Goal: Task Accomplishment & Management: Use online tool/utility

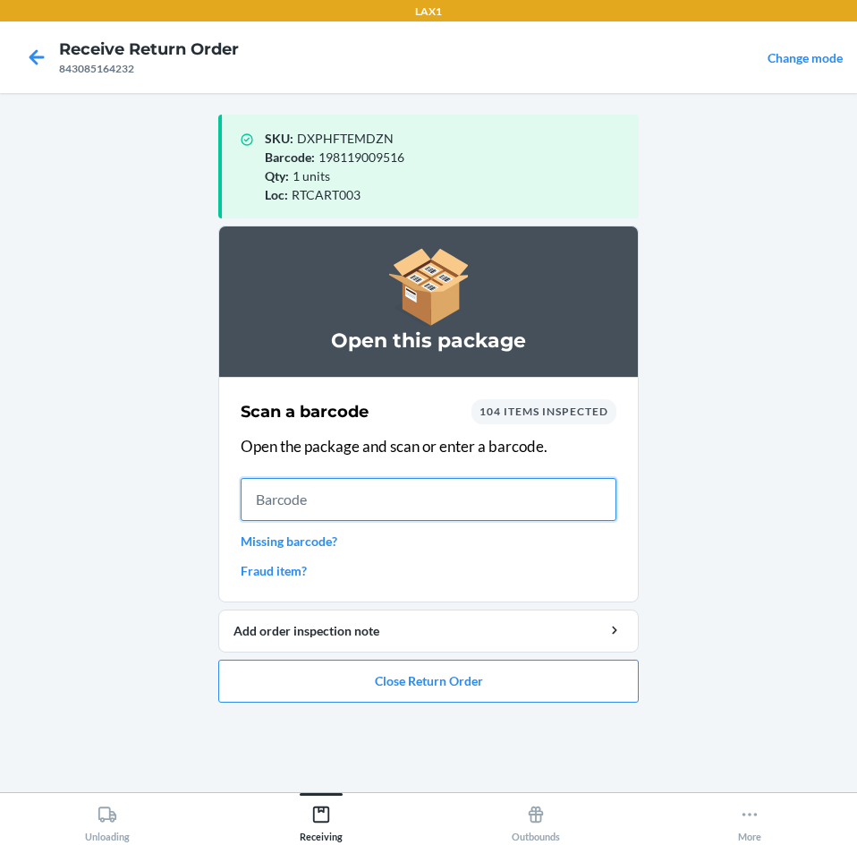
click at [371, 508] on input "text" at bounding box center [429, 499] width 376 height 43
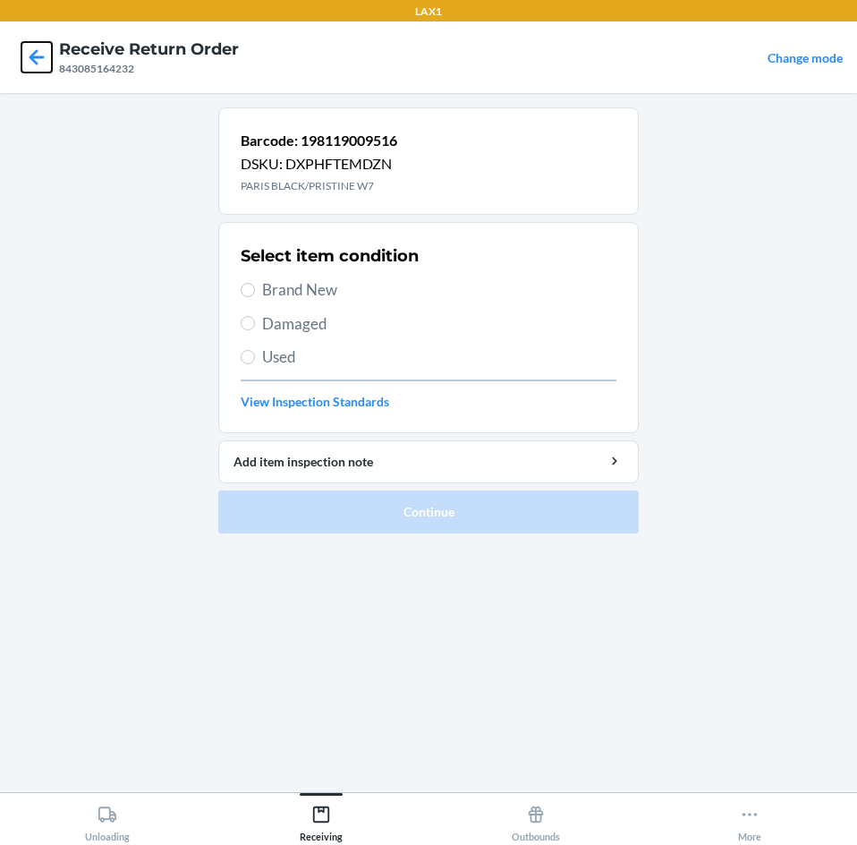
click at [28, 54] on icon at bounding box center [36, 57] width 30 height 30
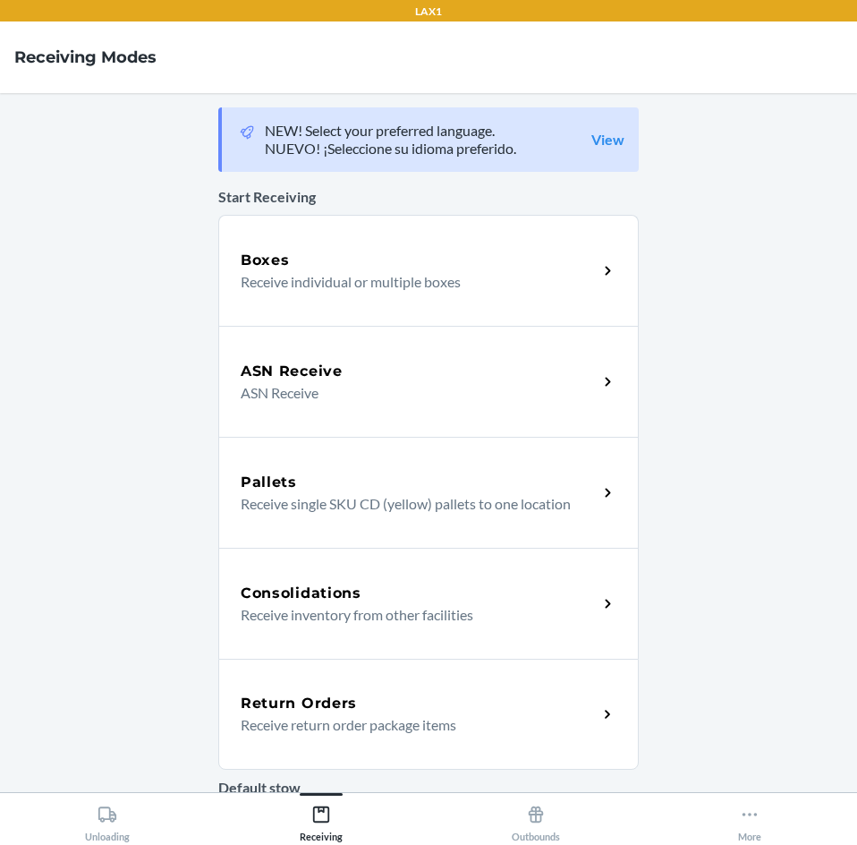
click at [326, 726] on p "Receive return order package items" at bounding box center [412, 724] width 343 height 21
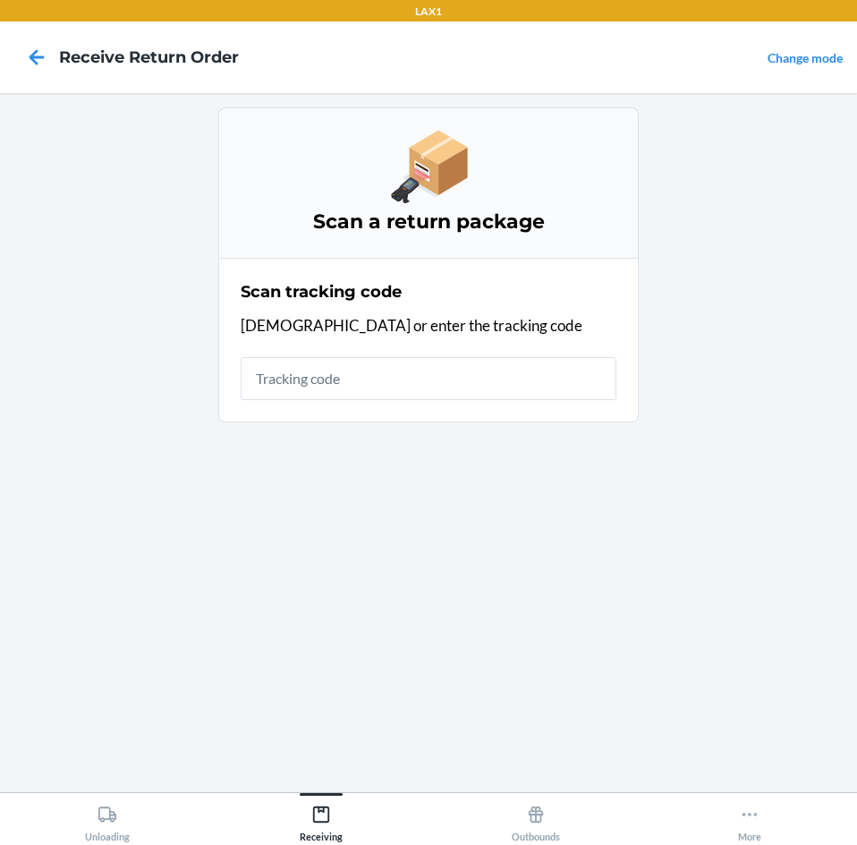
click at [344, 382] on input "text" at bounding box center [429, 378] width 376 height 43
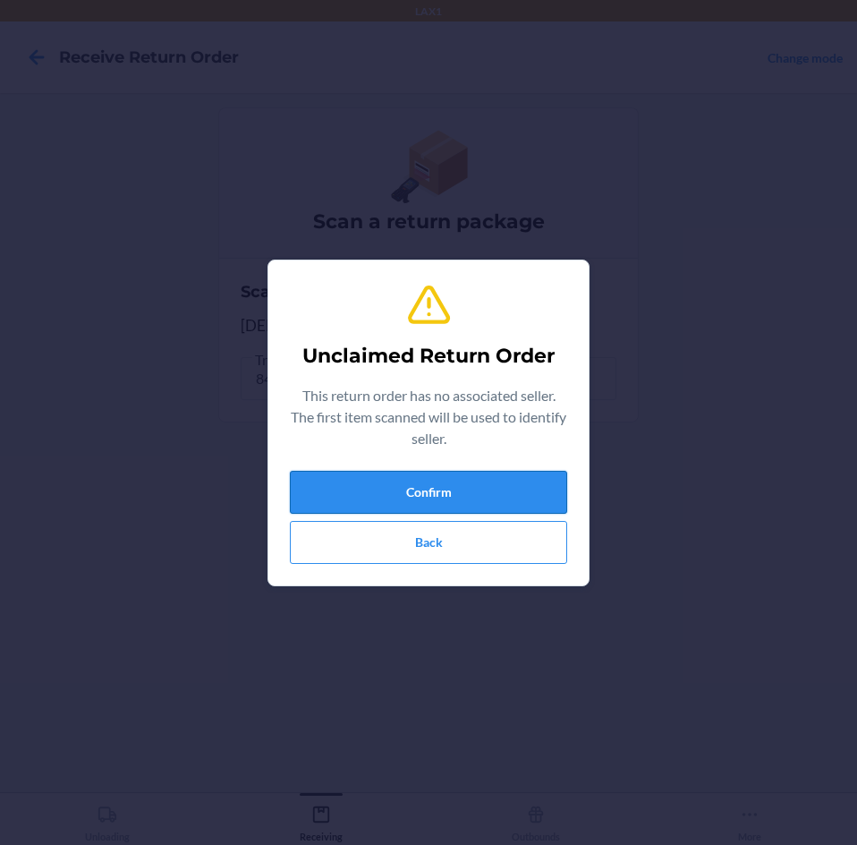
click at [493, 482] on button "Confirm" at bounding box center [428, 492] width 277 height 43
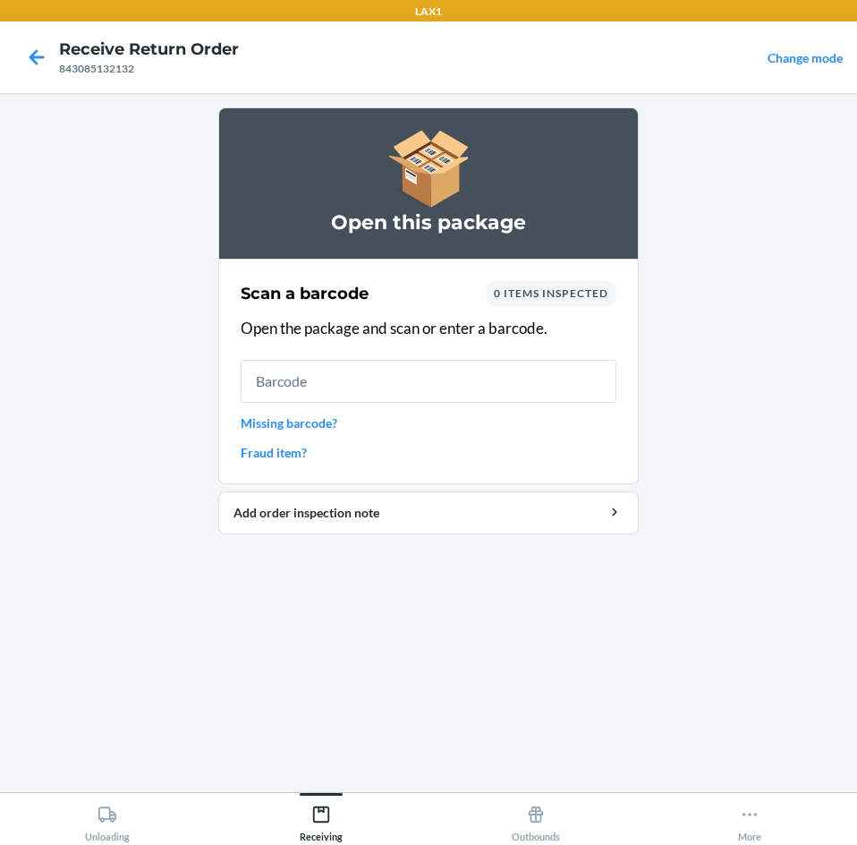
click at [355, 370] on input "text" at bounding box center [429, 381] width 376 height 43
click at [501, 391] on input "text" at bounding box center [429, 381] width 376 height 43
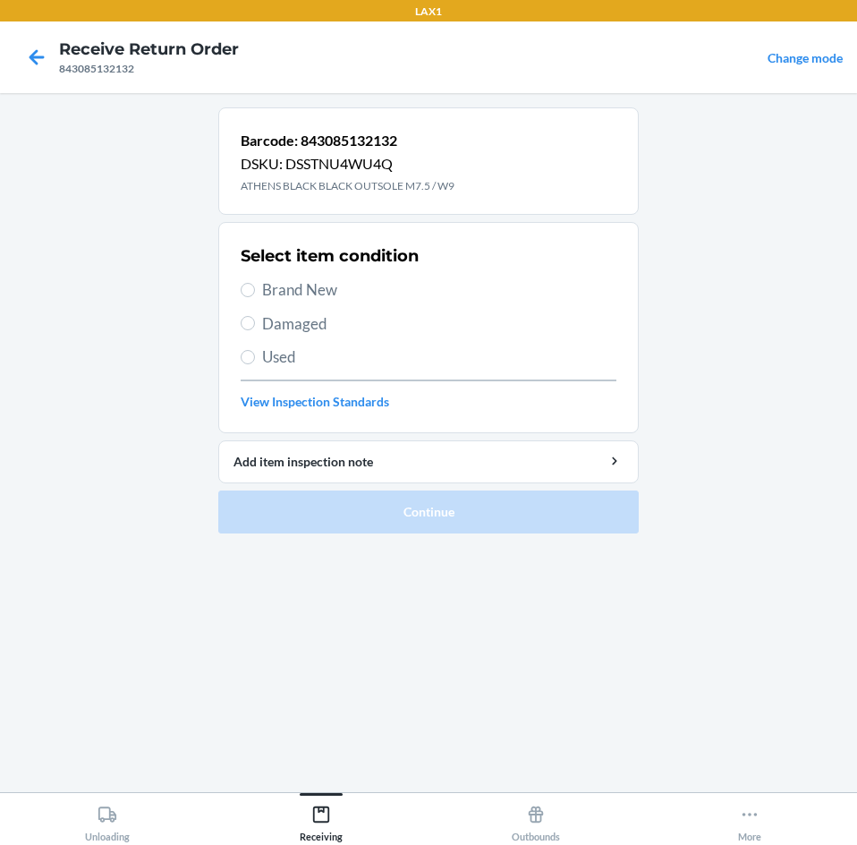
click at [249, 279] on label "Brand New" at bounding box center [429, 289] width 376 height 23
click at [249, 283] on input "Brand New" at bounding box center [248, 290] width 14 height 14
radio input "true"
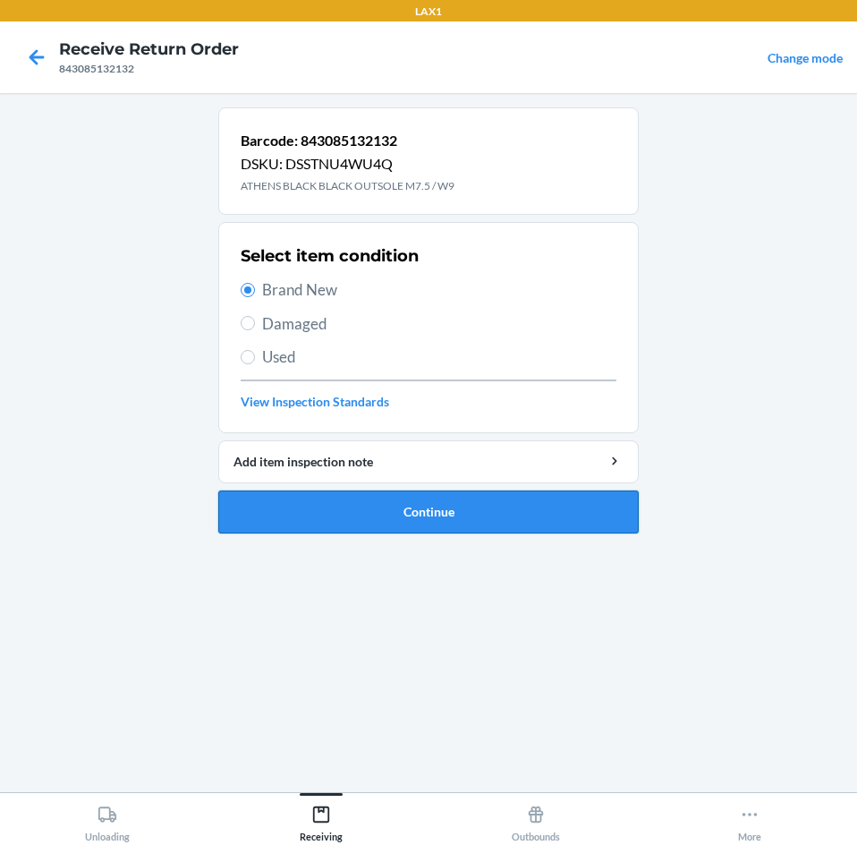
click at [429, 519] on button "Continue" at bounding box center [428, 511] width 421 height 43
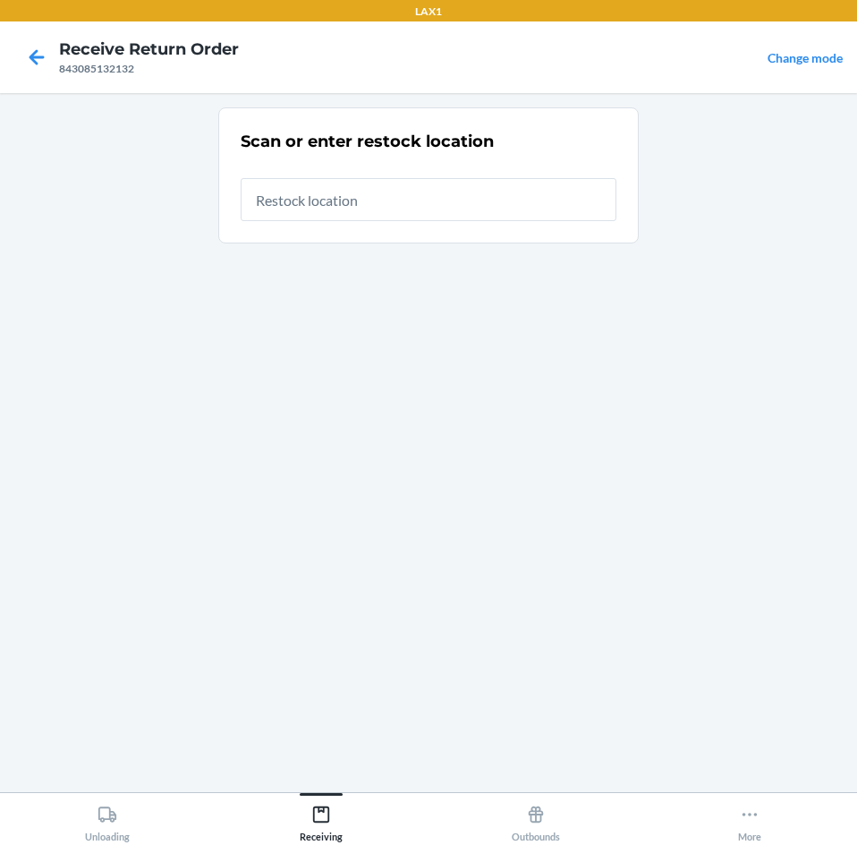
click at [391, 197] on input "text" at bounding box center [429, 199] width 376 height 43
type input "RTCART003"
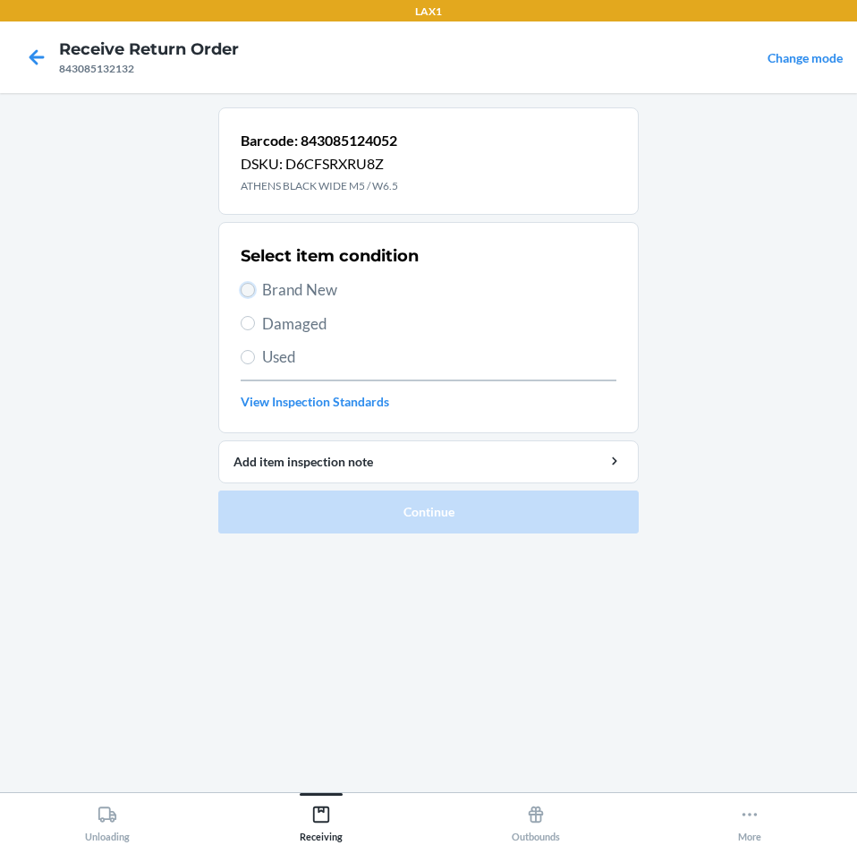
click at [248, 287] on input "Brand New" at bounding box center [248, 290] width 14 height 14
radio input "true"
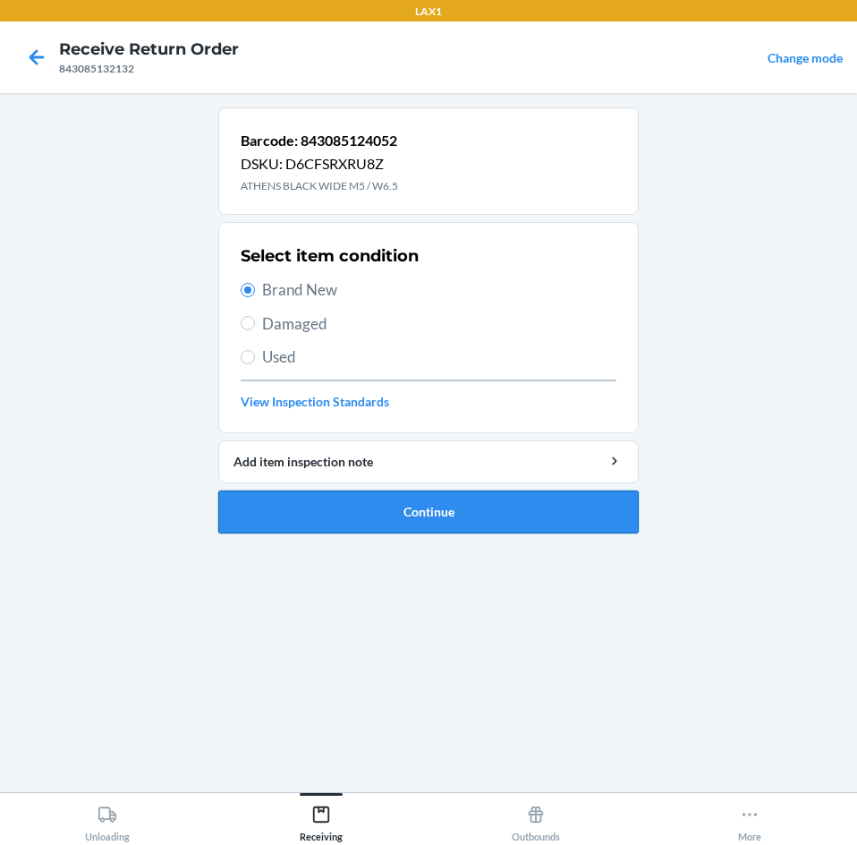
click at [376, 509] on button "Continue" at bounding box center [428, 511] width 421 height 43
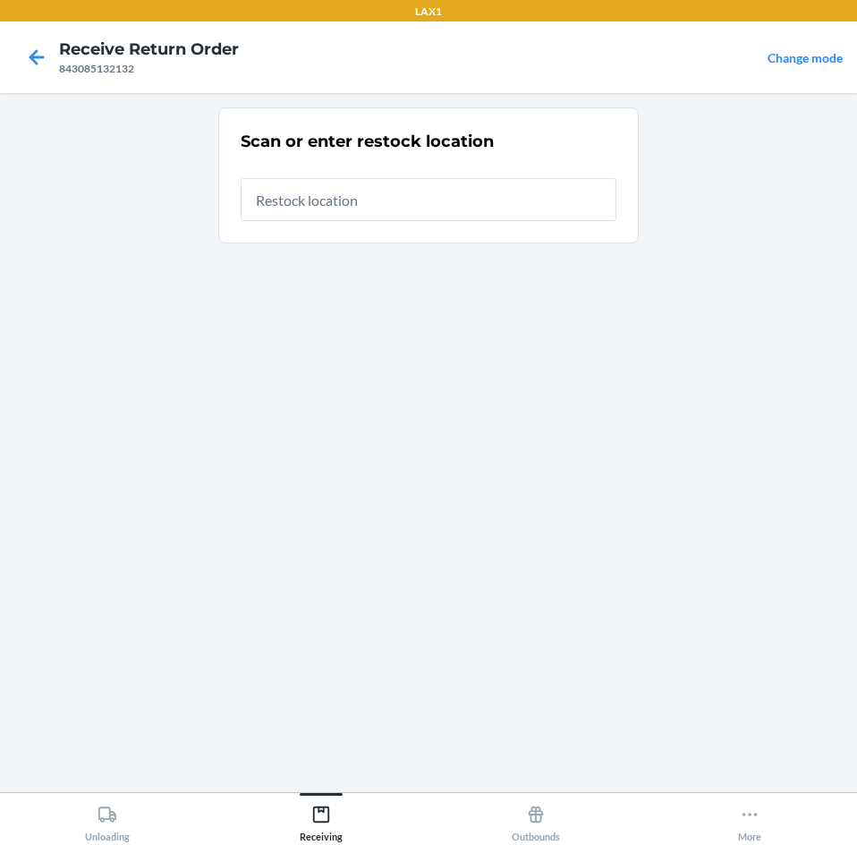
click at [424, 209] on input "text" at bounding box center [429, 199] width 376 height 43
type input "RTCART003"
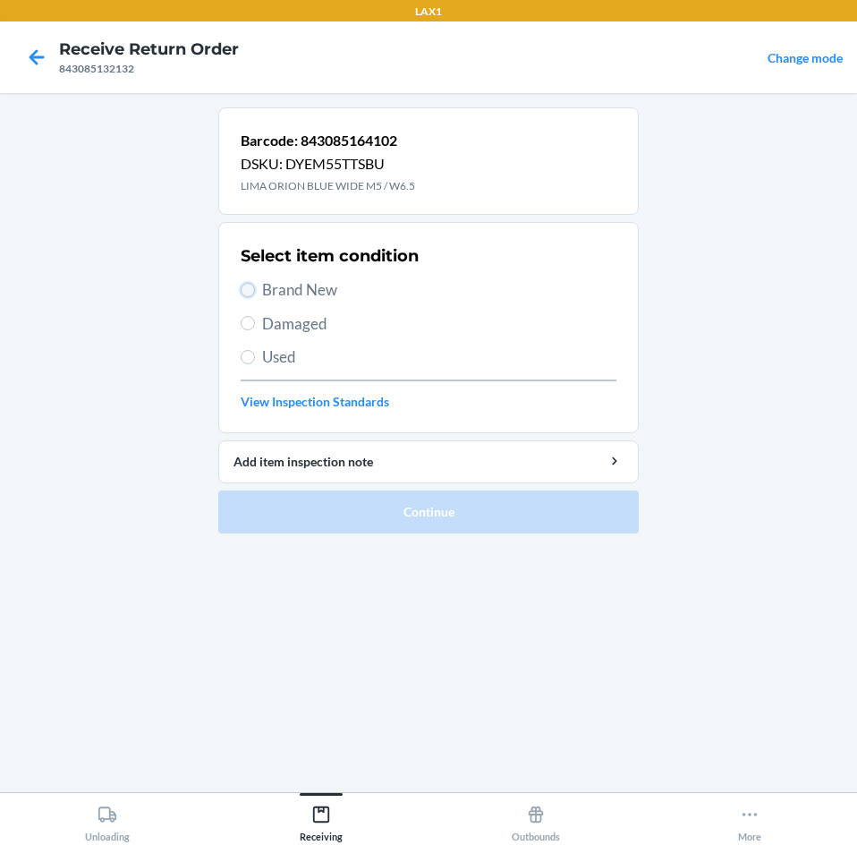
click at [254, 290] on input "Brand New" at bounding box center [248, 290] width 14 height 14
radio input "true"
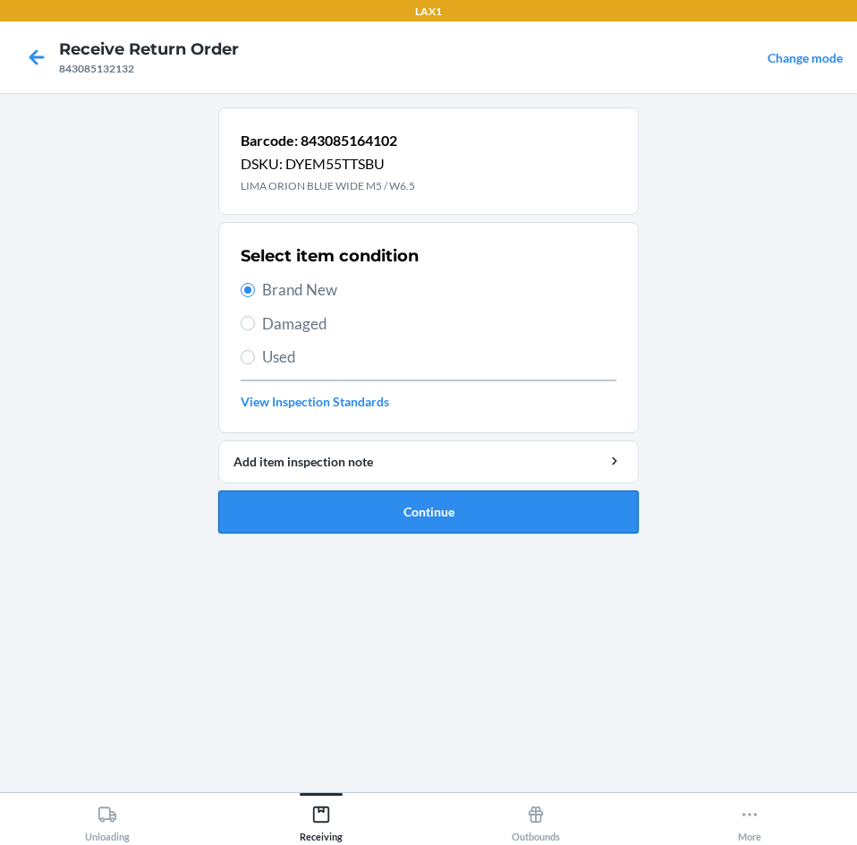
click at [468, 525] on button "Continue" at bounding box center [428, 511] width 421 height 43
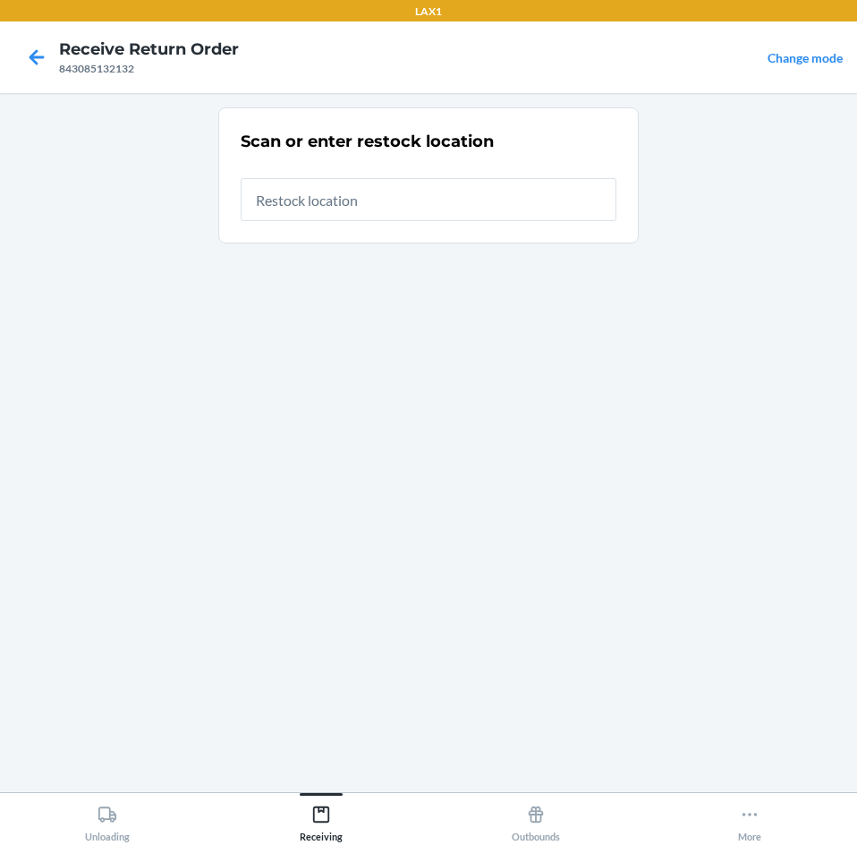
click at [426, 207] on input "text" at bounding box center [429, 199] width 376 height 43
type input "RTCART003"
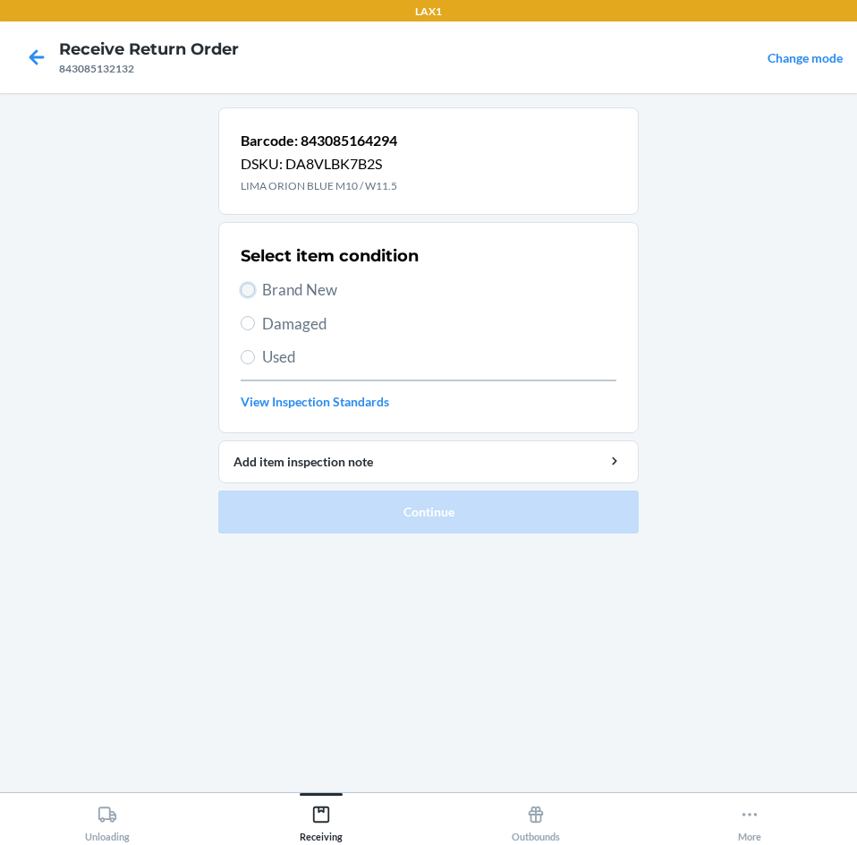
click at [243, 292] on input "Brand New" at bounding box center [248, 290] width 14 height 14
radio input "true"
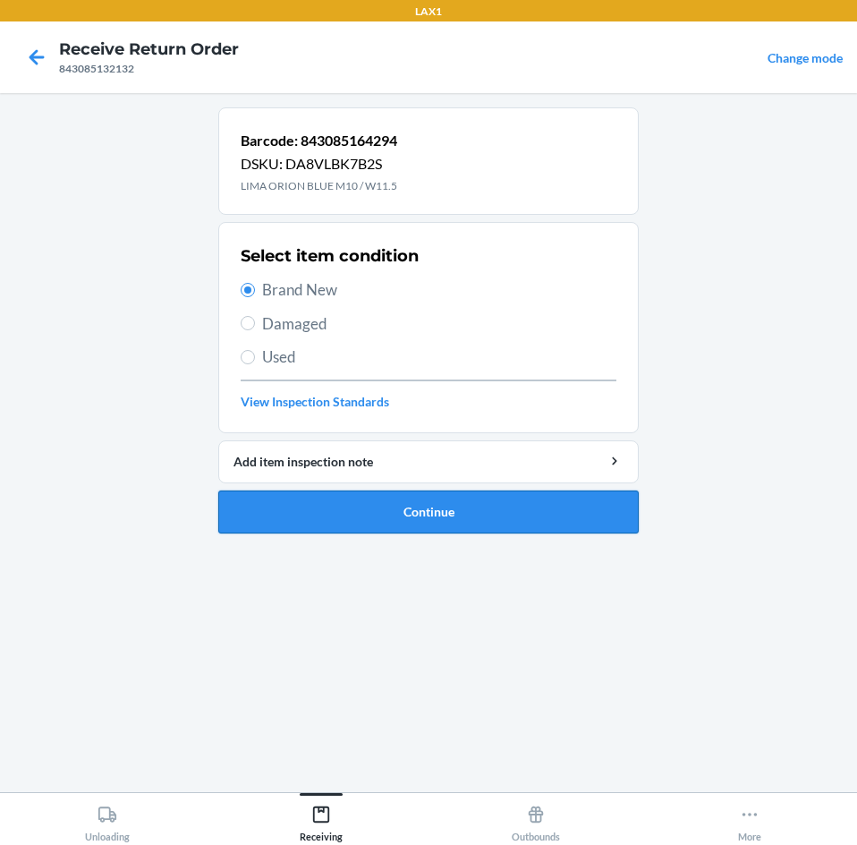
click at [318, 509] on button "Continue" at bounding box center [428, 511] width 421 height 43
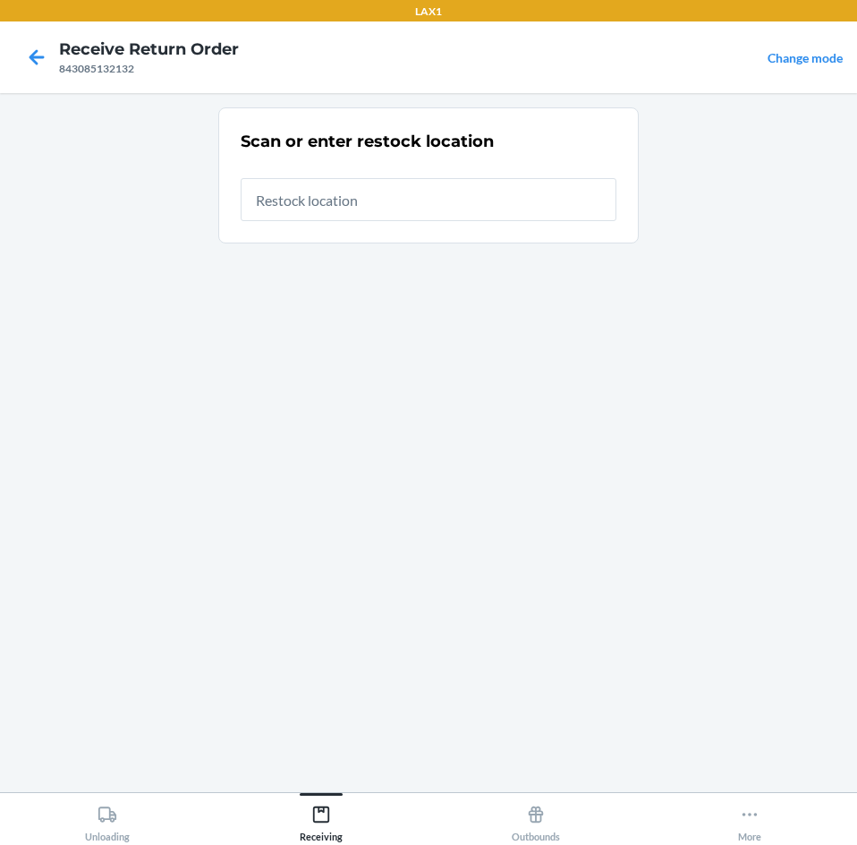
click at [376, 203] on input "text" at bounding box center [429, 199] width 376 height 43
type input "RTCART003"
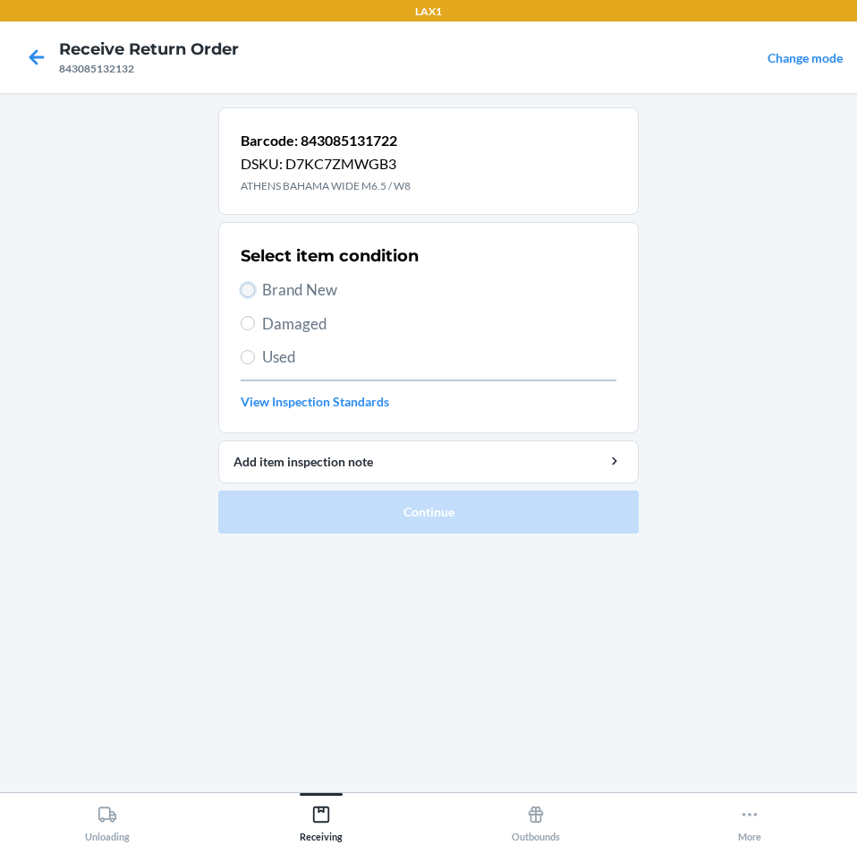
click at [252, 292] on input "Brand New" at bounding box center [248, 290] width 14 height 14
radio input "true"
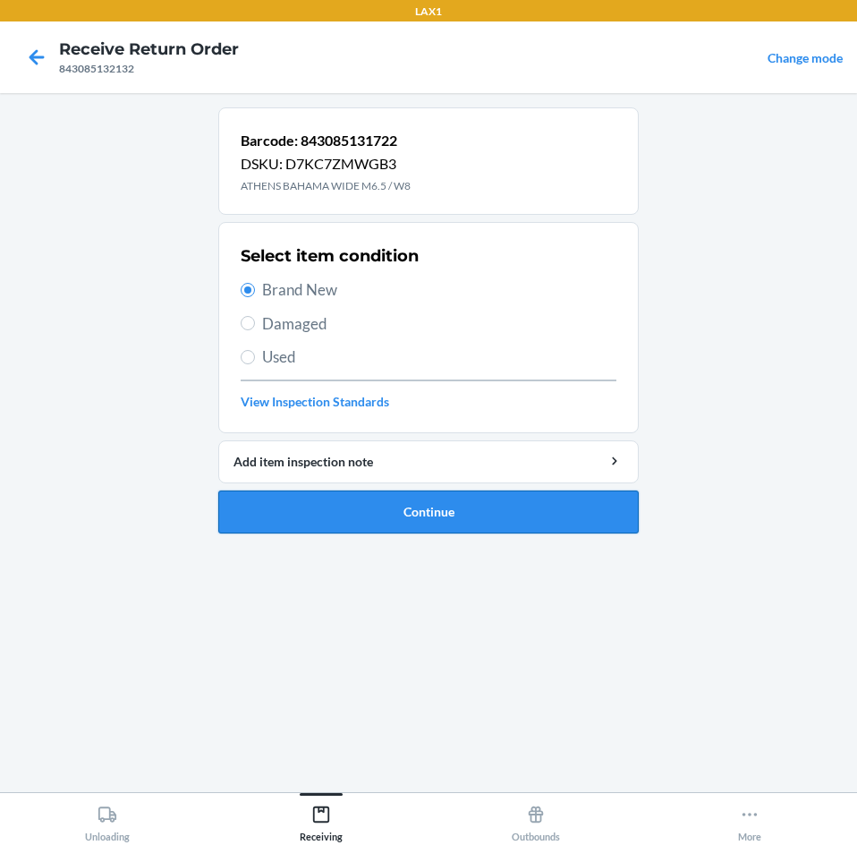
click at [362, 508] on button "Continue" at bounding box center [428, 511] width 421 height 43
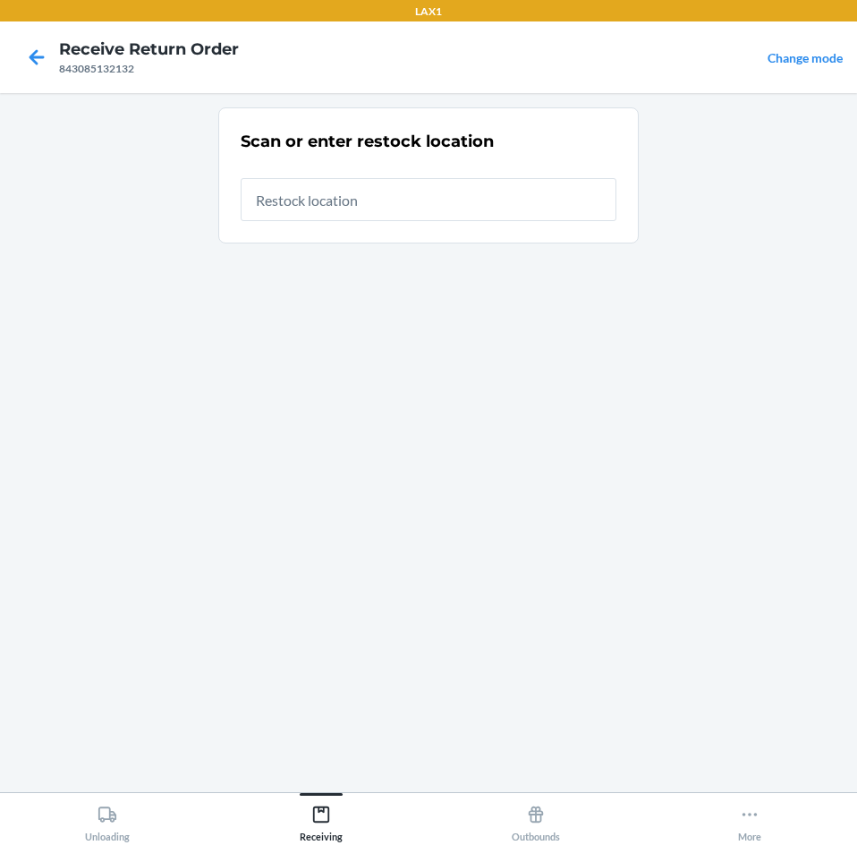
click at [374, 192] on input "text" at bounding box center [429, 199] width 376 height 43
type input "RTCART003"
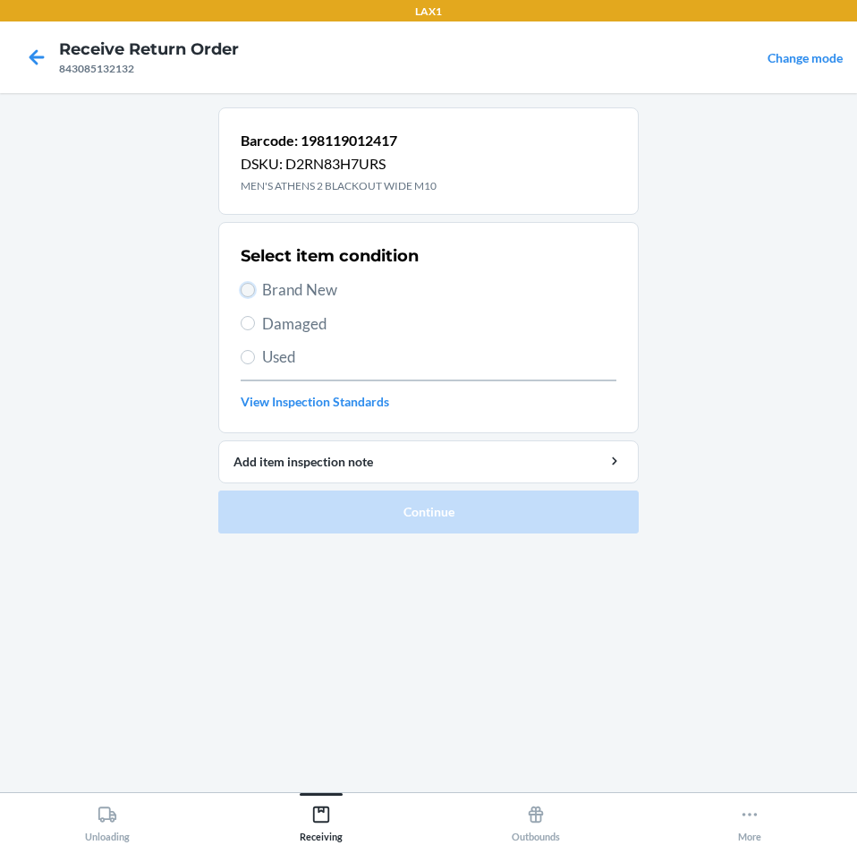
click at [252, 295] on input "Brand New" at bounding box center [248, 290] width 14 height 14
radio input "true"
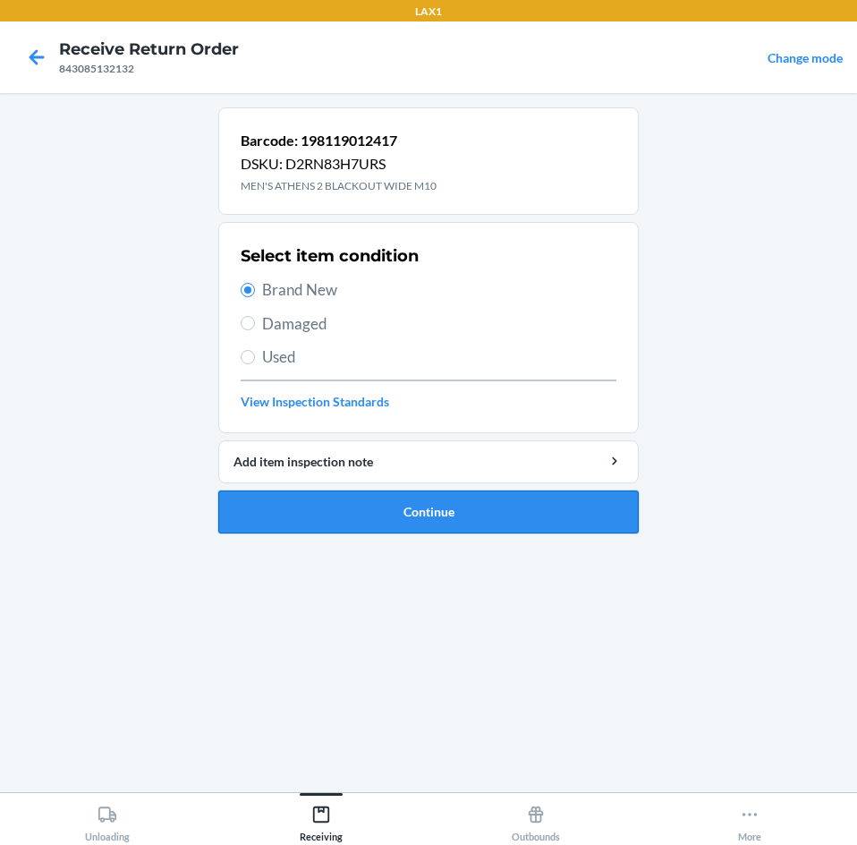
click at [476, 509] on button "Continue" at bounding box center [428, 511] width 421 height 43
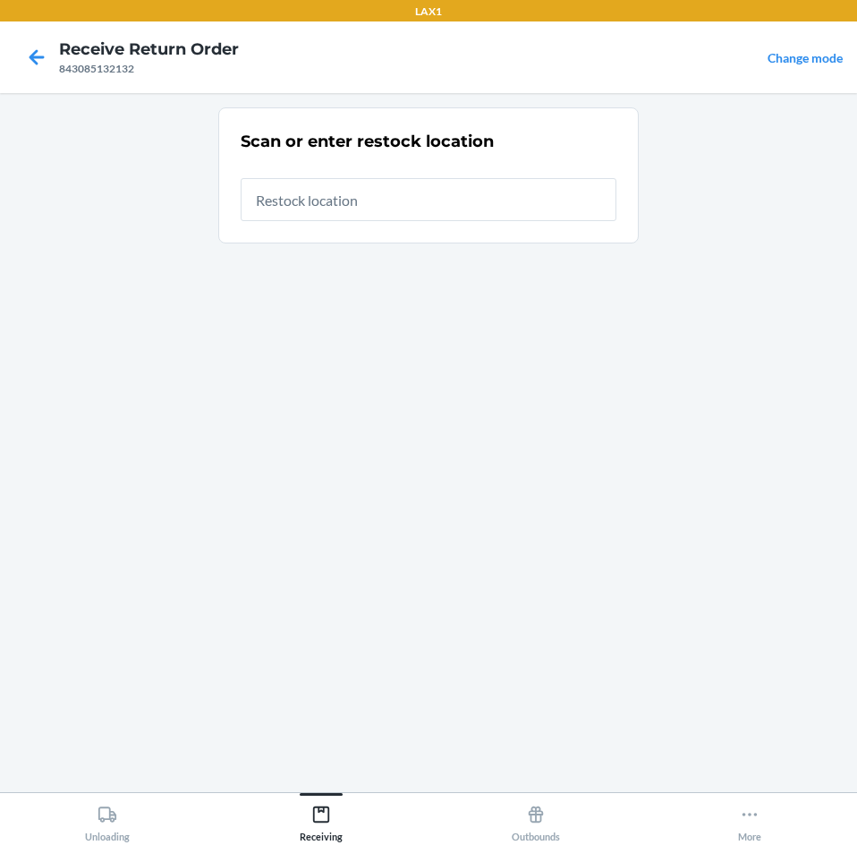
click at [454, 194] on input "text" at bounding box center [429, 199] width 376 height 43
type input "RTCART003"
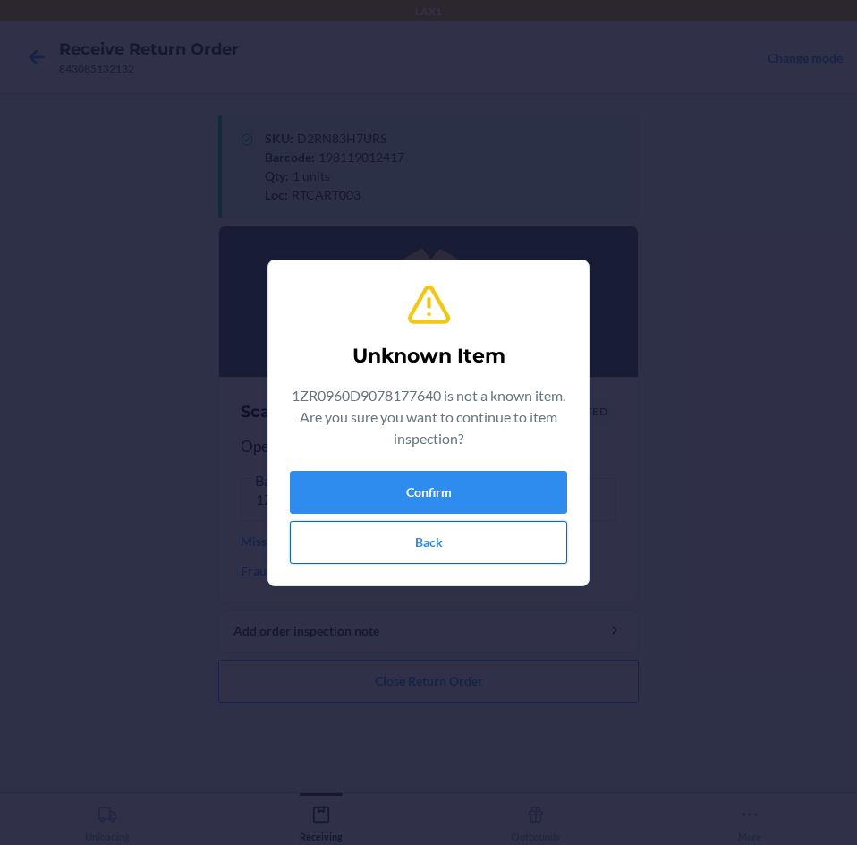
click at [421, 548] on button "Back" at bounding box center [428, 542] width 277 height 43
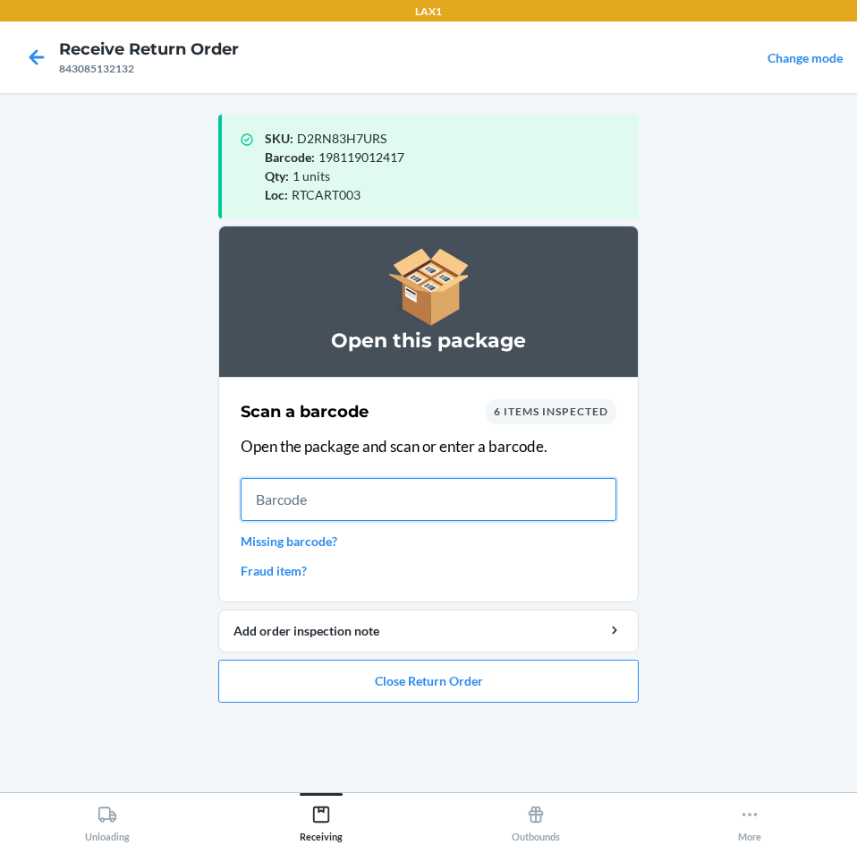
click at [389, 500] on input "text" at bounding box center [429, 499] width 376 height 43
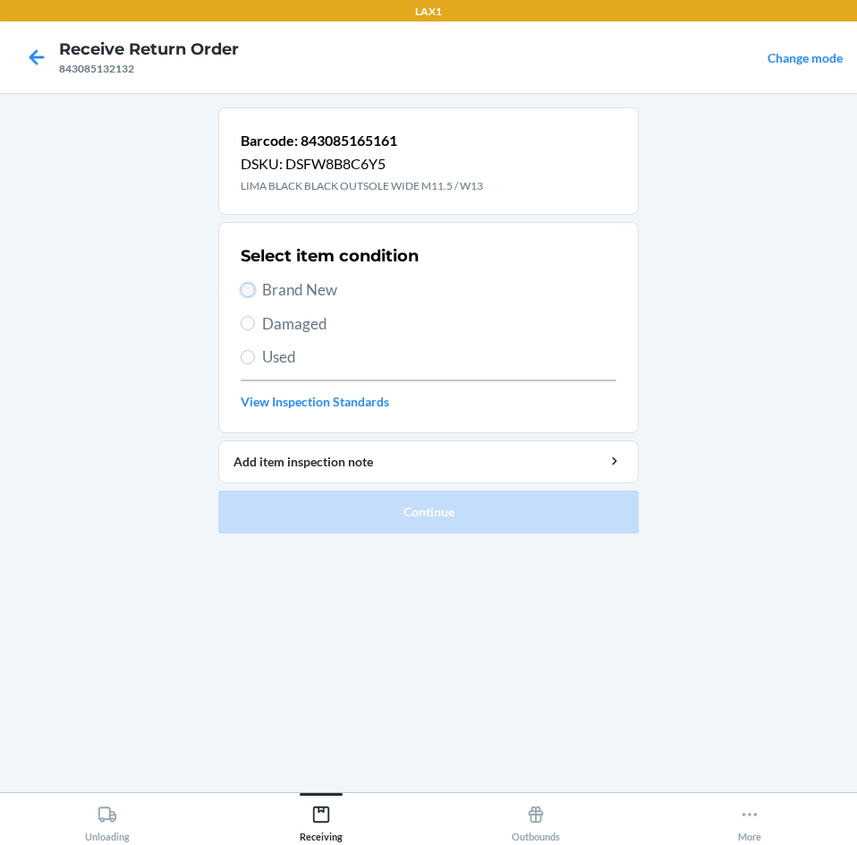
click at [251, 289] on input "Brand New" at bounding box center [248, 290] width 14 height 14
radio input "true"
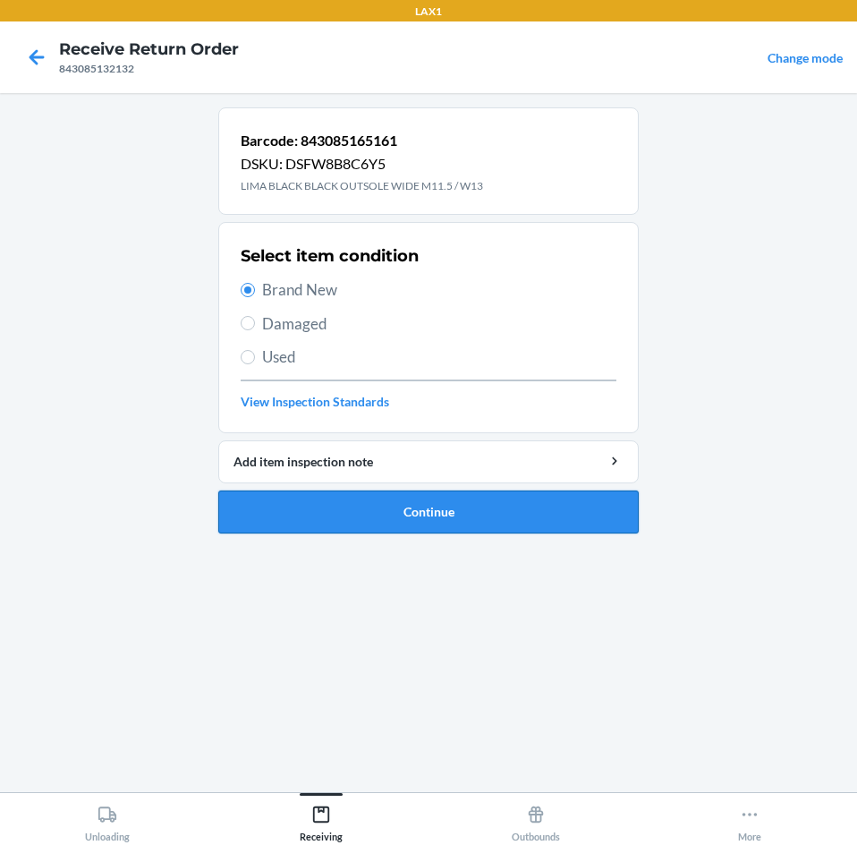
click at [405, 507] on button "Continue" at bounding box center [428, 511] width 421 height 43
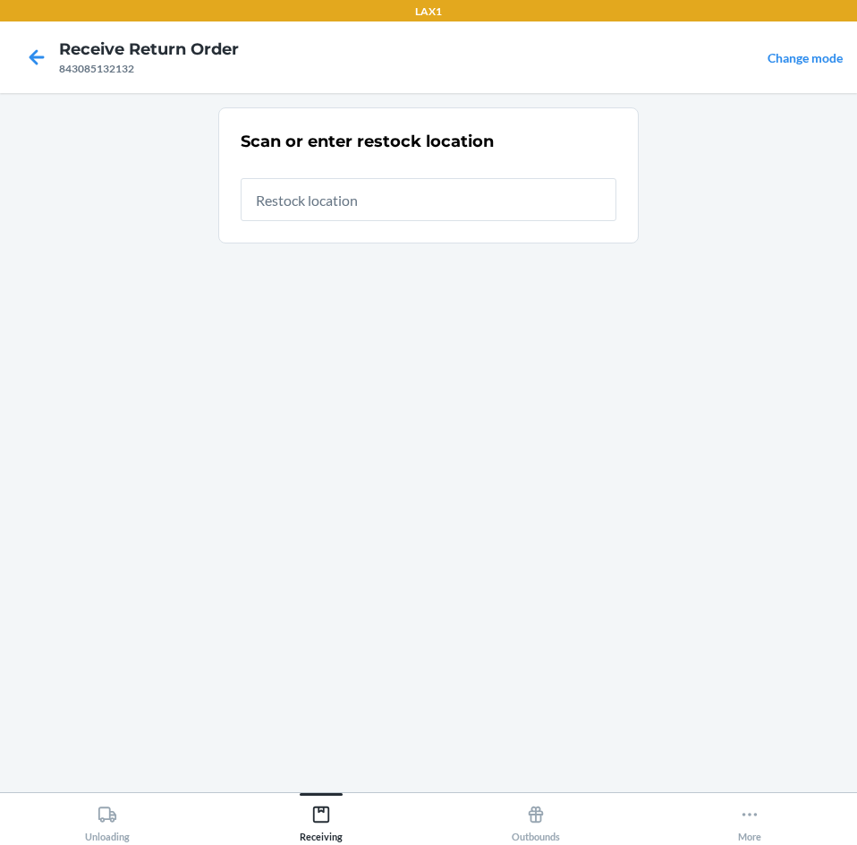
click at [430, 199] on input "text" at bounding box center [429, 199] width 376 height 43
type input "RTCART003"
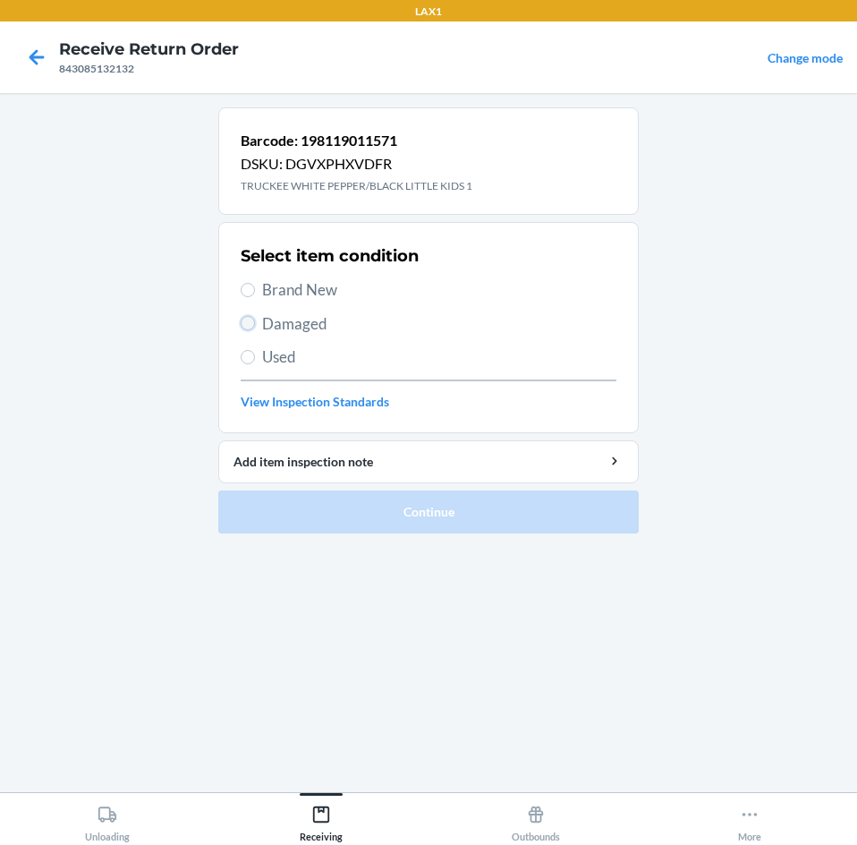
click at [247, 322] on input "Damaged" at bounding box center [248, 323] width 14 height 14
radio input "true"
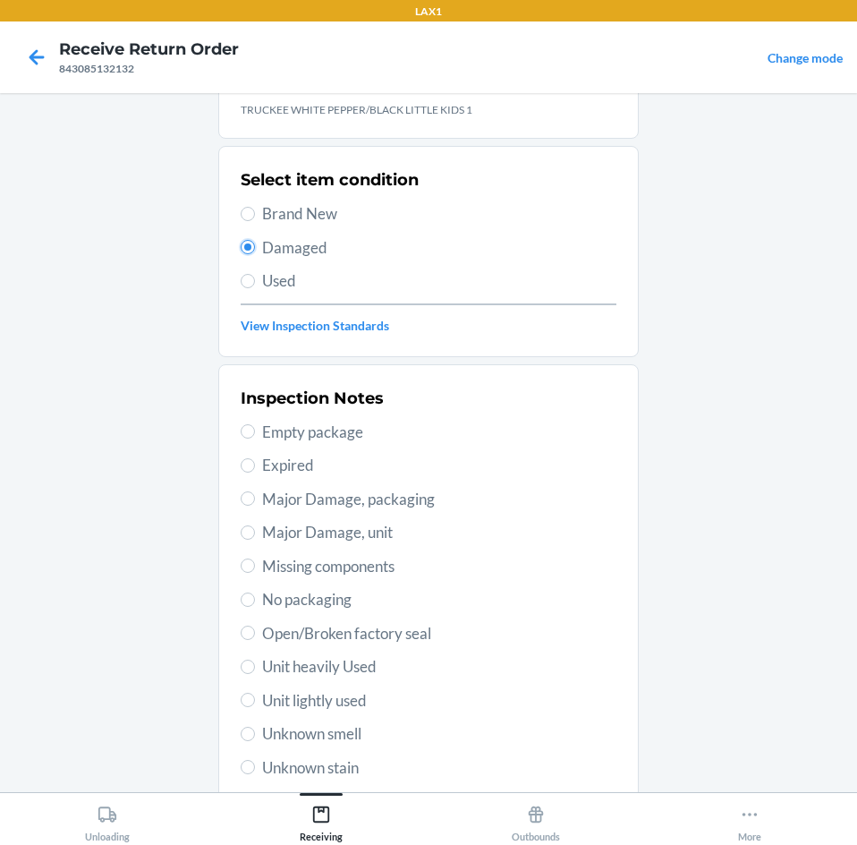
scroll to position [138, 0]
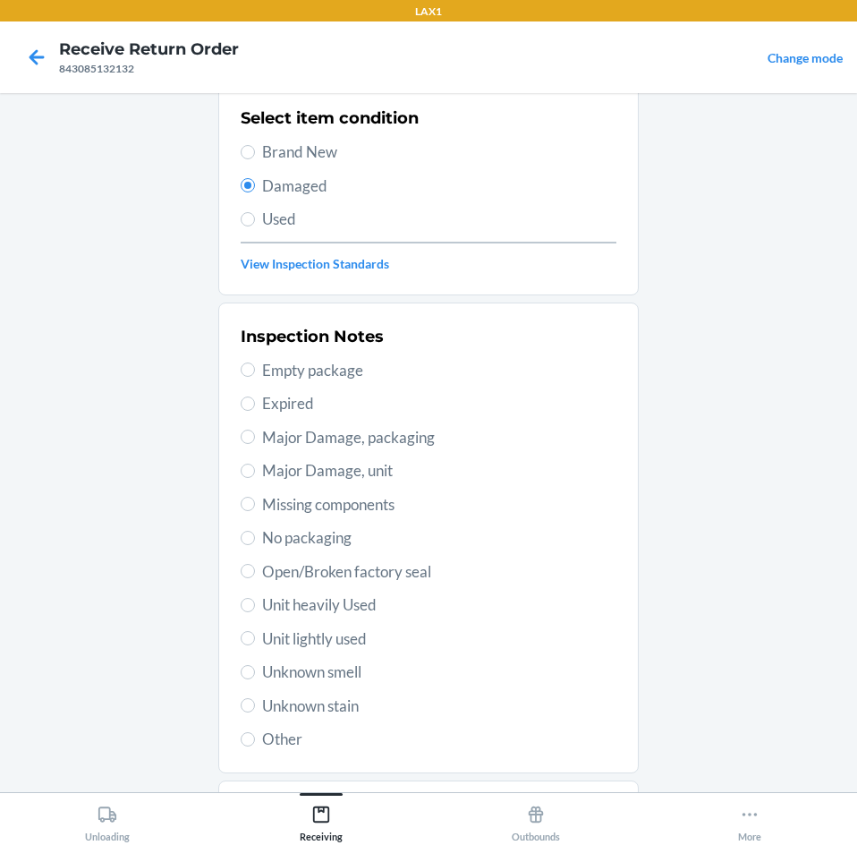
click at [241, 597] on label "Unit heavily Used" at bounding box center [429, 604] width 376 height 23
click at [241, 598] on input "Unit heavily Used" at bounding box center [248, 605] width 14 height 14
radio input "true"
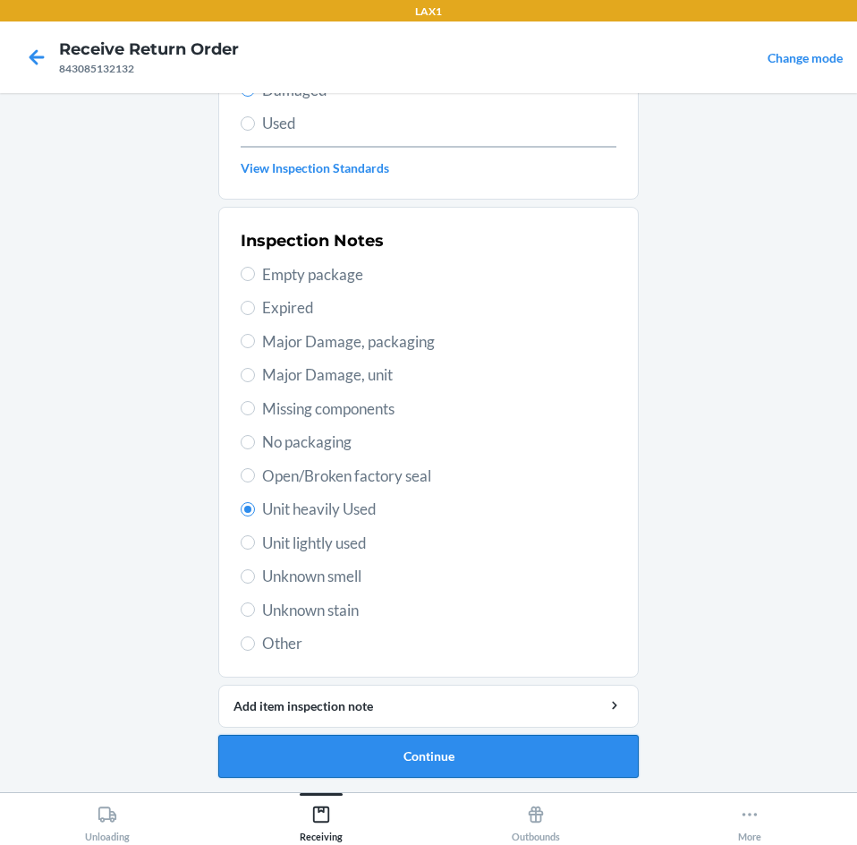
click at [488, 759] on button "Continue" at bounding box center [428, 756] width 421 height 43
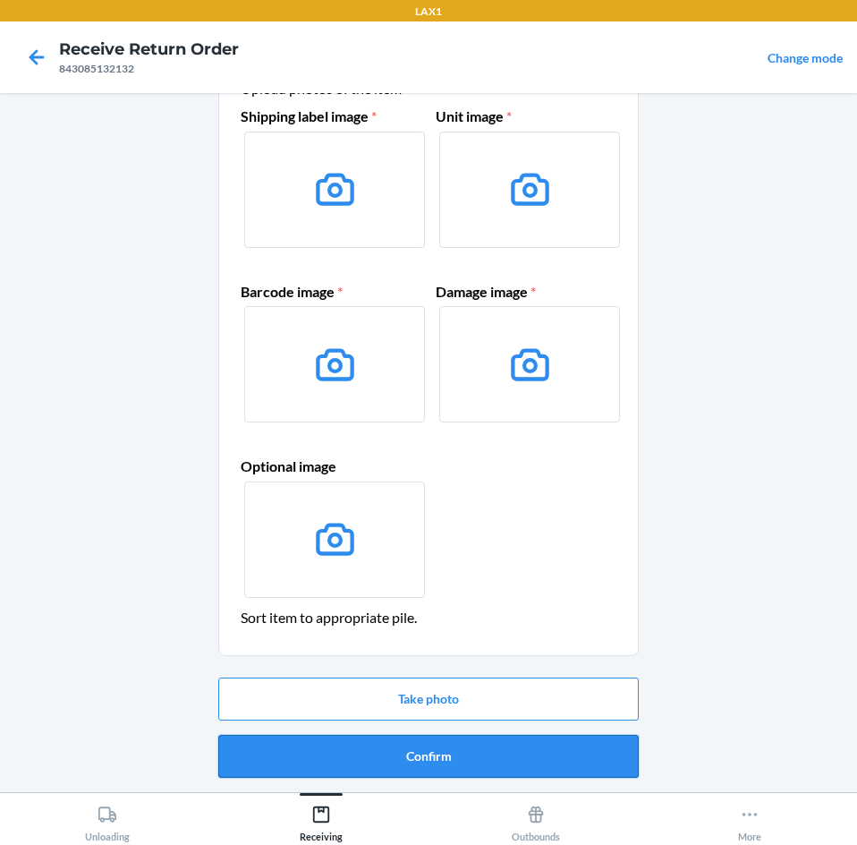
click at [475, 762] on button "Confirm" at bounding box center [428, 756] width 421 height 43
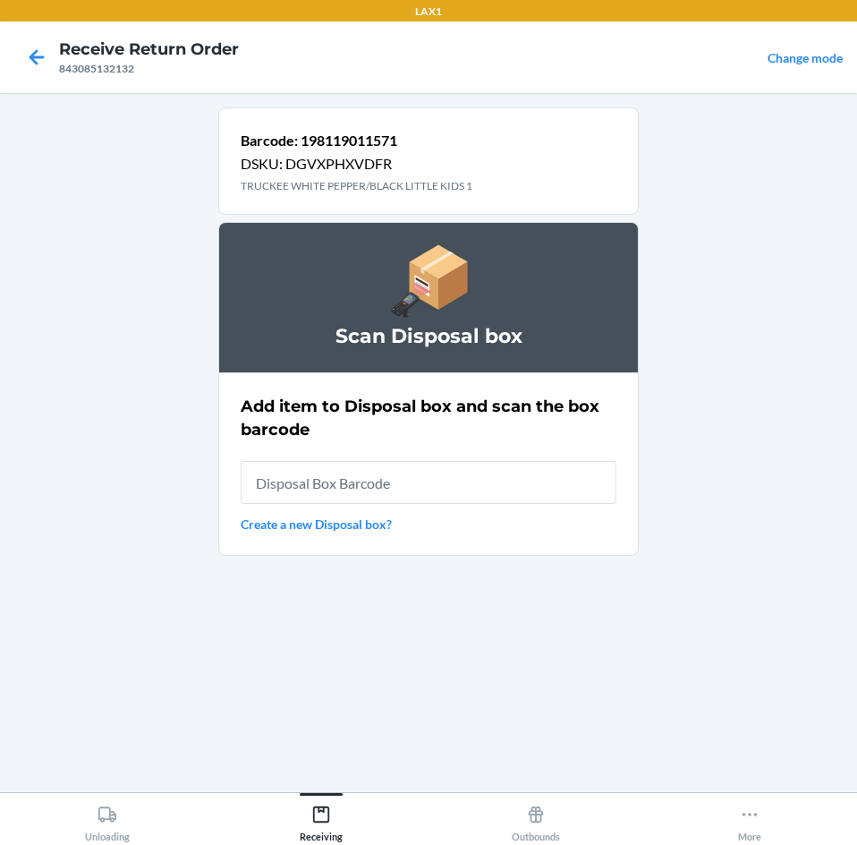
click at [444, 484] on input "text" at bounding box center [429, 482] width 376 height 43
type input "RB0000019CY"
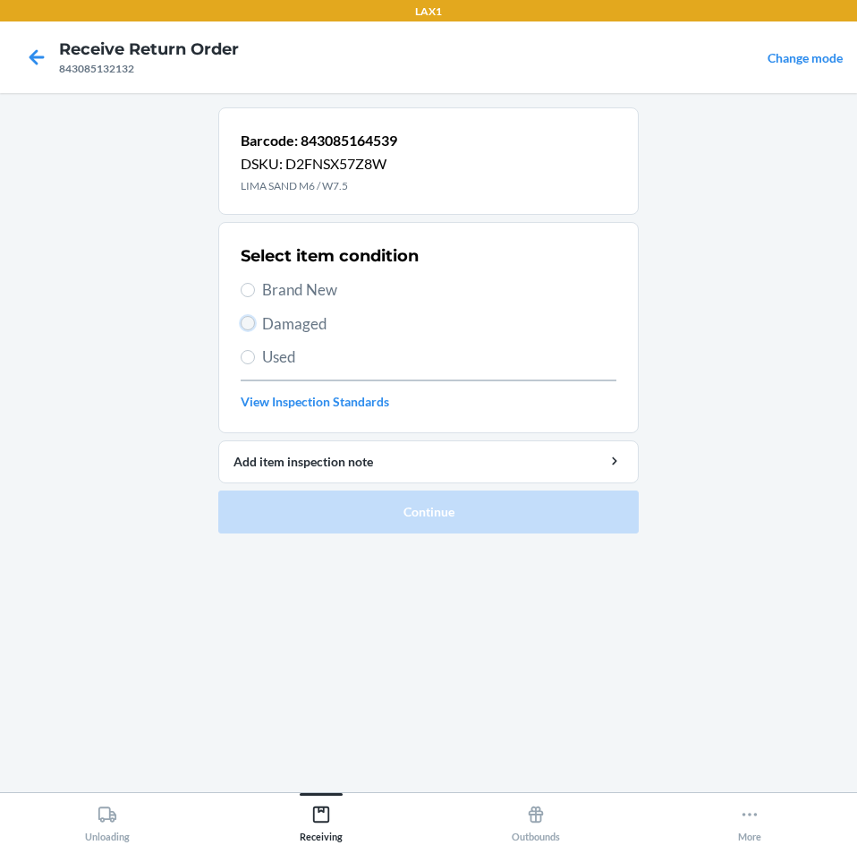
click at [243, 328] on input "Damaged" at bounding box center [248, 323] width 14 height 14
radio input "true"
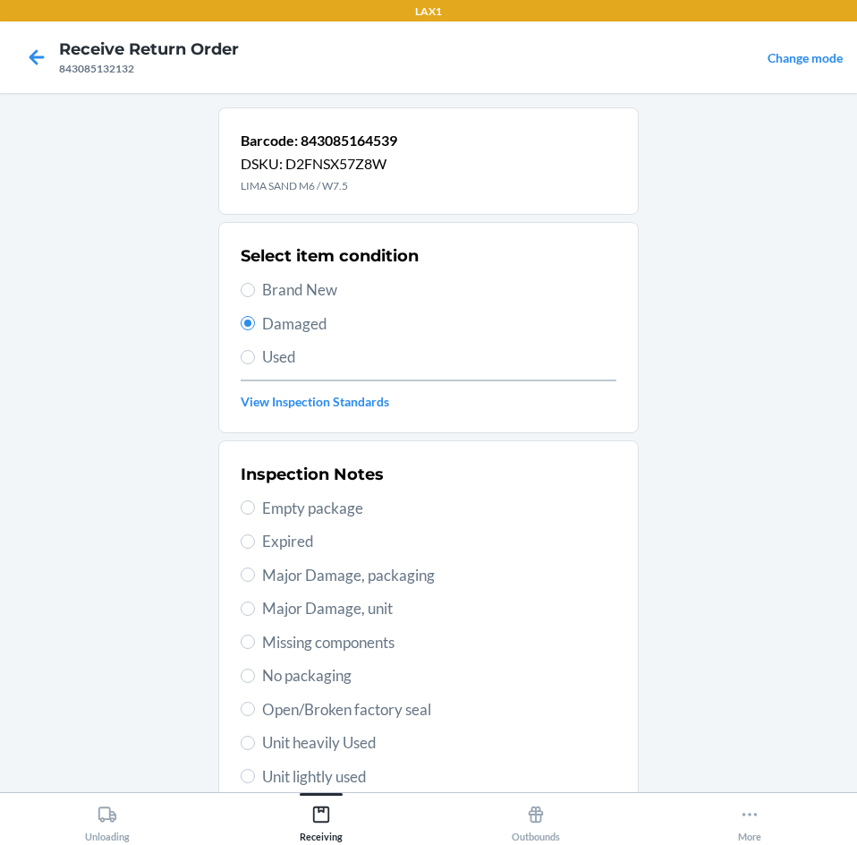
click at [249, 740] on label "Unit heavily Used" at bounding box center [429, 742] width 376 height 23
click at [249, 740] on input "Unit heavily Used" at bounding box center [248, 743] width 14 height 14
radio input "true"
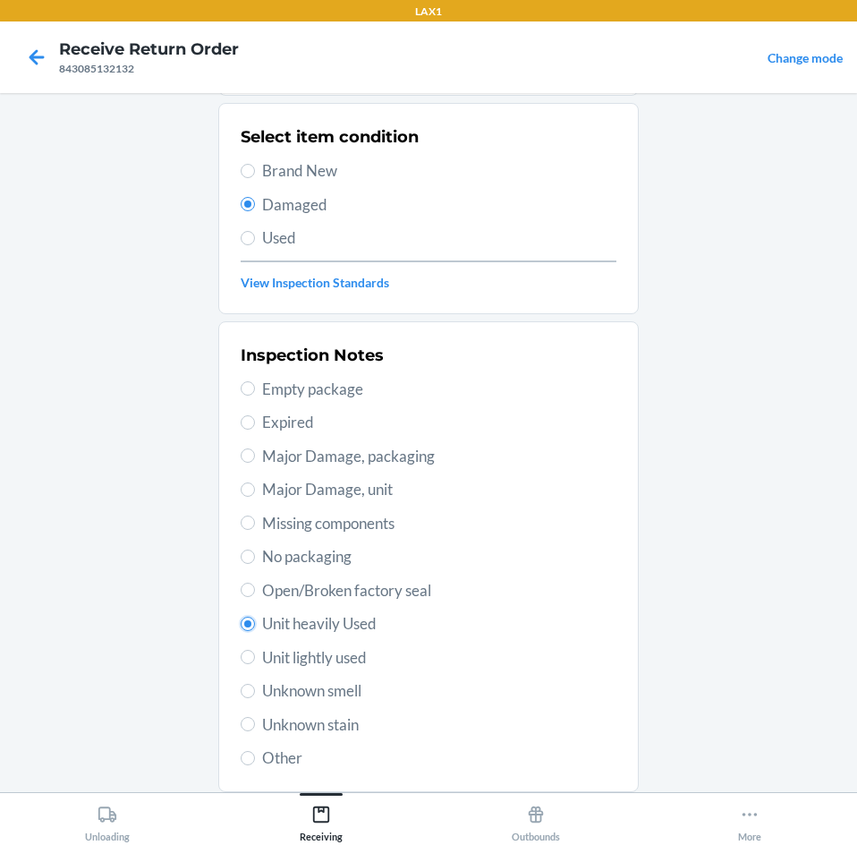
scroll to position [234, 0]
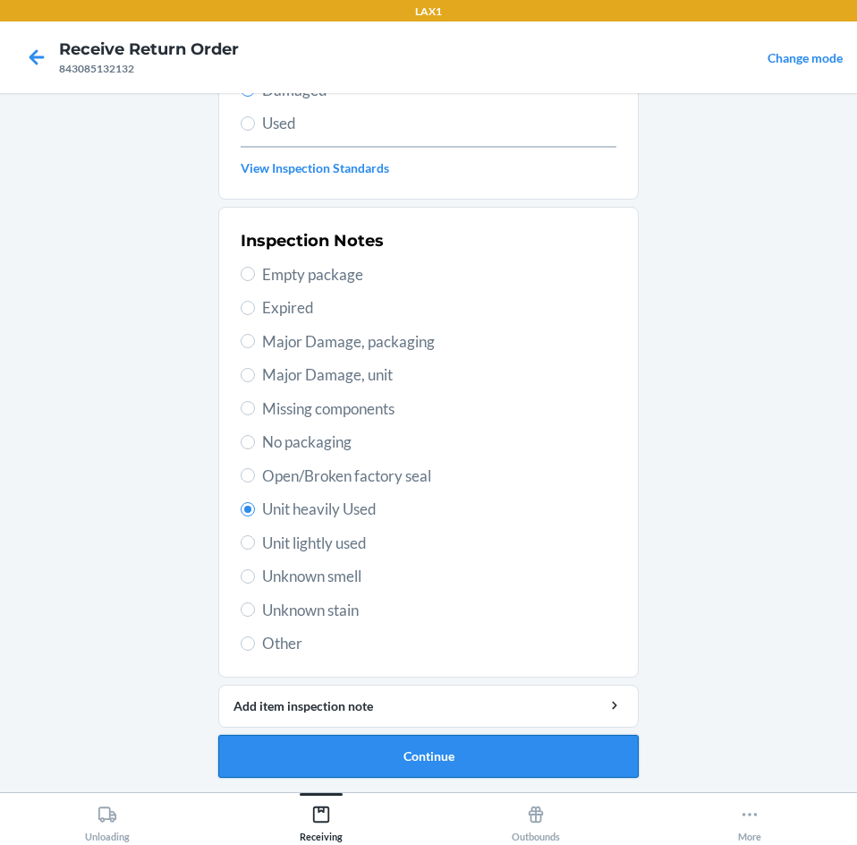
click at [390, 749] on button "Continue" at bounding box center [428, 756] width 421 height 43
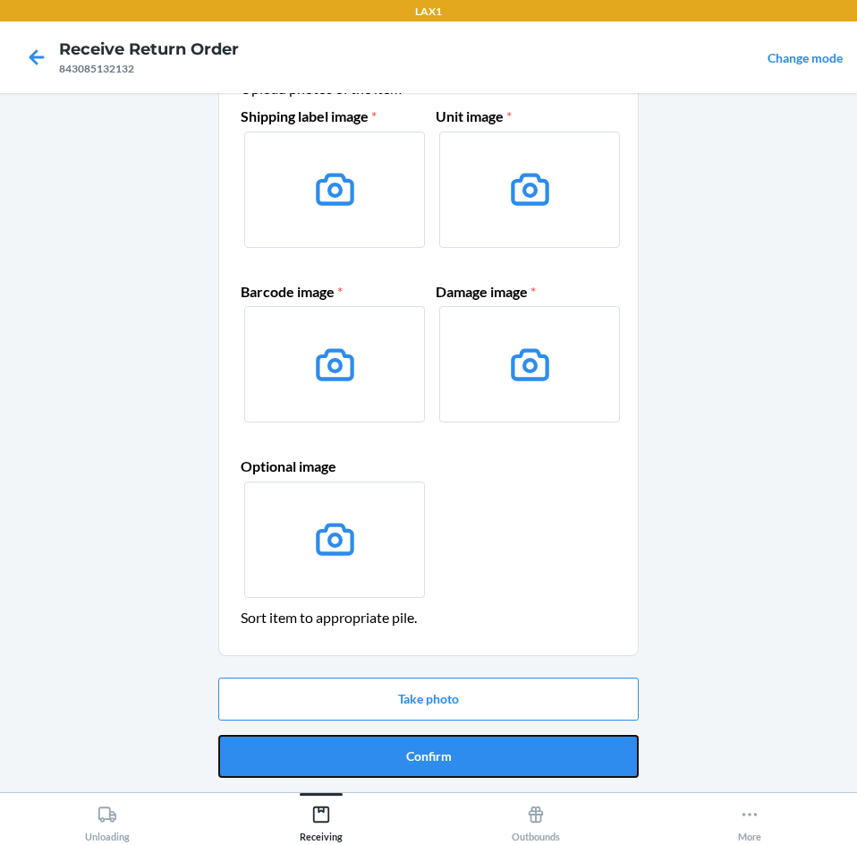
click at [391, 737] on button "Confirm" at bounding box center [428, 756] width 421 height 43
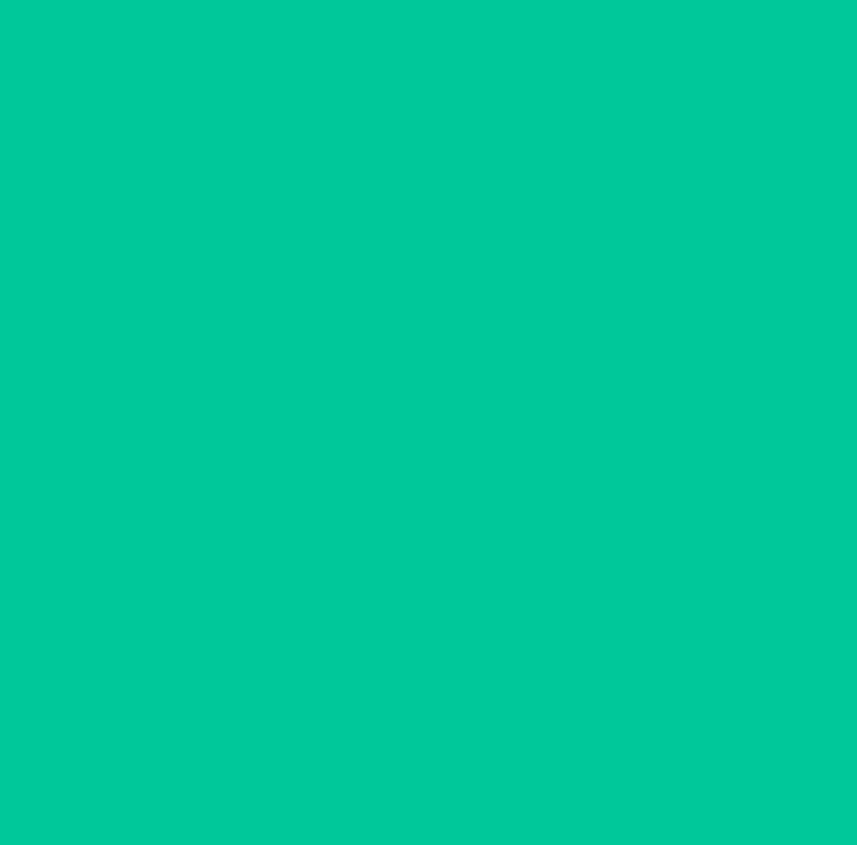
scroll to position [0, 0]
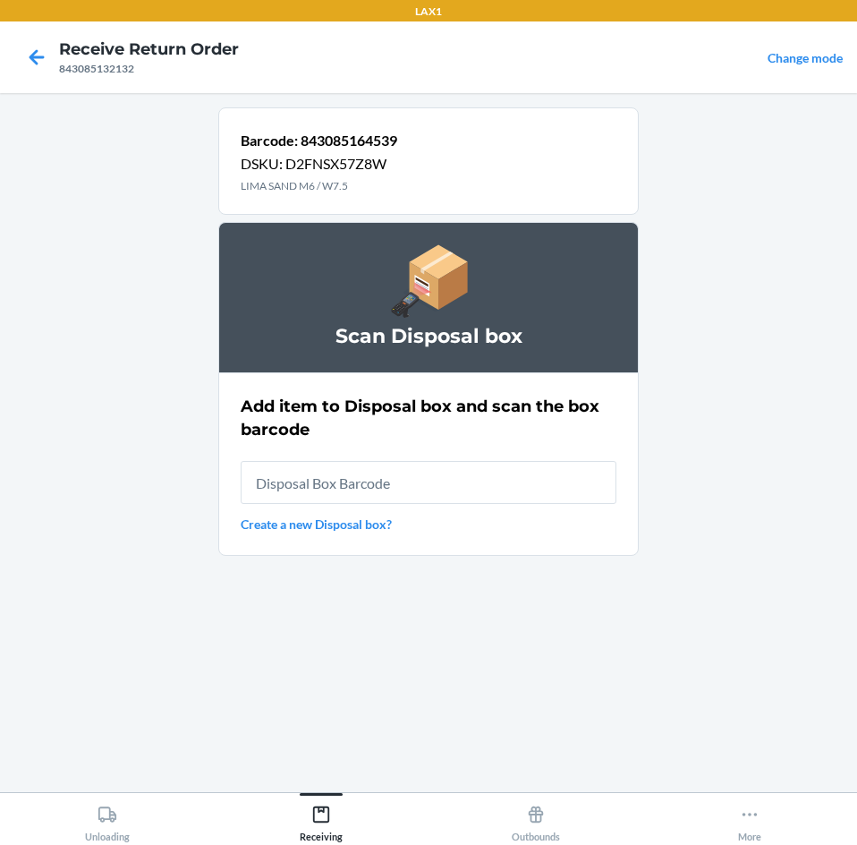
click at [430, 484] on input "text" at bounding box center [429, 482] width 376 height 43
type input "RB0000019CY"
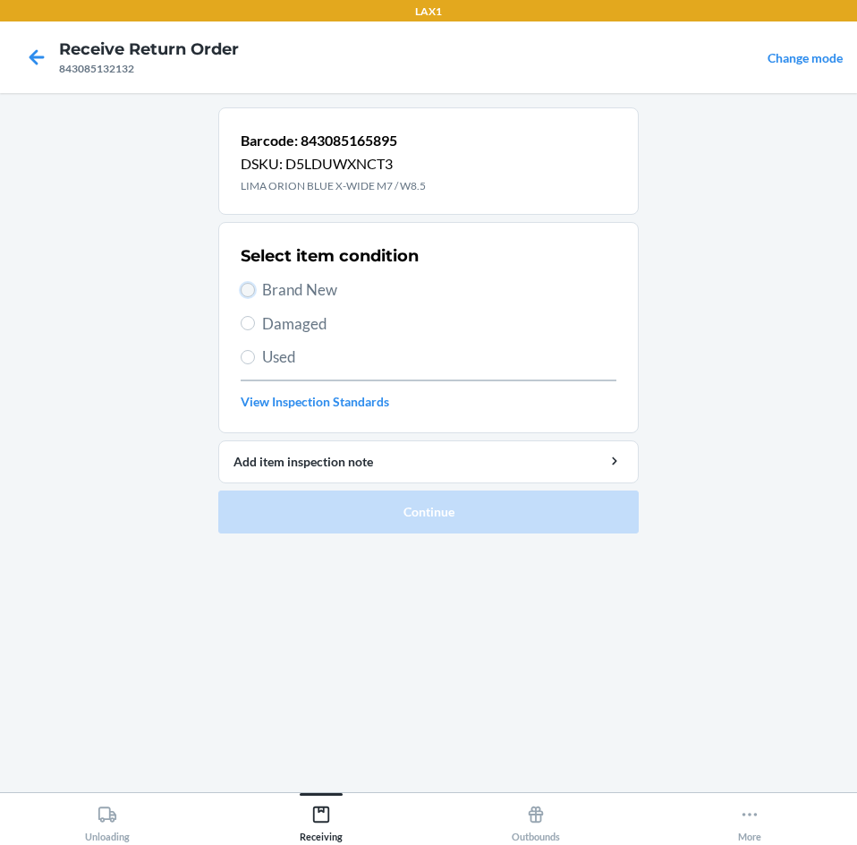
click at [251, 294] on input "Brand New" at bounding box center [248, 290] width 14 height 14
radio input "true"
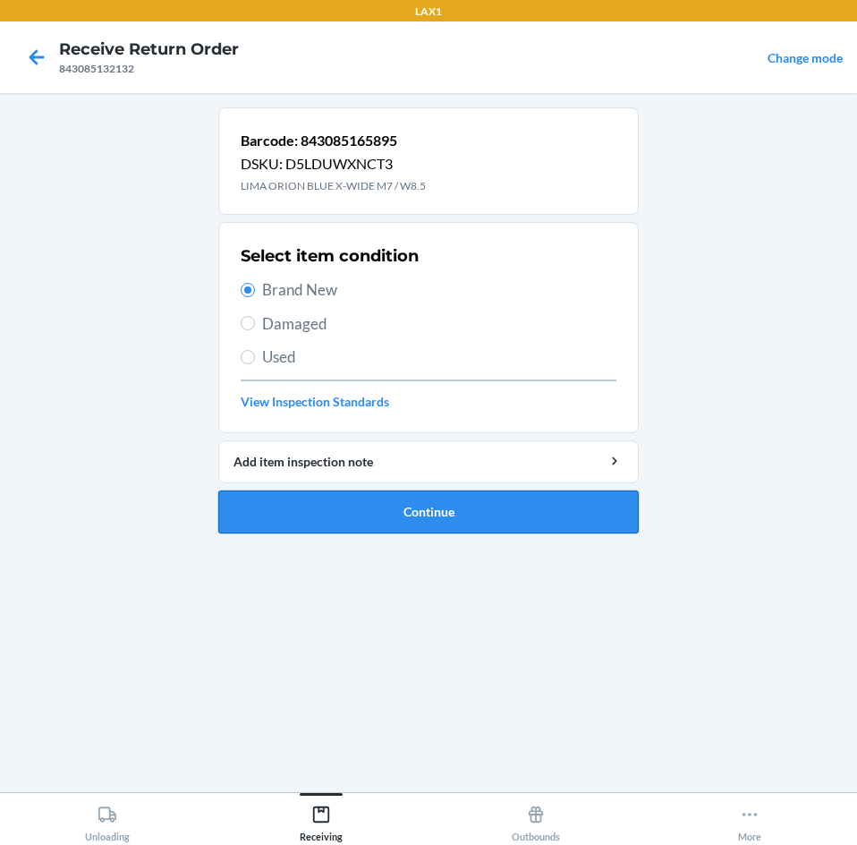
click at [401, 512] on button "Continue" at bounding box center [428, 511] width 421 height 43
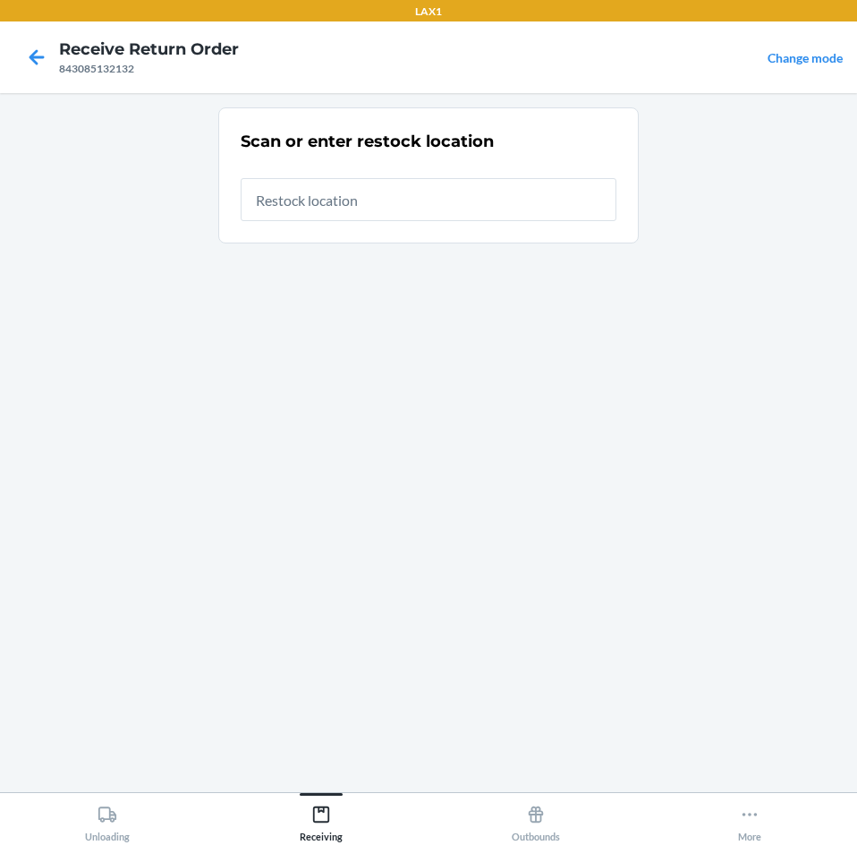
click at [327, 201] on input "text" at bounding box center [429, 199] width 376 height 43
type input "RTCART003"
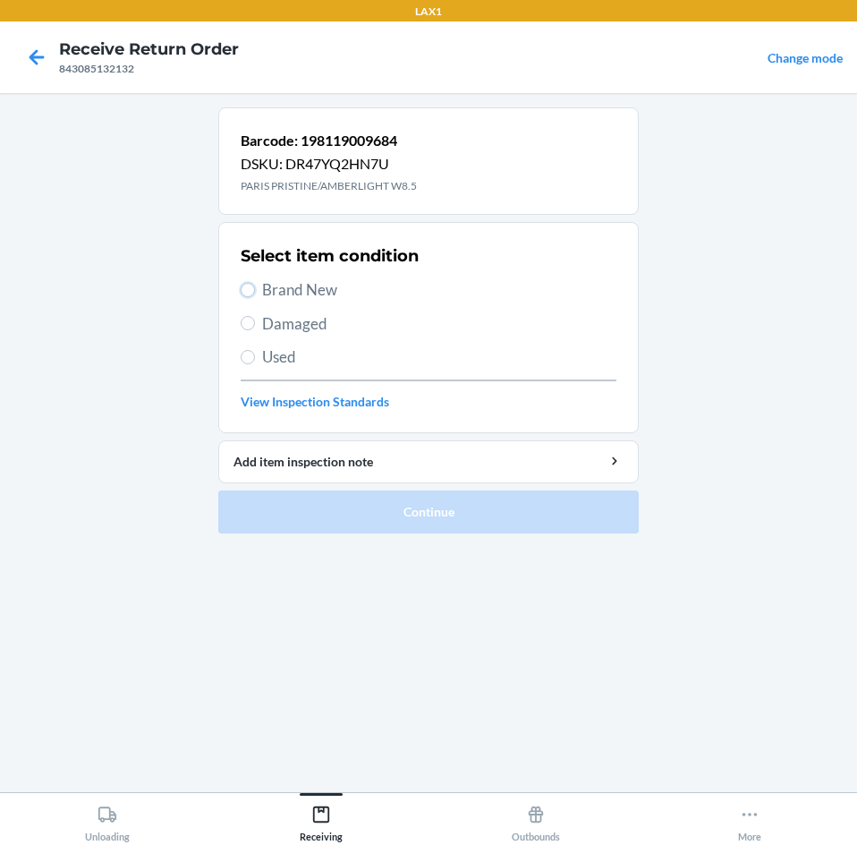
drag, startPoint x: 246, startPoint y: 285, endPoint x: 258, endPoint y: 291, distance: 13.2
click at [246, 285] on input "Brand New" at bounding box center [248, 290] width 14 height 14
radio input "true"
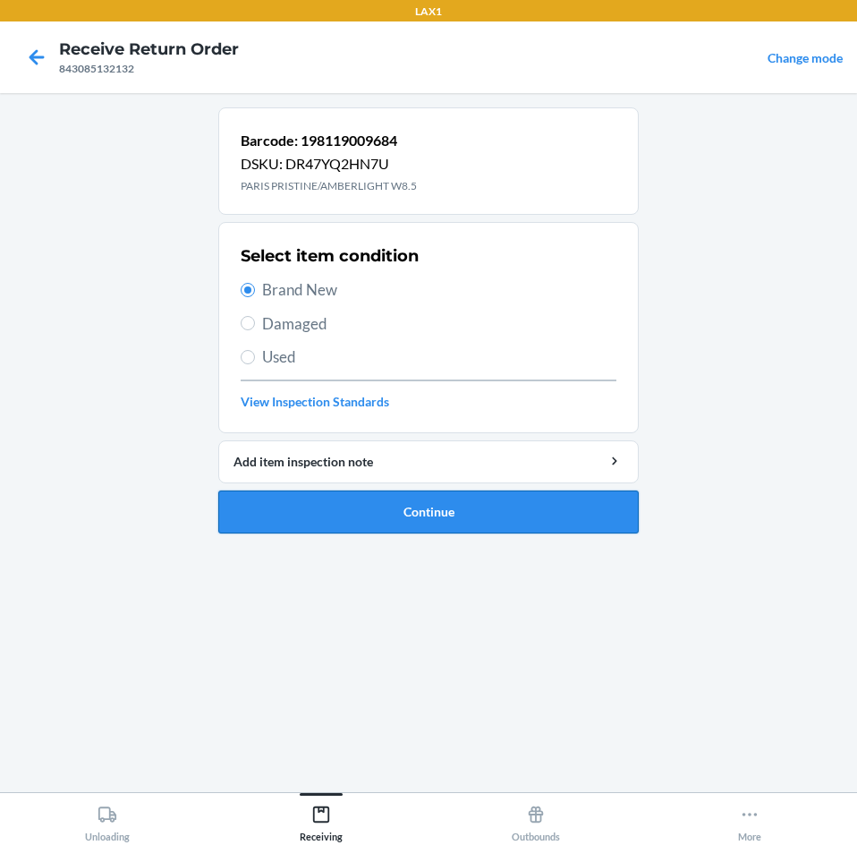
click at [443, 524] on button "Continue" at bounding box center [428, 511] width 421 height 43
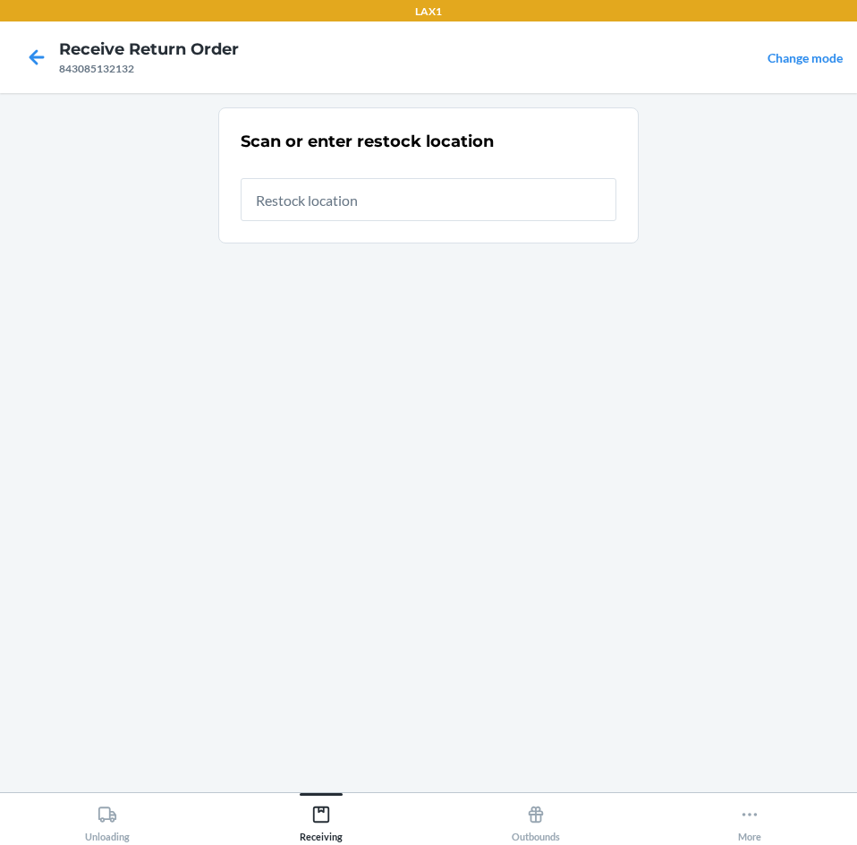
click at [422, 197] on input "text" at bounding box center [429, 199] width 376 height 43
type input "RTCART043"
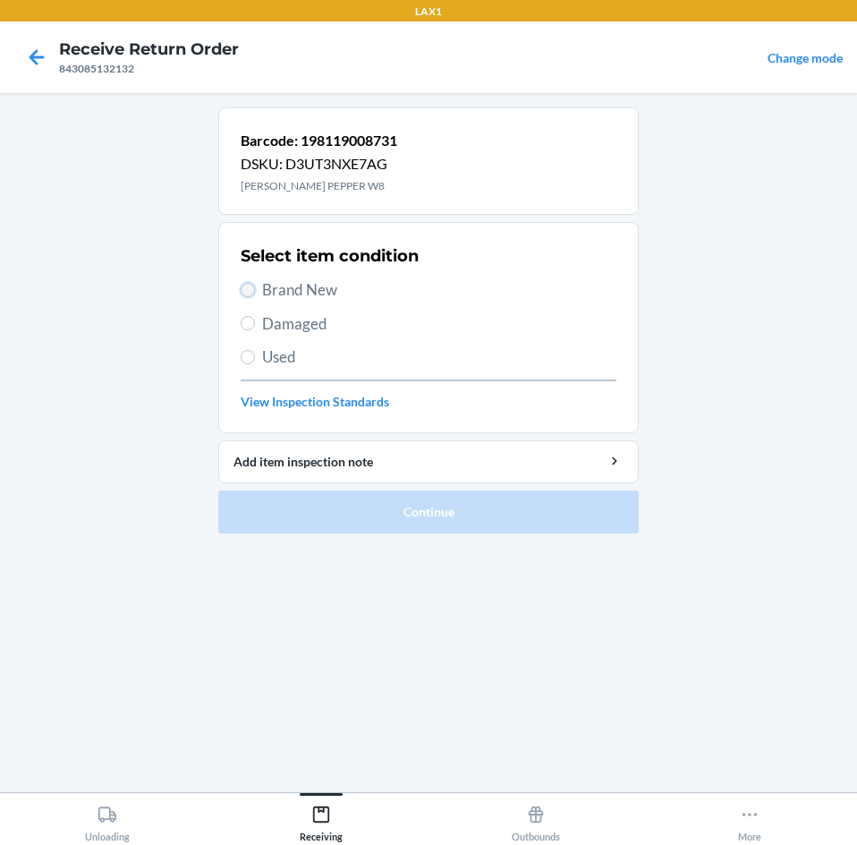
click at [244, 284] on input "Brand New" at bounding box center [248, 290] width 14 height 14
radio input "true"
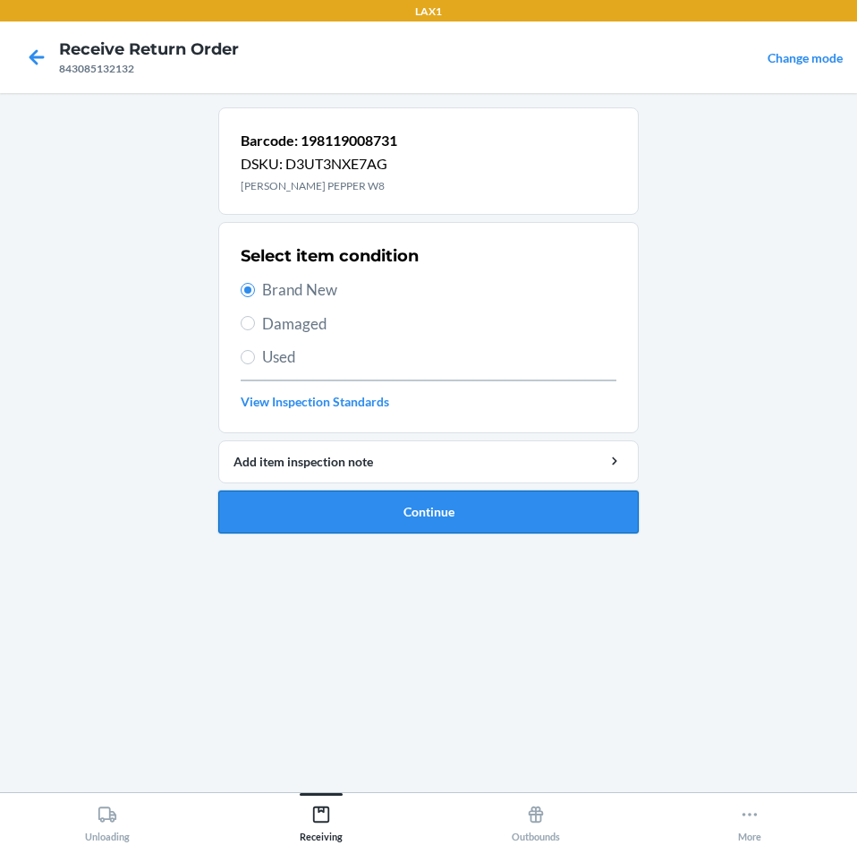
click at [355, 520] on button "Continue" at bounding box center [428, 511] width 421 height 43
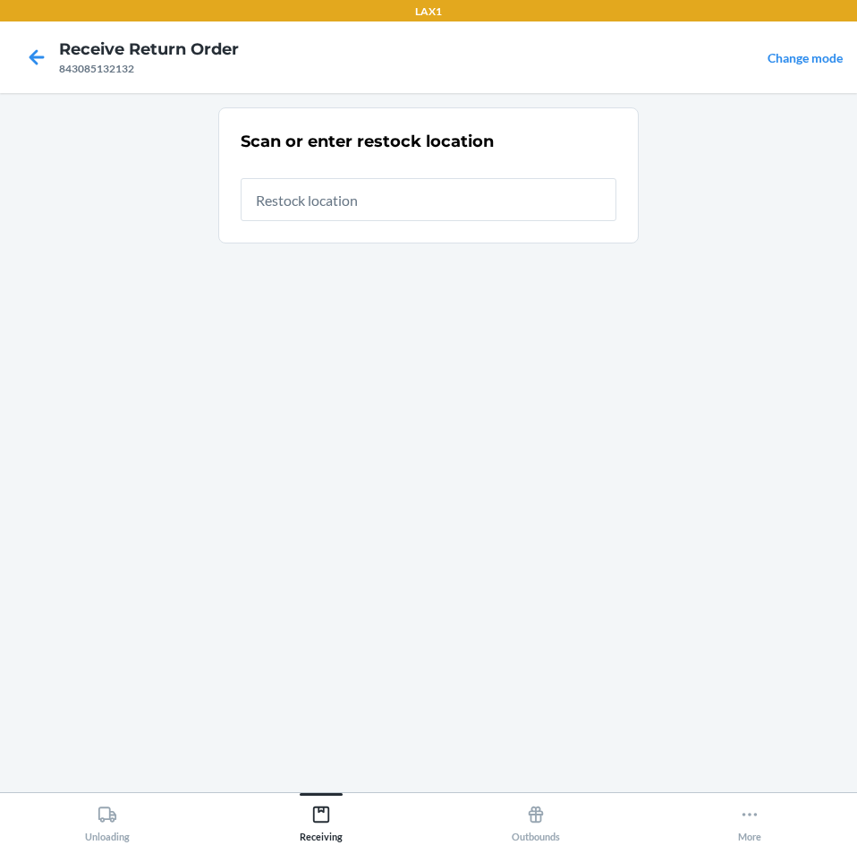
click at [392, 206] on input "text" at bounding box center [429, 199] width 376 height 43
type input "RTCART043"
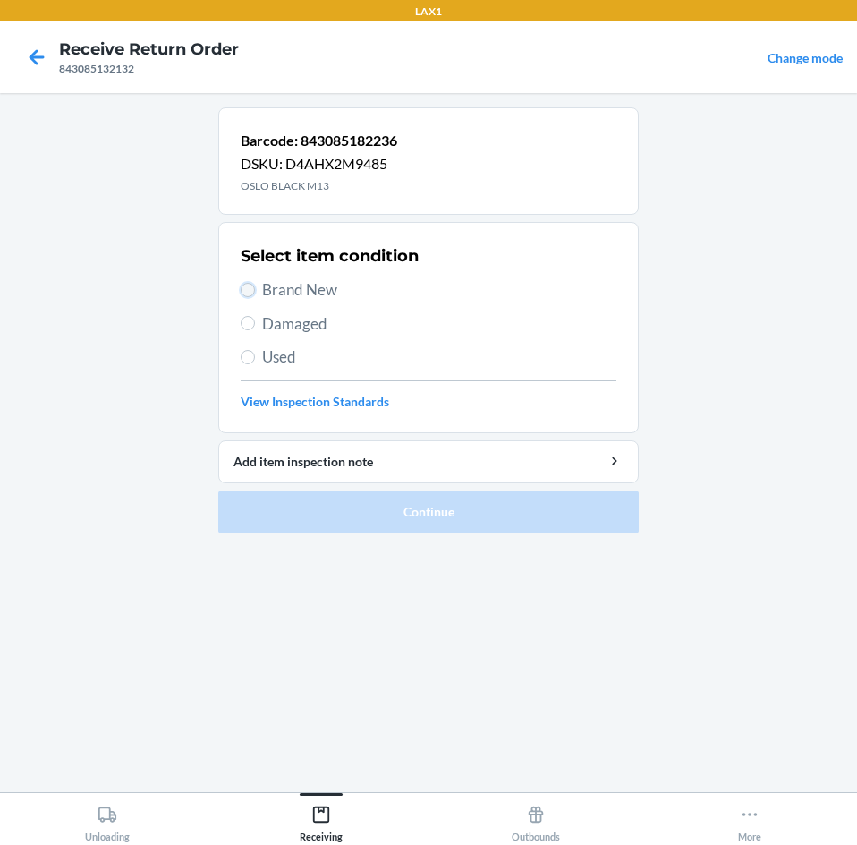
click at [253, 294] on input "Brand New" at bounding box center [248, 290] width 14 height 14
radio input "true"
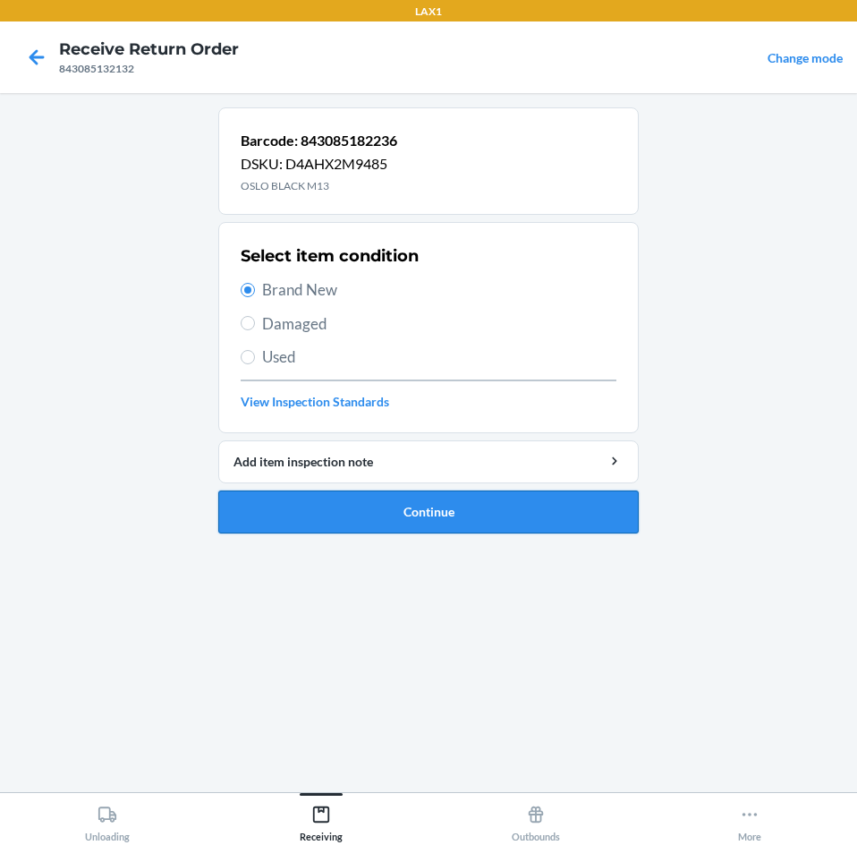
click at [434, 523] on button "Continue" at bounding box center [428, 511] width 421 height 43
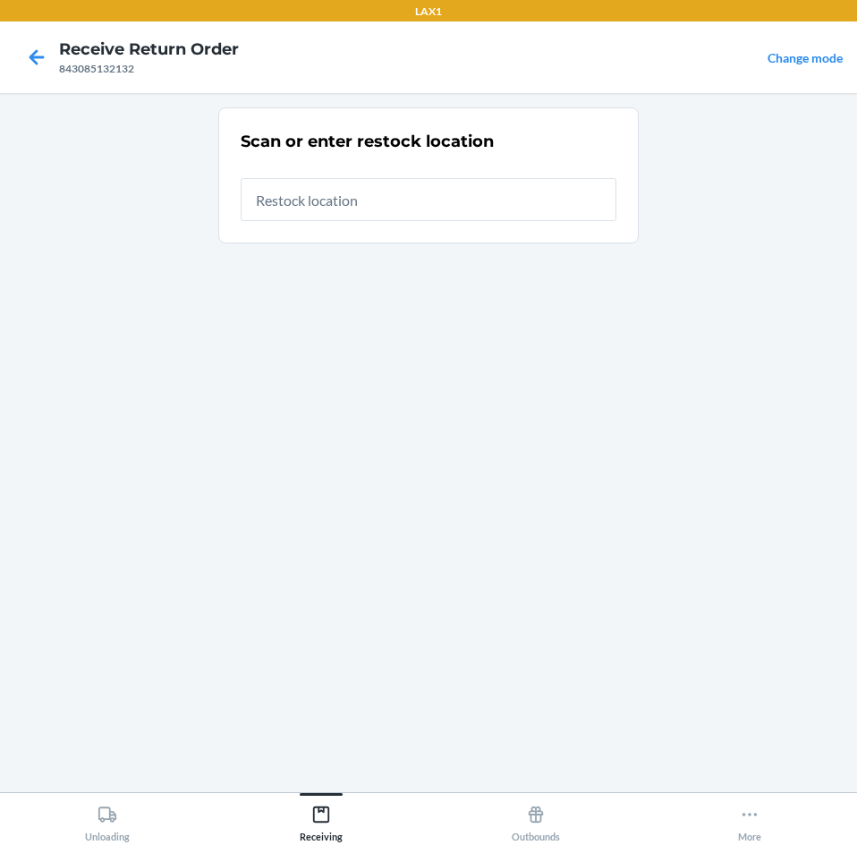
click at [427, 188] on input "text" at bounding box center [429, 199] width 376 height 43
type input "RTCART043"
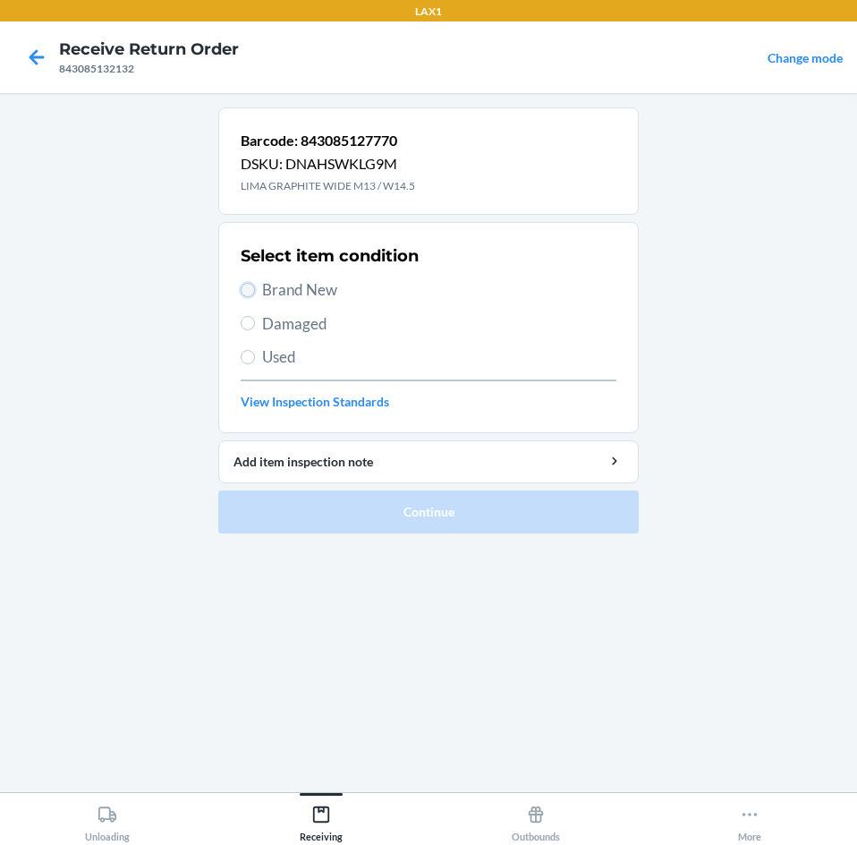
click at [248, 286] on input "Brand New" at bounding box center [248, 290] width 14 height 14
radio input "true"
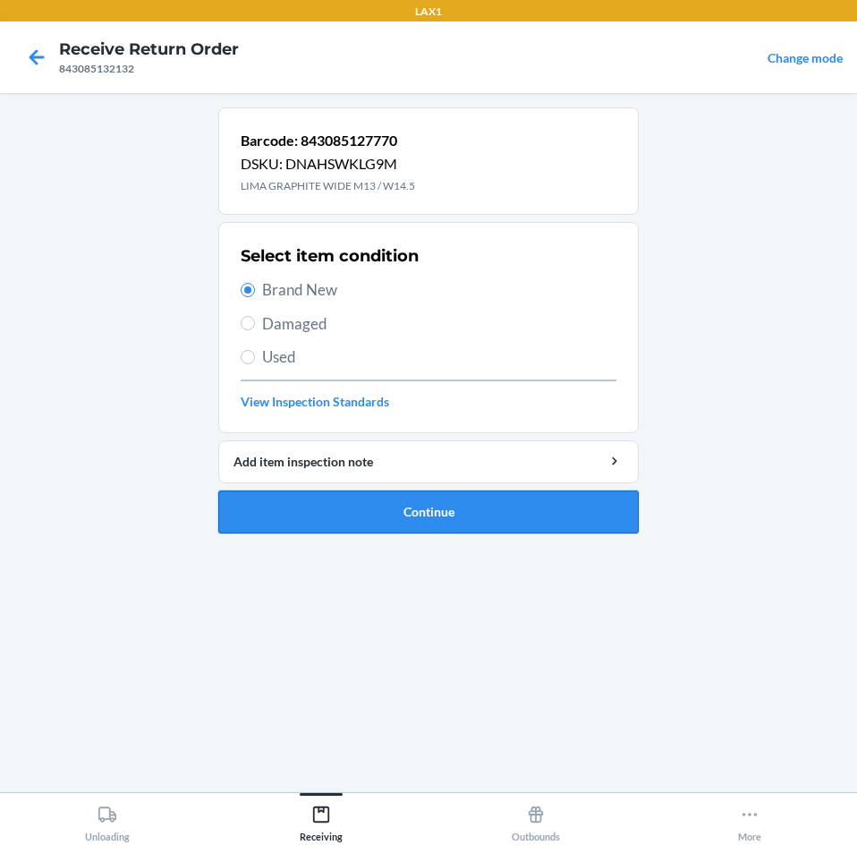
click at [444, 513] on button "Continue" at bounding box center [428, 511] width 421 height 43
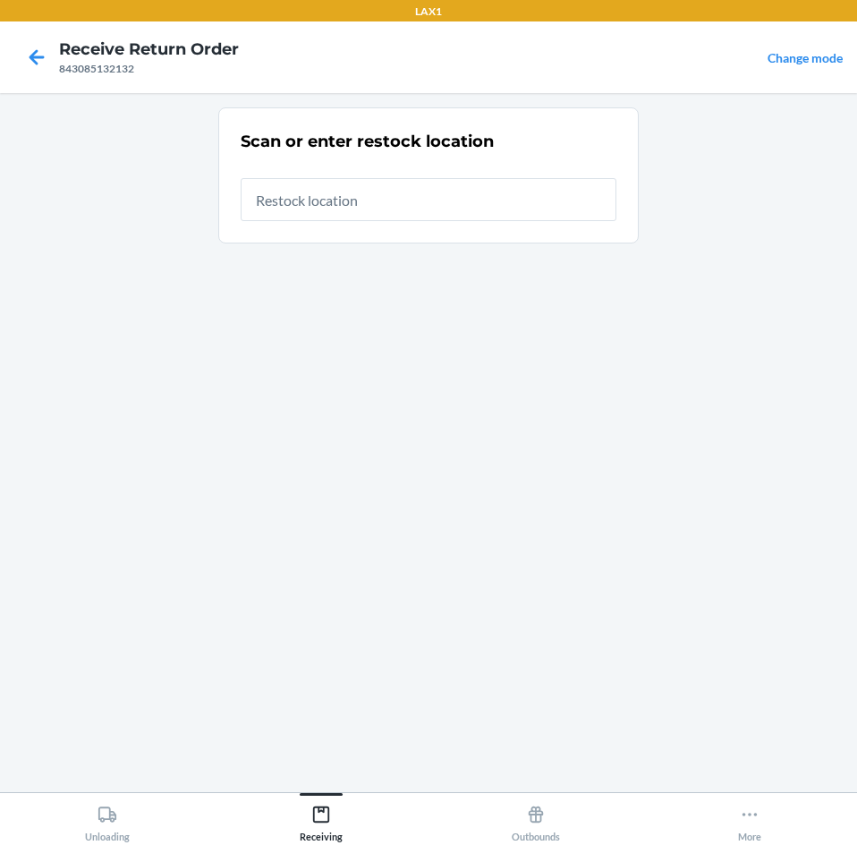
click at [439, 211] on input "text" at bounding box center [429, 199] width 376 height 43
type input "RTCART043"
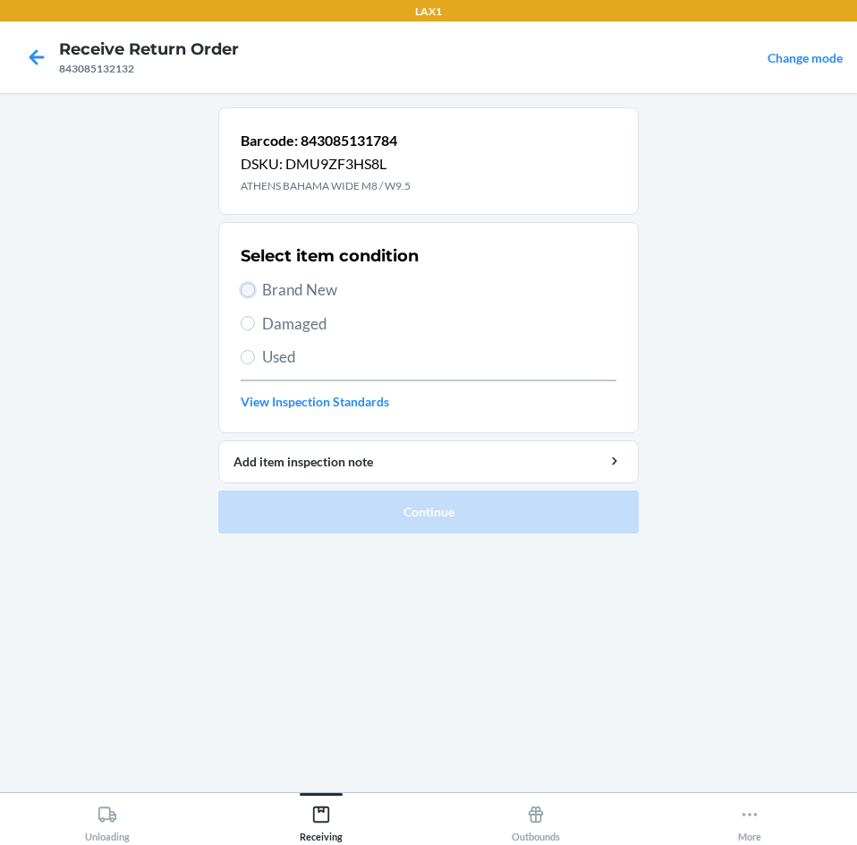
click at [246, 287] on input "Brand New" at bounding box center [248, 290] width 14 height 14
radio input "true"
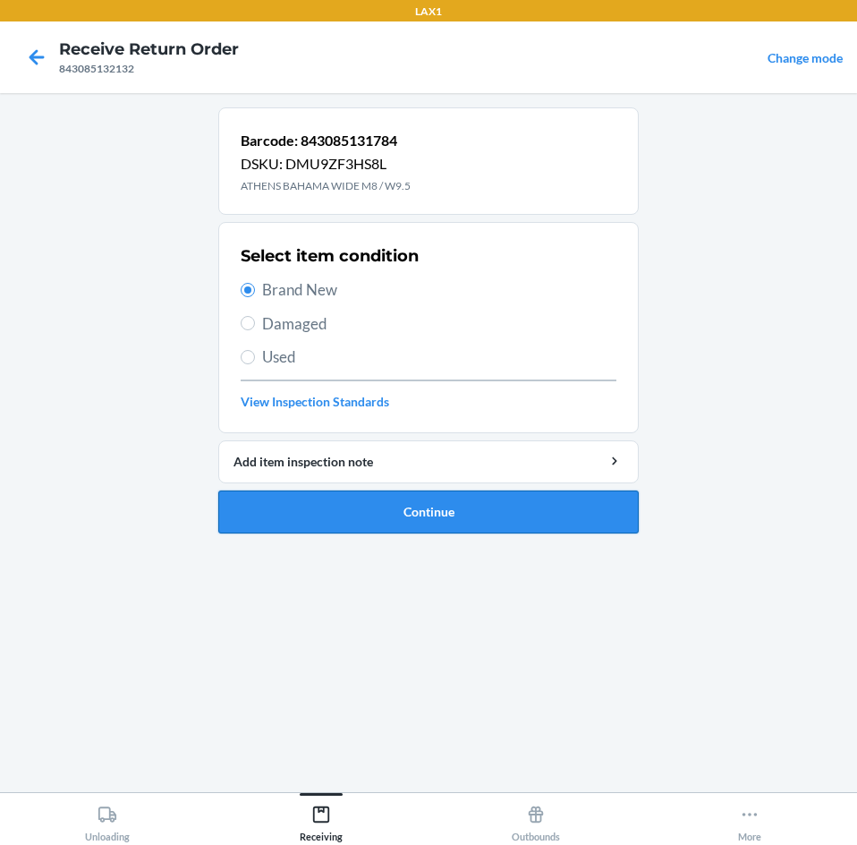
click at [403, 505] on button "Continue" at bounding box center [428, 511] width 421 height 43
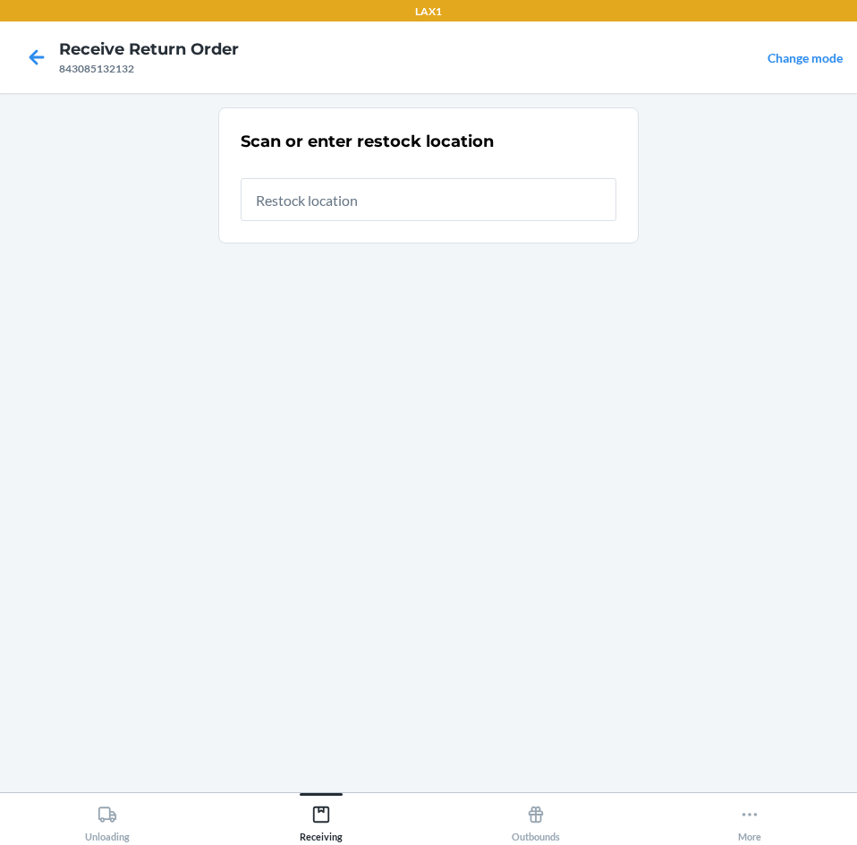
drag, startPoint x: 370, startPoint y: 207, endPoint x: 376, endPoint y: 197, distance: 11.7
click at [376, 197] on input "text" at bounding box center [429, 199] width 376 height 43
type input "RTCART043"
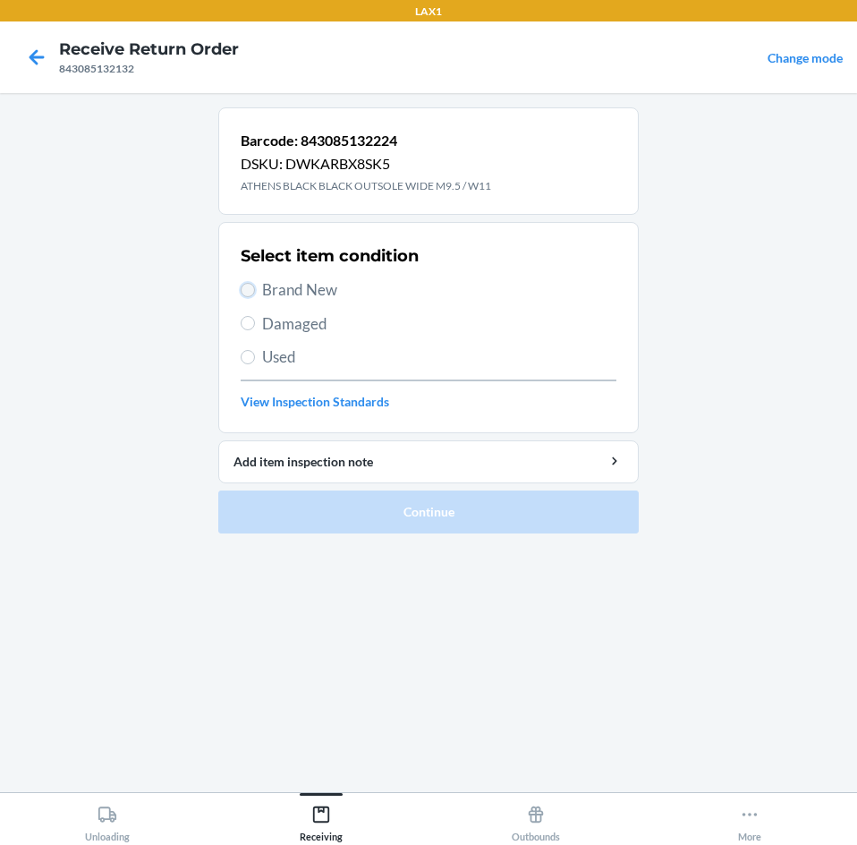
click at [250, 287] on input "Brand New" at bounding box center [248, 290] width 14 height 14
radio input "true"
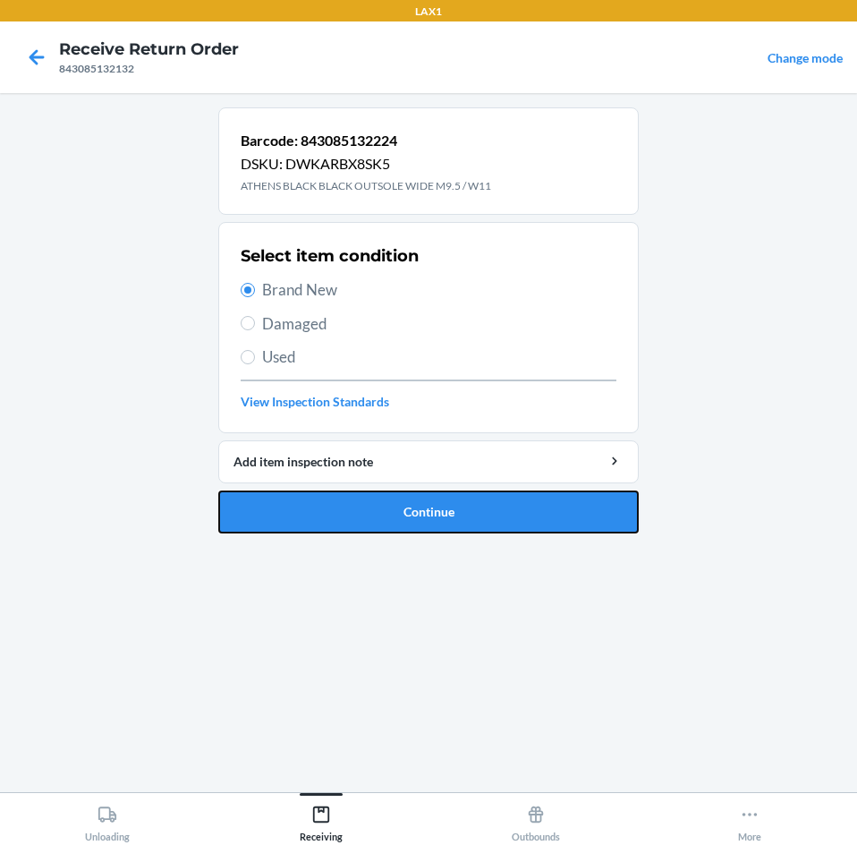
click at [381, 492] on button "Continue" at bounding box center [428, 511] width 421 height 43
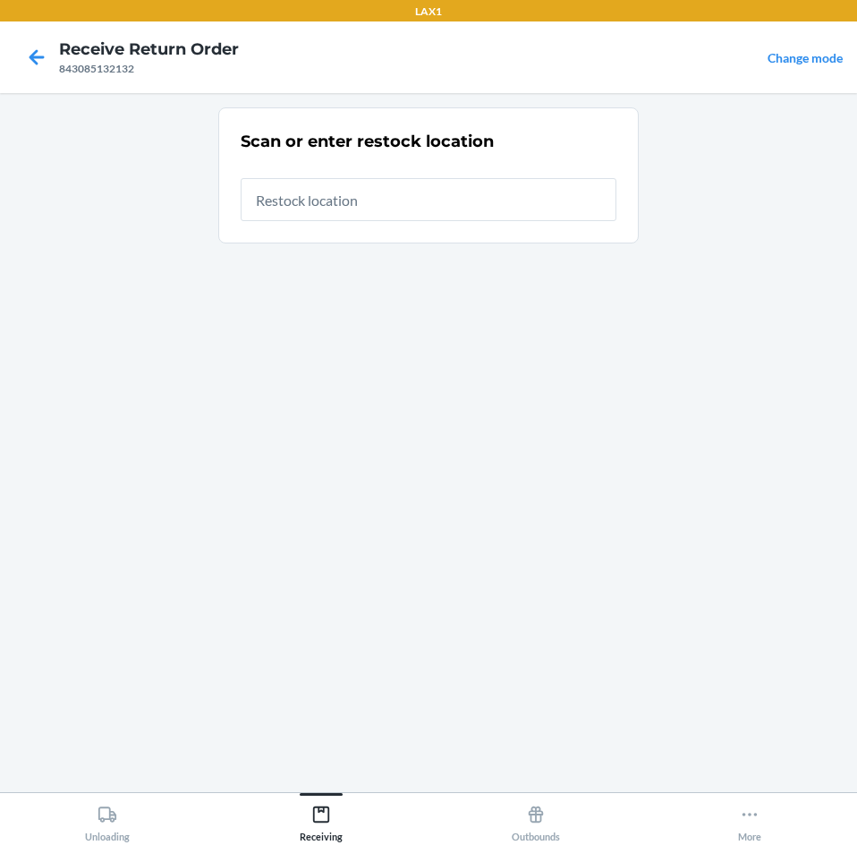
click at [485, 201] on input "text" at bounding box center [429, 199] width 376 height 43
type input "RTCART043"
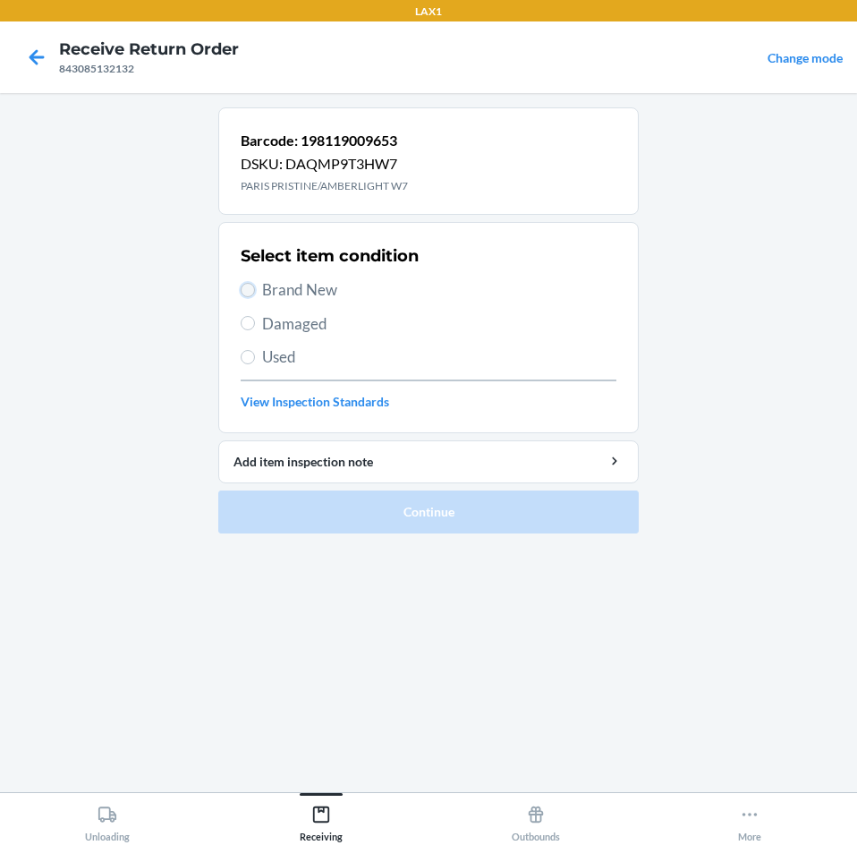
click at [245, 292] on input "Brand New" at bounding box center [248, 290] width 14 height 14
radio input "true"
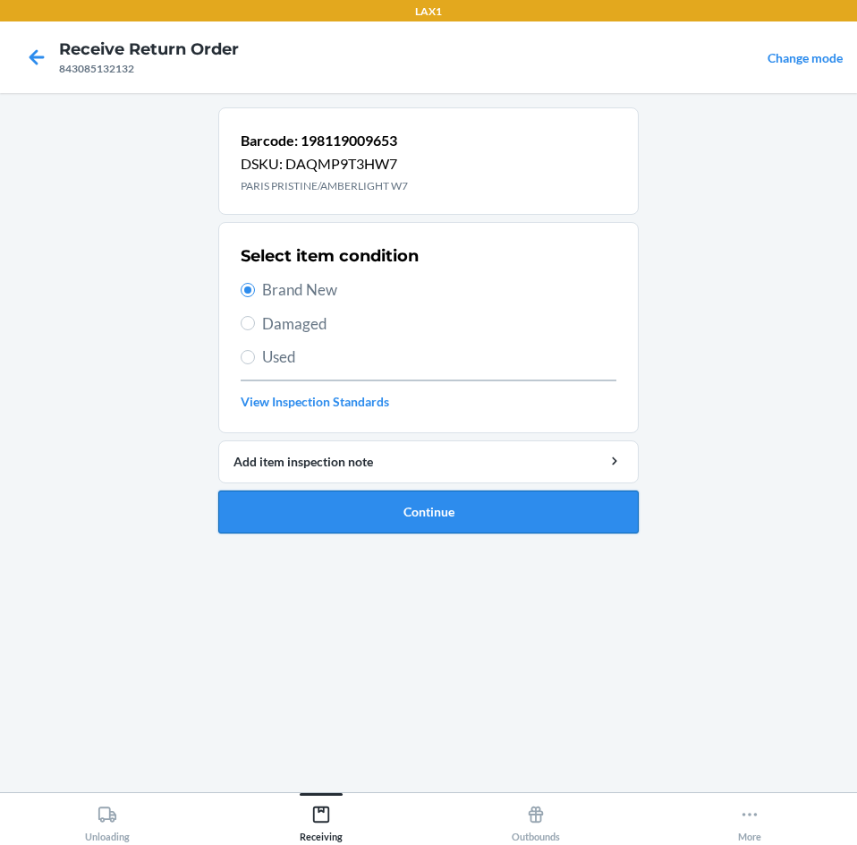
click at [348, 497] on button "Continue" at bounding box center [428, 511] width 421 height 43
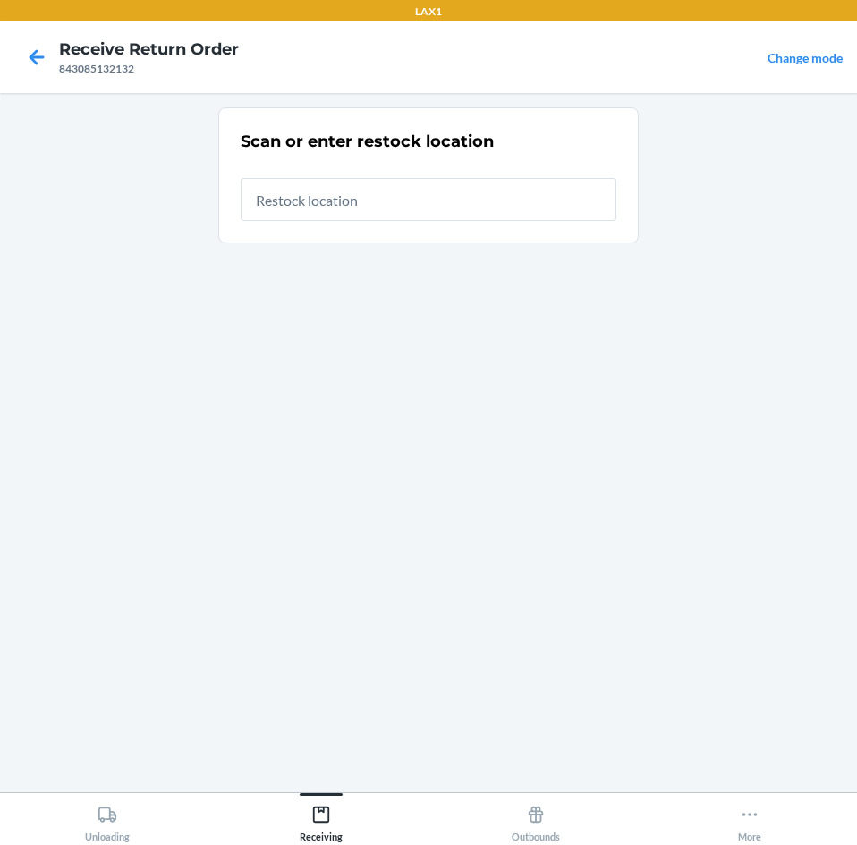
click at [380, 215] on input "text" at bounding box center [429, 199] width 376 height 43
type input "RTCART043"
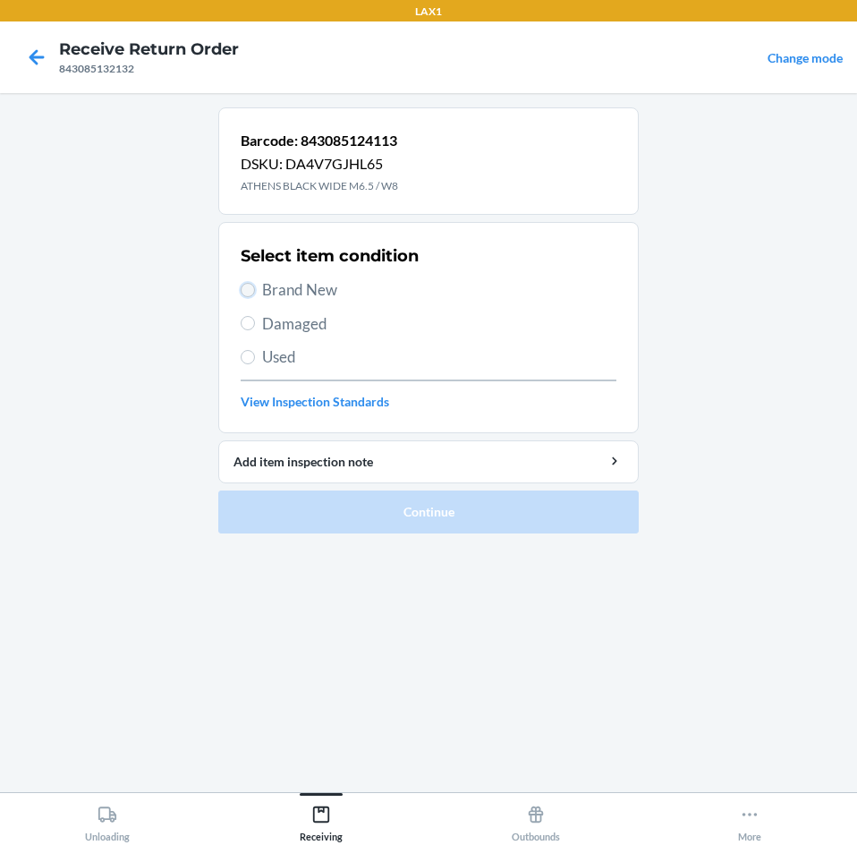
click at [252, 292] on input "Brand New" at bounding box center [248, 290] width 14 height 14
radio input "true"
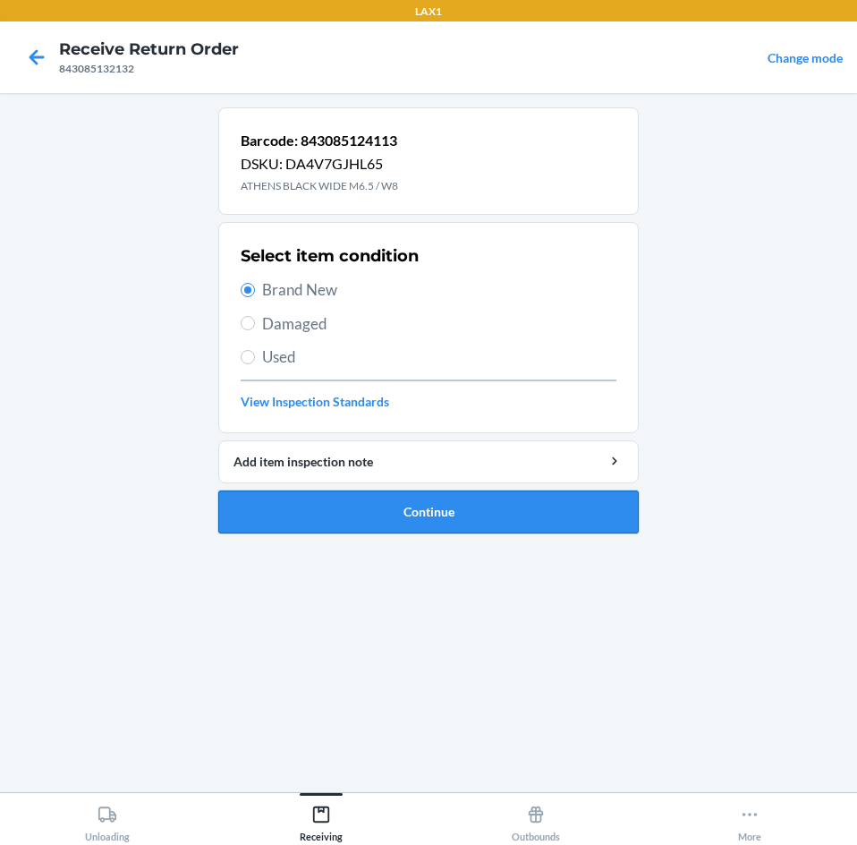
click at [464, 521] on button "Continue" at bounding box center [428, 511] width 421 height 43
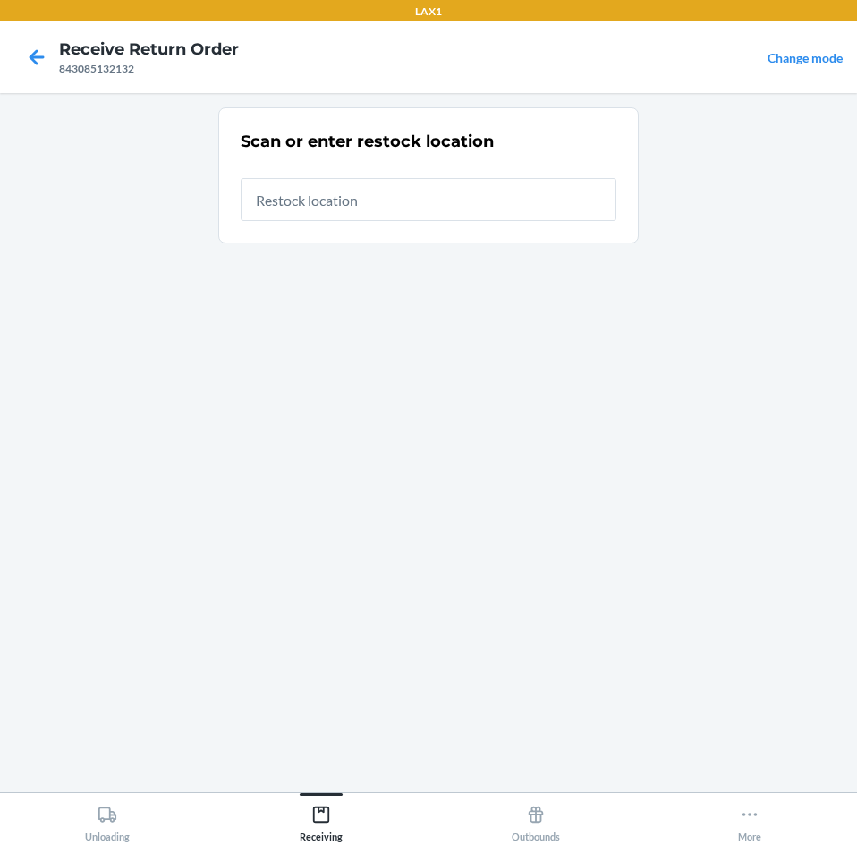
click at [360, 192] on input "text" at bounding box center [429, 199] width 376 height 43
type input "RTCART043"
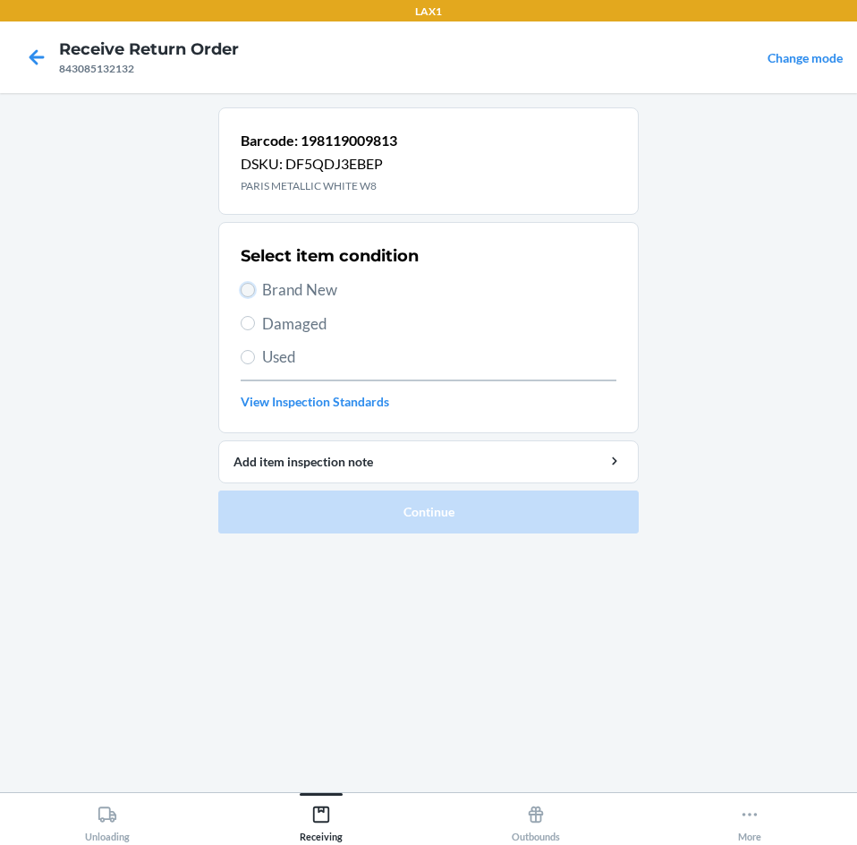
click at [251, 288] on input "Brand New" at bounding box center [248, 290] width 14 height 14
radio input "true"
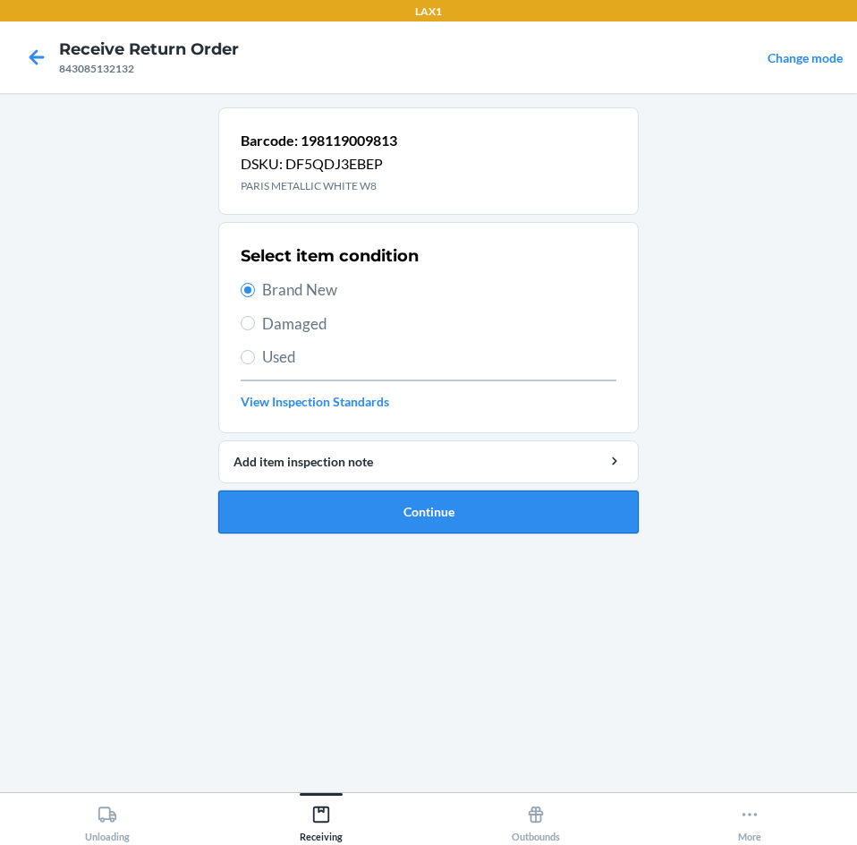
click at [422, 508] on button "Continue" at bounding box center [428, 511] width 421 height 43
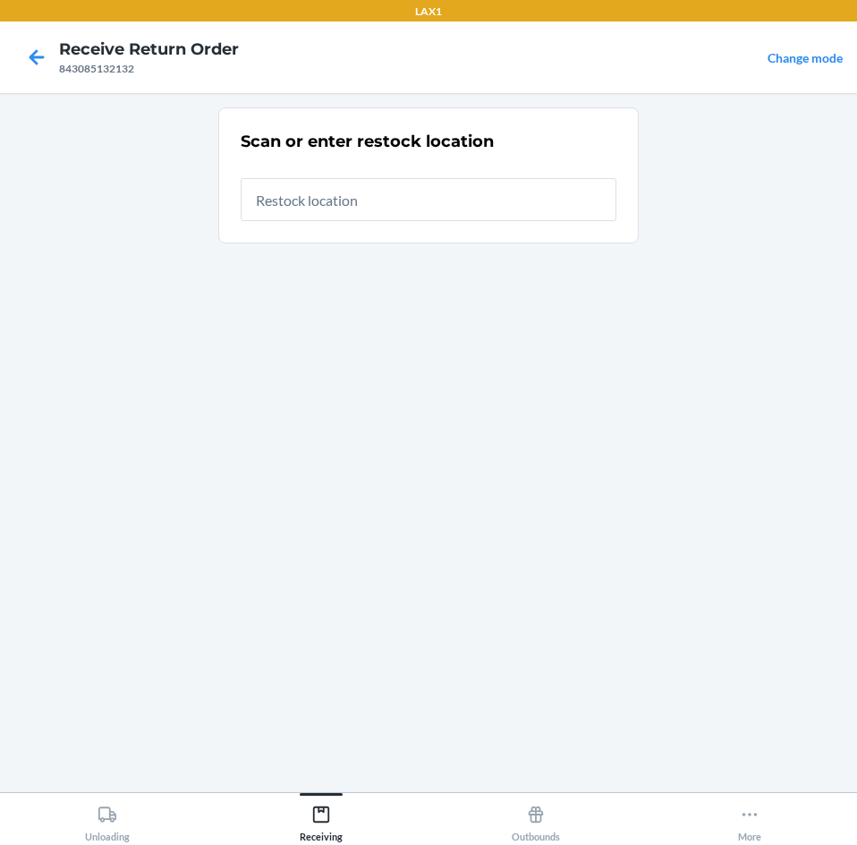
click at [407, 194] on input "text" at bounding box center [429, 199] width 376 height 43
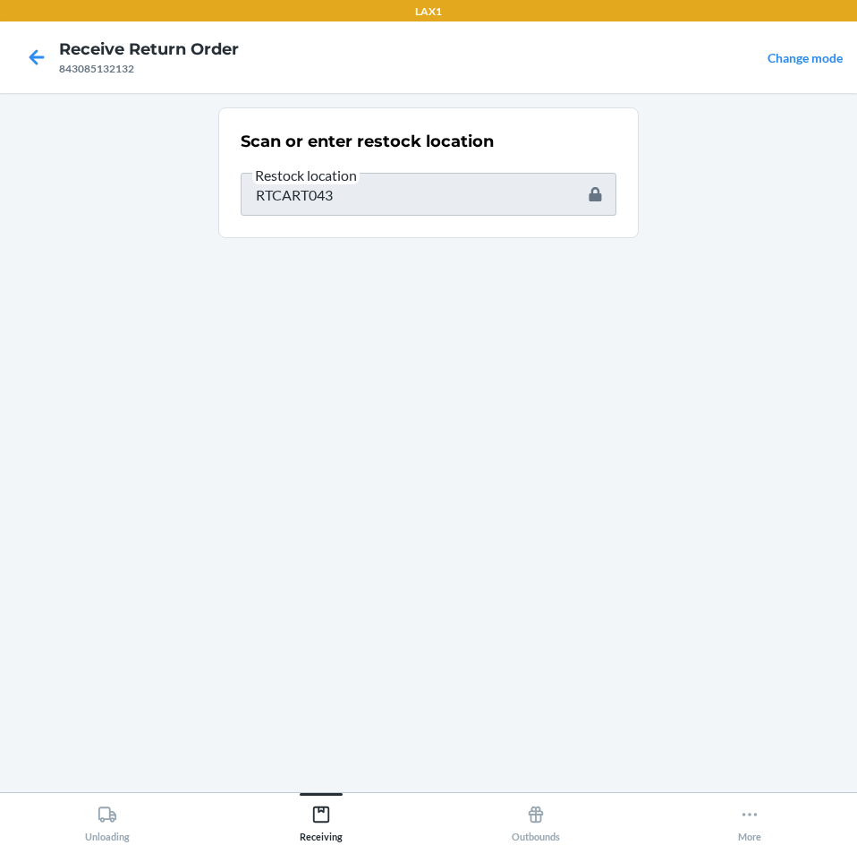
type input "198119019362"
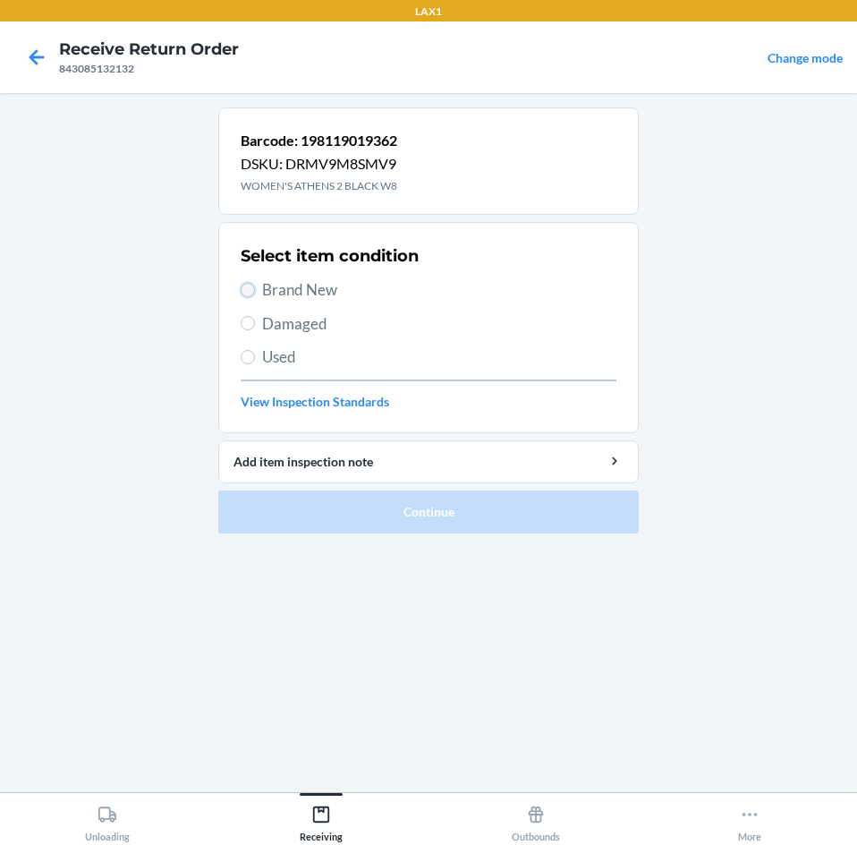
click at [244, 286] on input "Brand New" at bounding box center [248, 290] width 14 height 14
radio input "true"
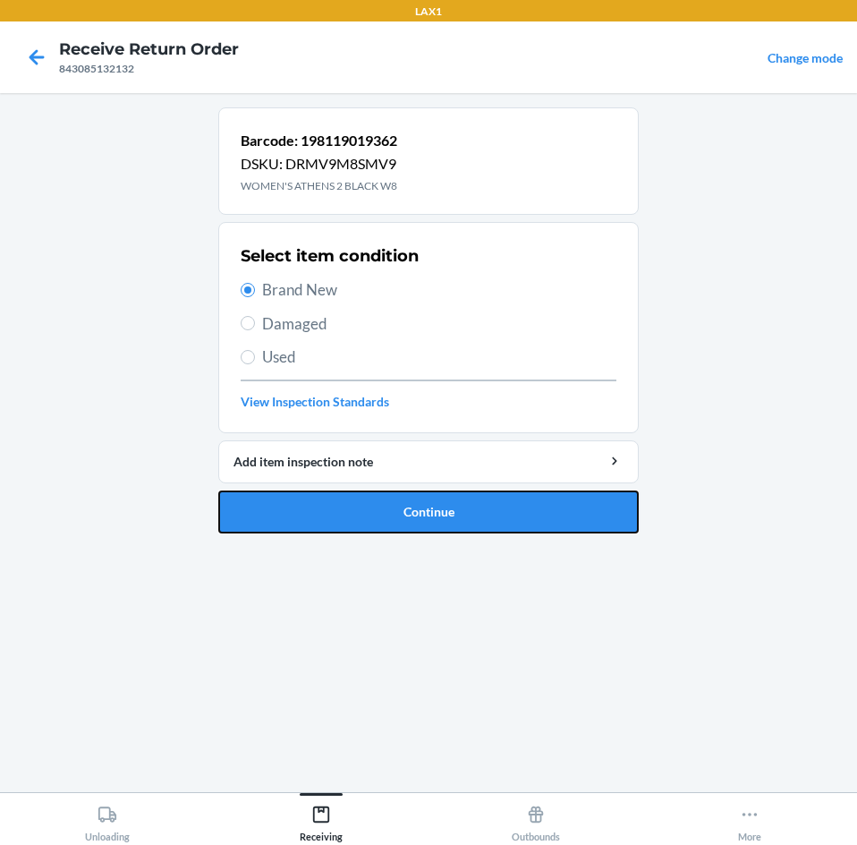
click at [365, 516] on button "Continue" at bounding box center [428, 511] width 421 height 43
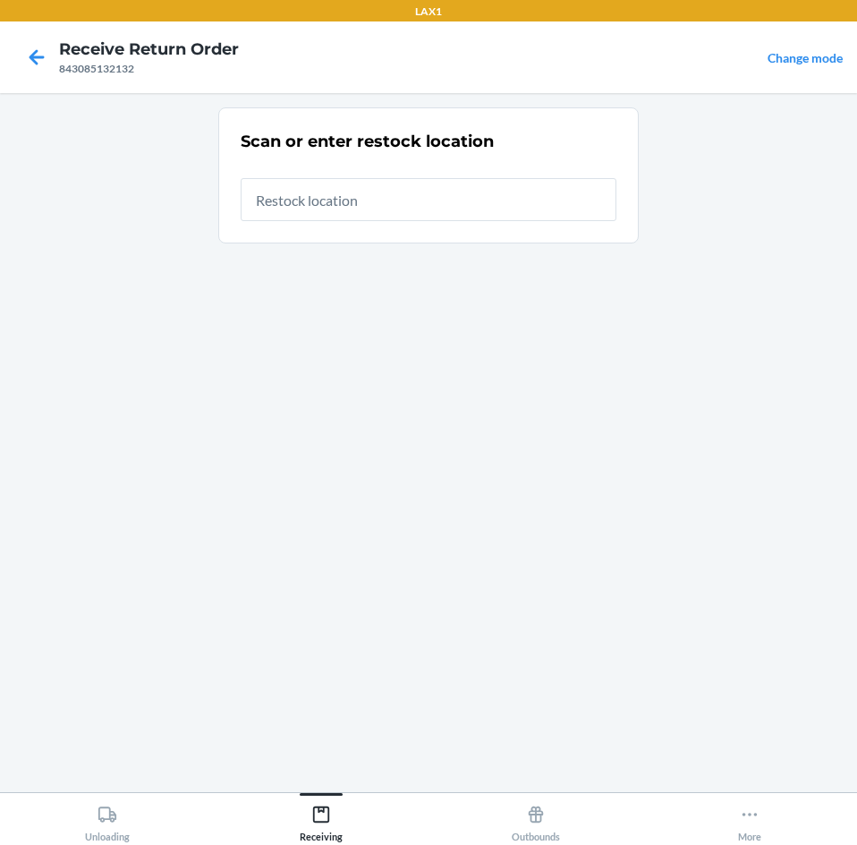
click at [351, 200] on input "text" at bounding box center [429, 199] width 376 height 43
type input "RTCART043"
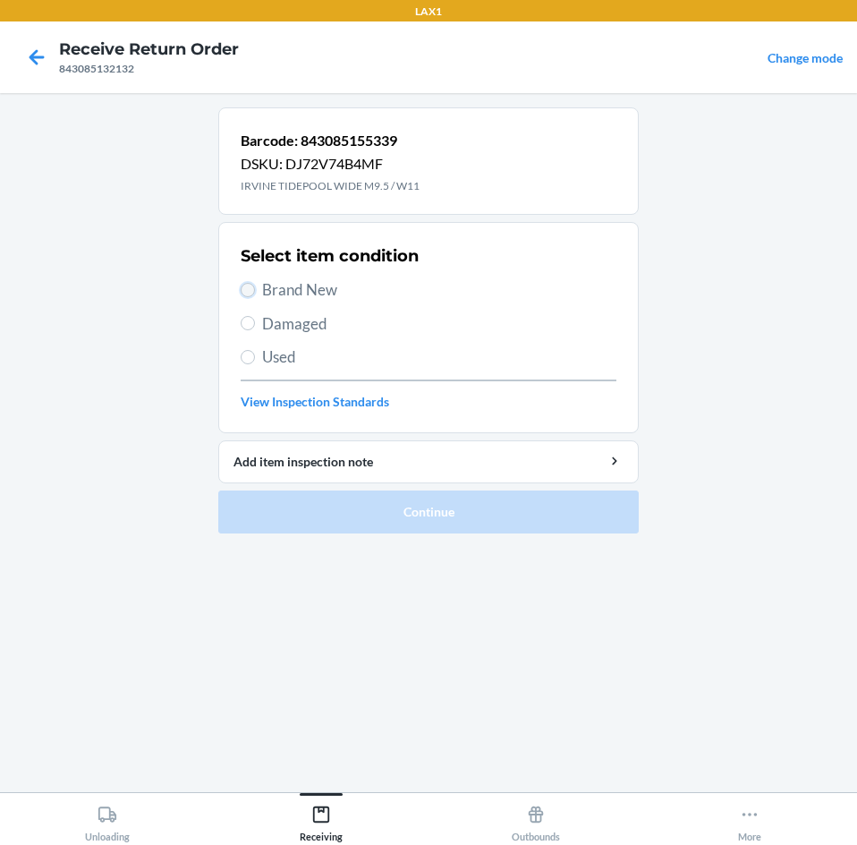
click at [247, 294] on input "Brand New" at bounding box center [248, 290] width 14 height 14
radio input "true"
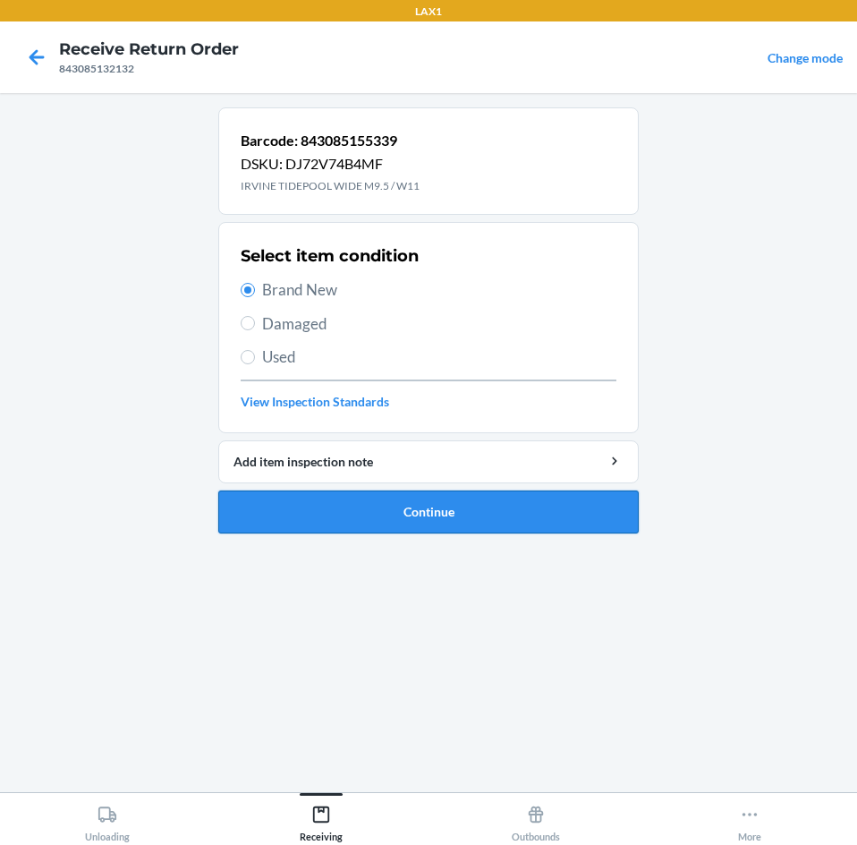
click at [382, 519] on button "Continue" at bounding box center [428, 511] width 421 height 43
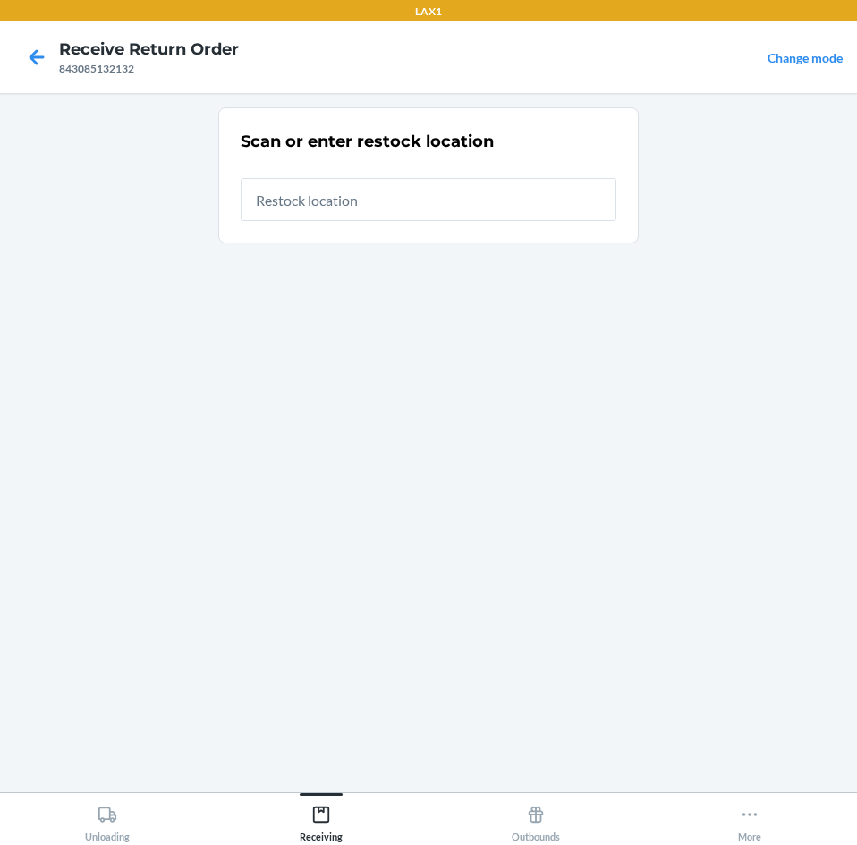
click at [409, 200] on input "text" at bounding box center [429, 199] width 376 height 43
type input "RTCART043"
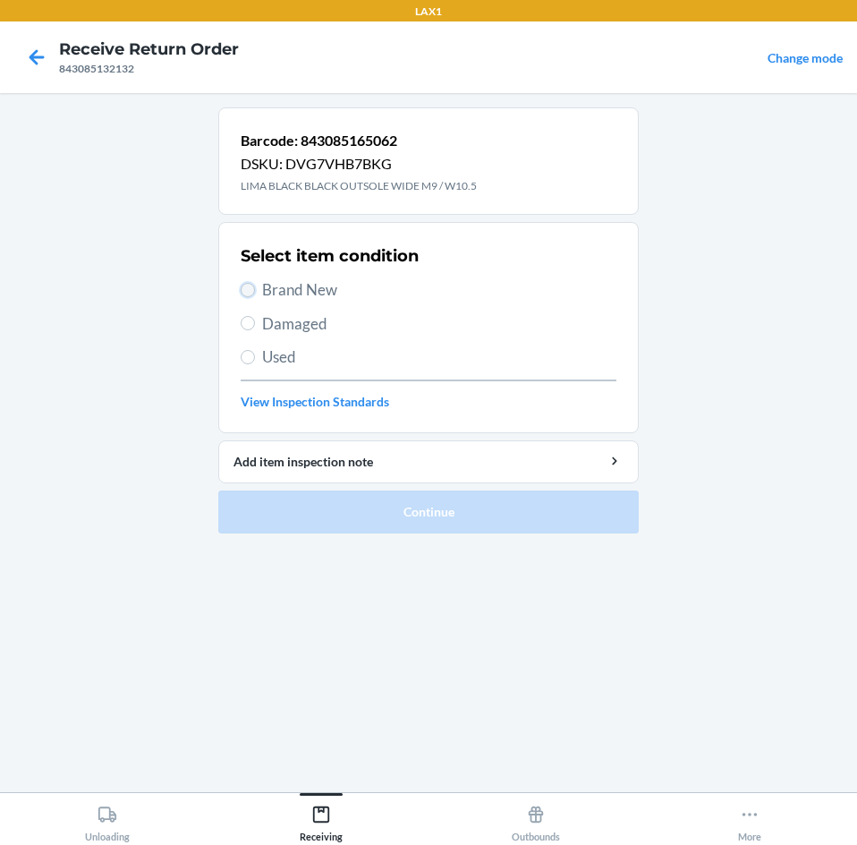
click at [244, 289] on input "Brand New" at bounding box center [248, 290] width 14 height 14
radio input "true"
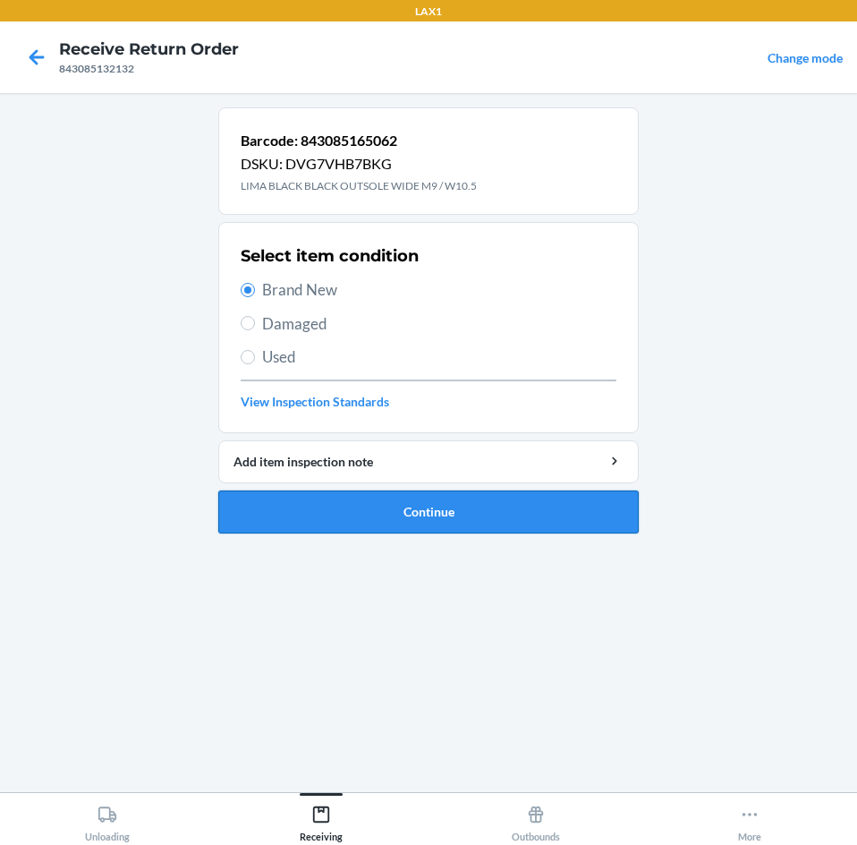
click at [433, 528] on button "Continue" at bounding box center [428, 511] width 421 height 43
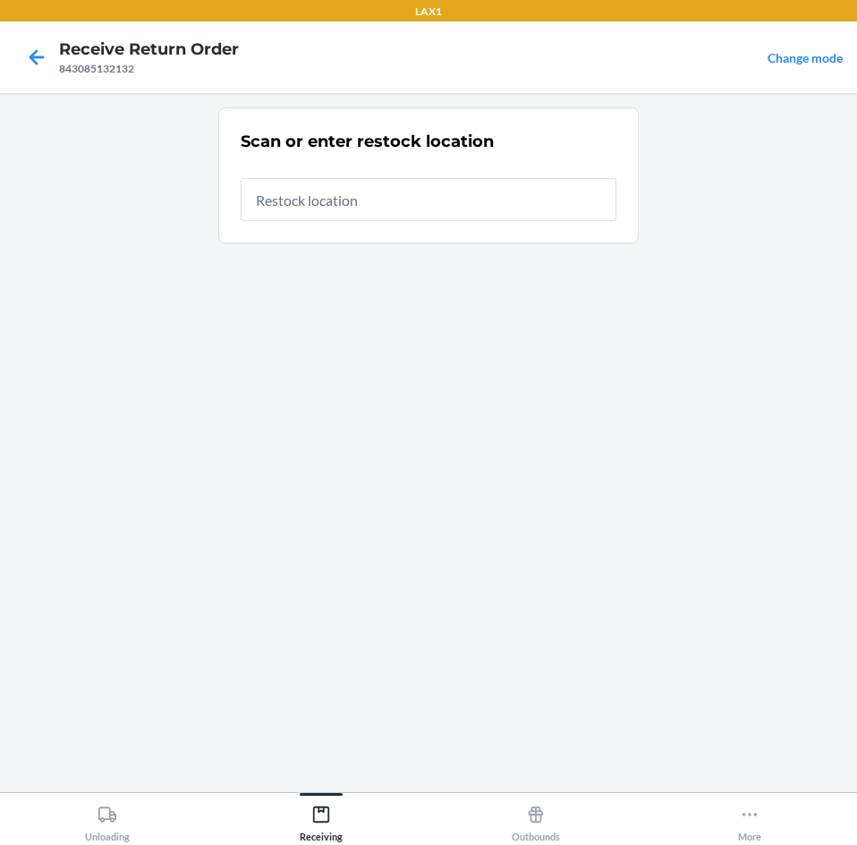
click at [362, 189] on input "text" at bounding box center [429, 199] width 376 height 43
type input "RTCART043"
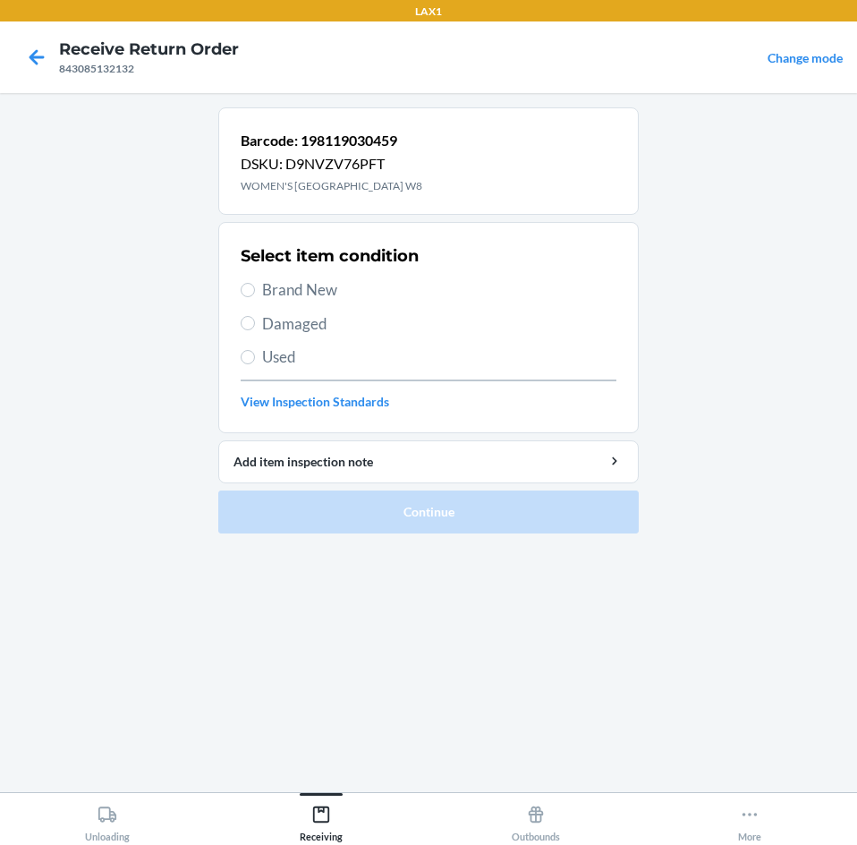
click at [243, 283] on label "Brand New" at bounding box center [429, 289] width 376 height 23
click at [243, 283] on input "Brand New" at bounding box center [248, 290] width 14 height 14
radio input "true"
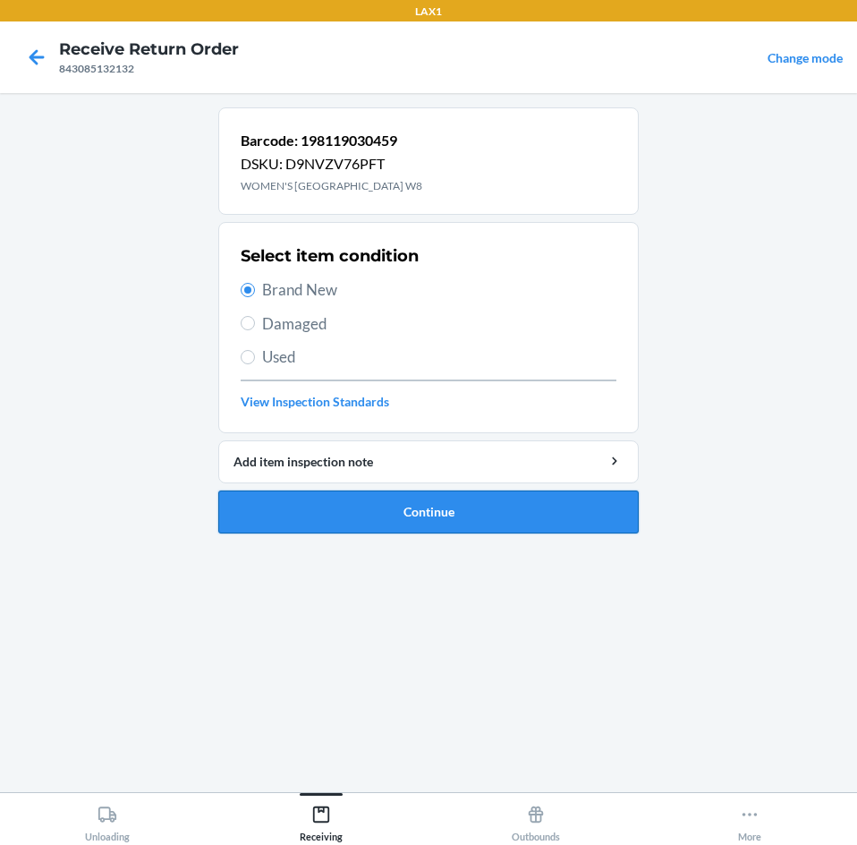
click at [440, 528] on button "Continue" at bounding box center [428, 511] width 421 height 43
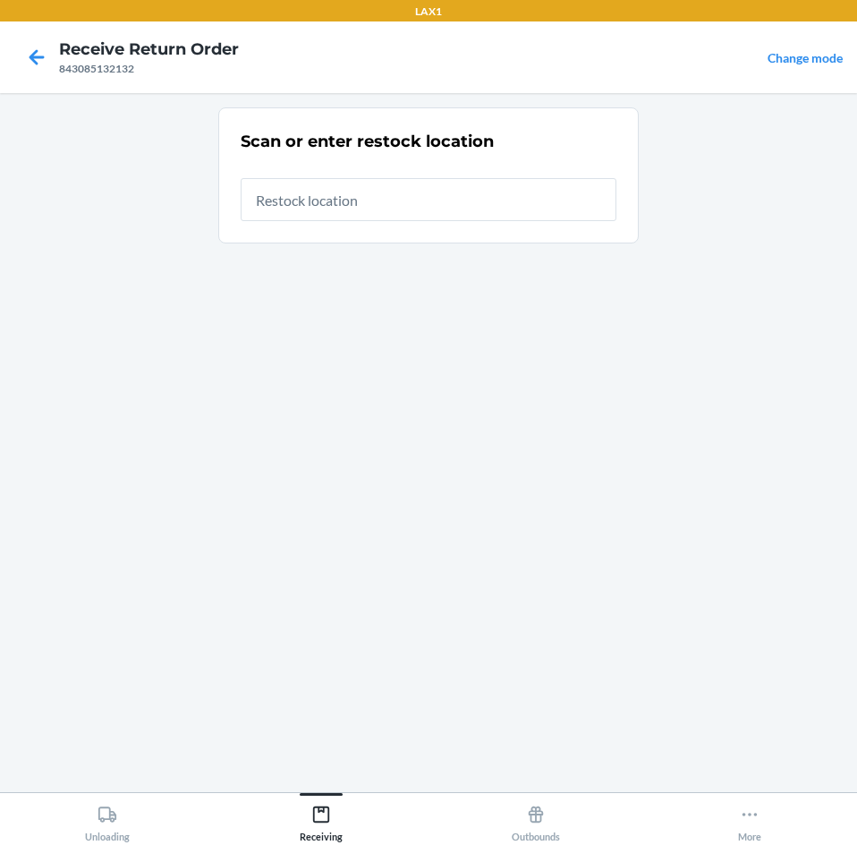
click at [379, 197] on input "text" at bounding box center [429, 199] width 376 height 43
type input "RTCART043"
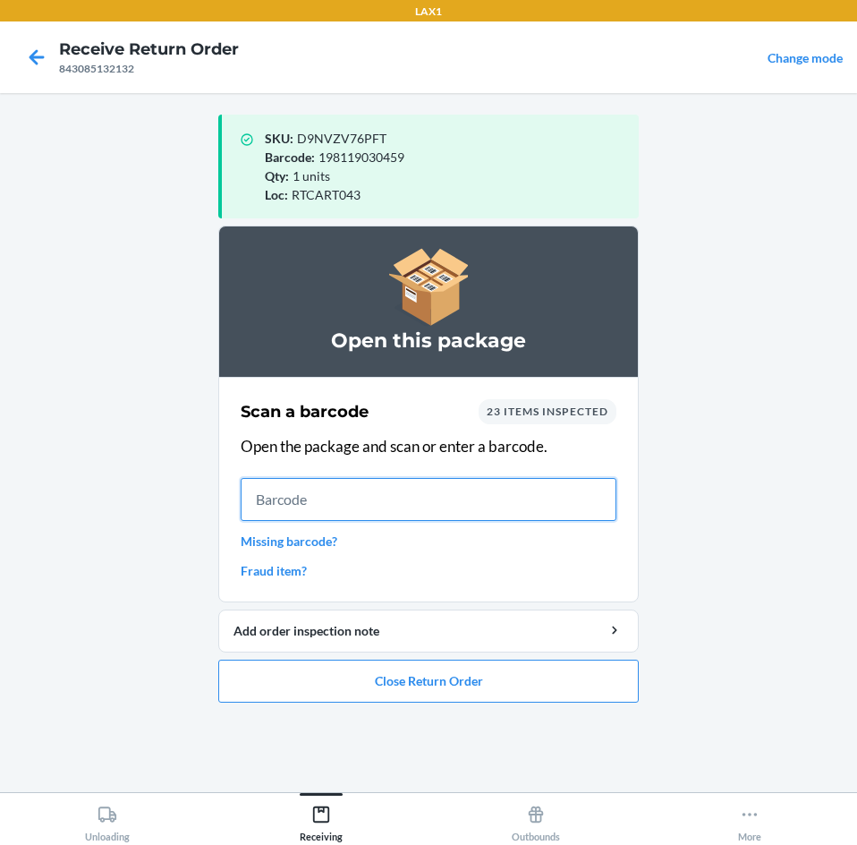
click at [471, 498] on input "text" at bounding box center [429, 499] width 376 height 43
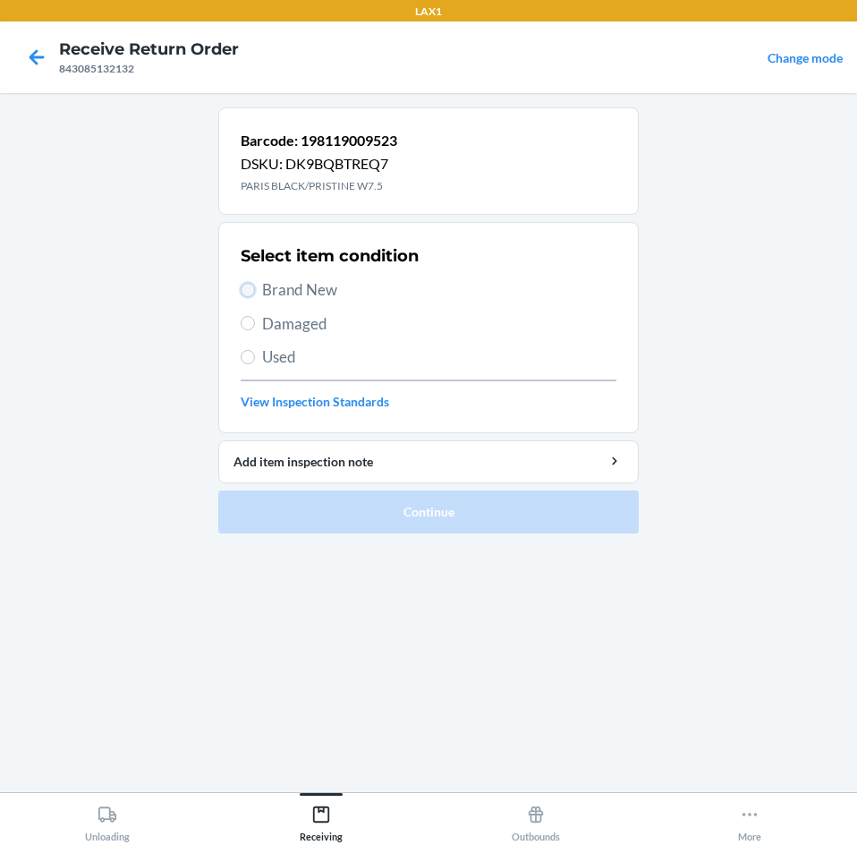
click at [249, 285] on input "Brand New" at bounding box center [248, 290] width 14 height 14
radio input "true"
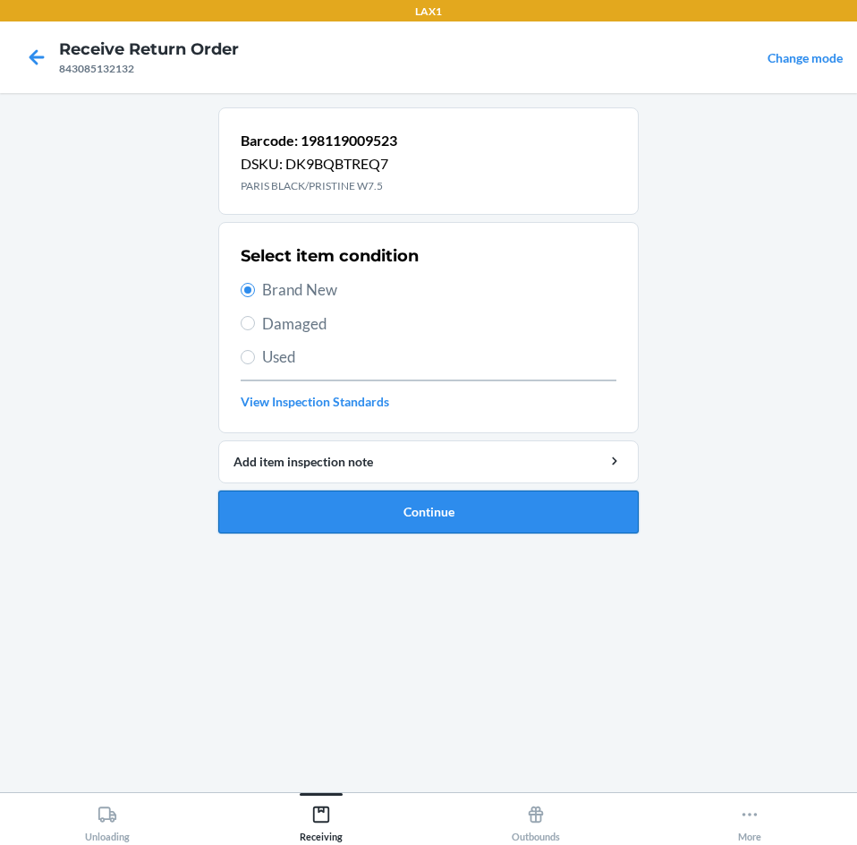
click at [405, 507] on button "Continue" at bounding box center [428, 511] width 421 height 43
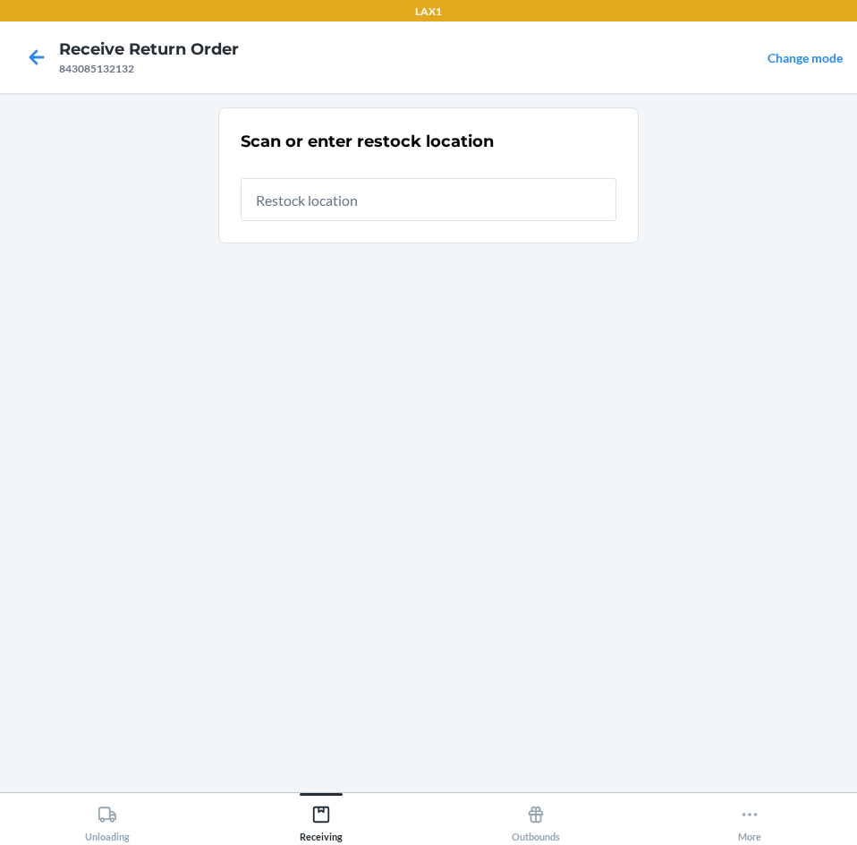
click at [369, 199] on input "text" at bounding box center [429, 199] width 376 height 43
type input "RTCART043"
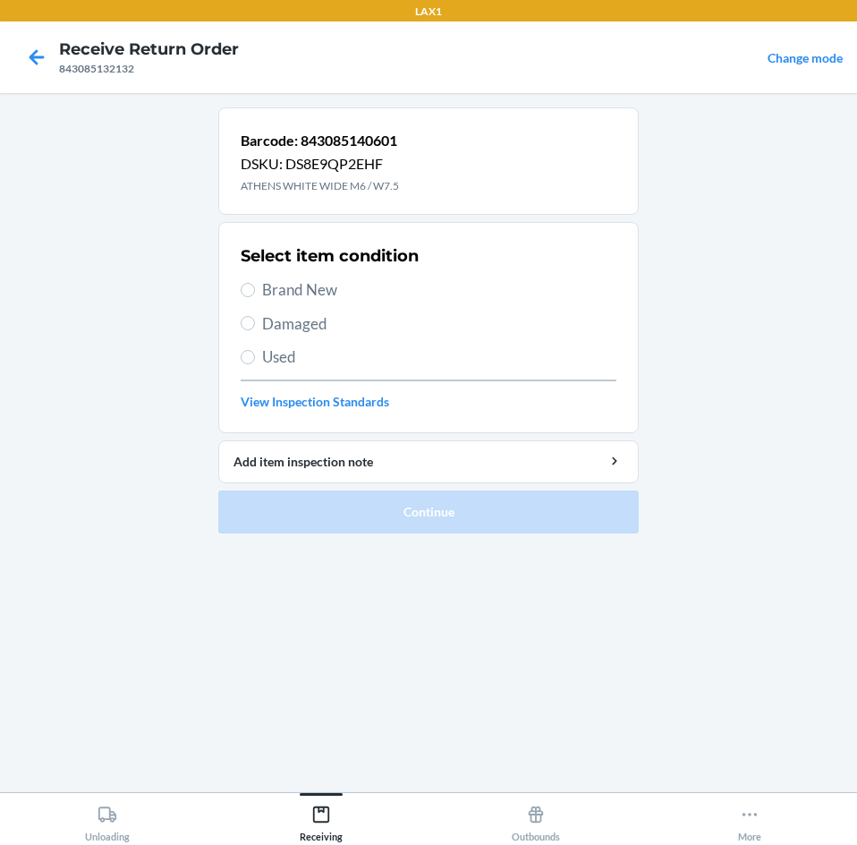
click at [249, 297] on label "Brand New" at bounding box center [429, 289] width 376 height 23
click at [249, 297] on input "Brand New" at bounding box center [248, 290] width 14 height 14
radio input "true"
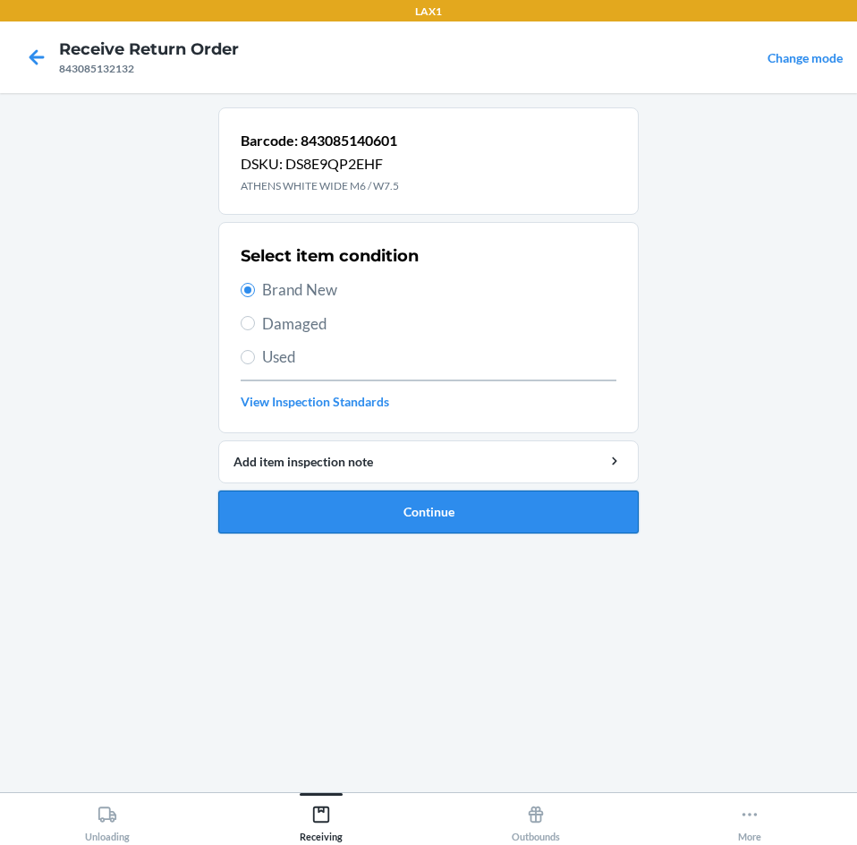
click at [447, 515] on button "Continue" at bounding box center [428, 511] width 421 height 43
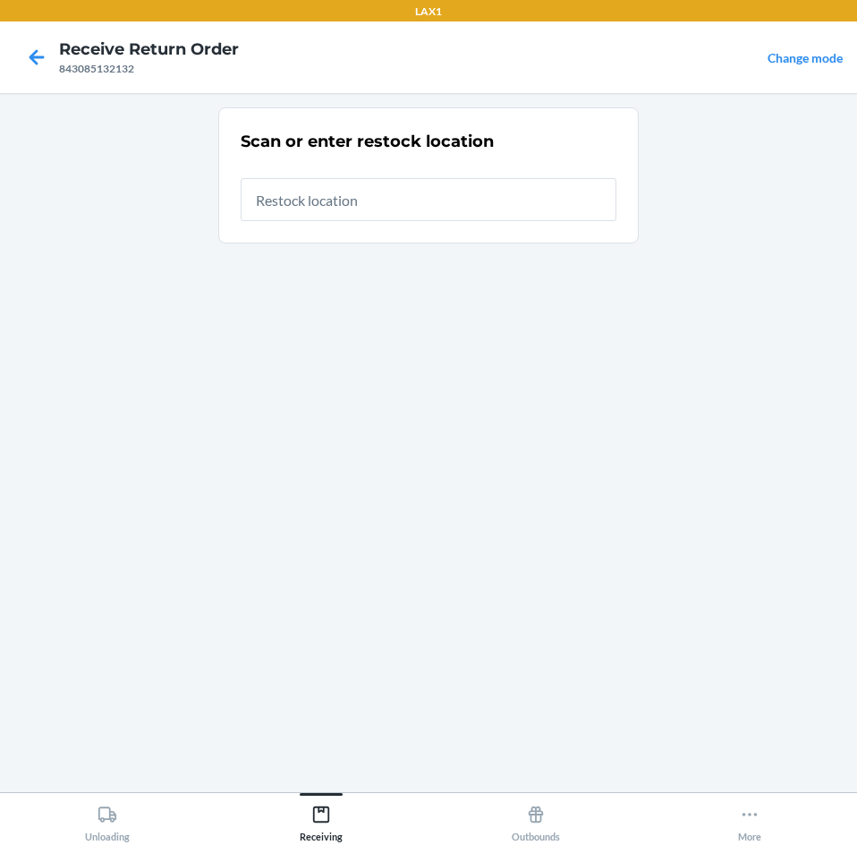
click at [388, 206] on input "text" at bounding box center [429, 199] width 376 height 43
type input "RTCART043"
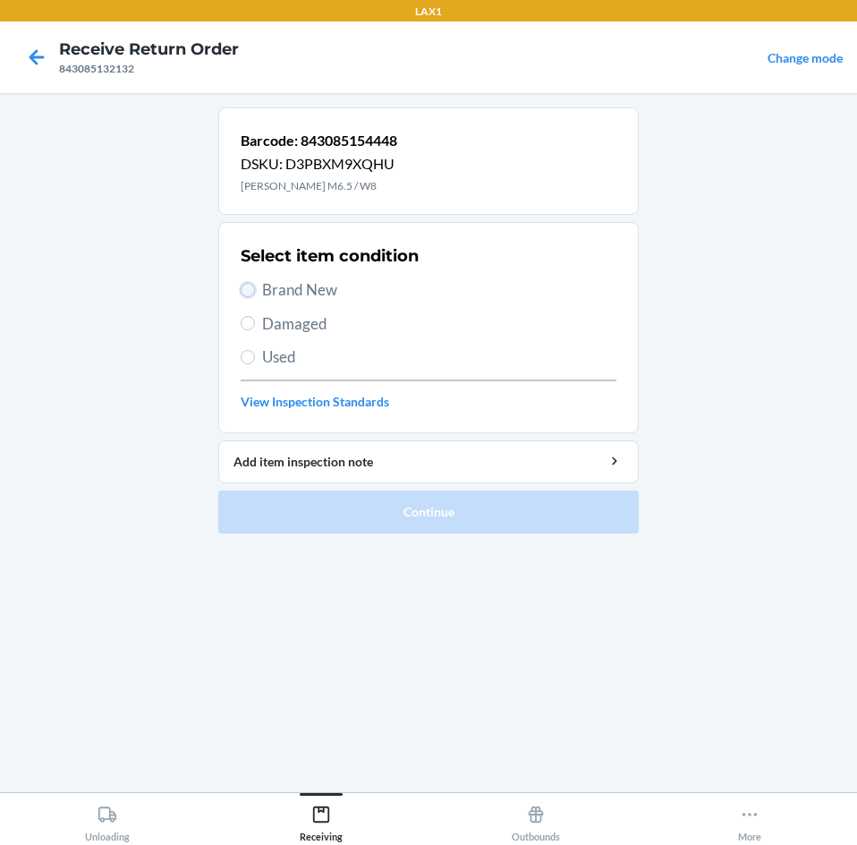
click at [246, 291] on input "Brand New" at bounding box center [248, 290] width 14 height 14
radio input "true"
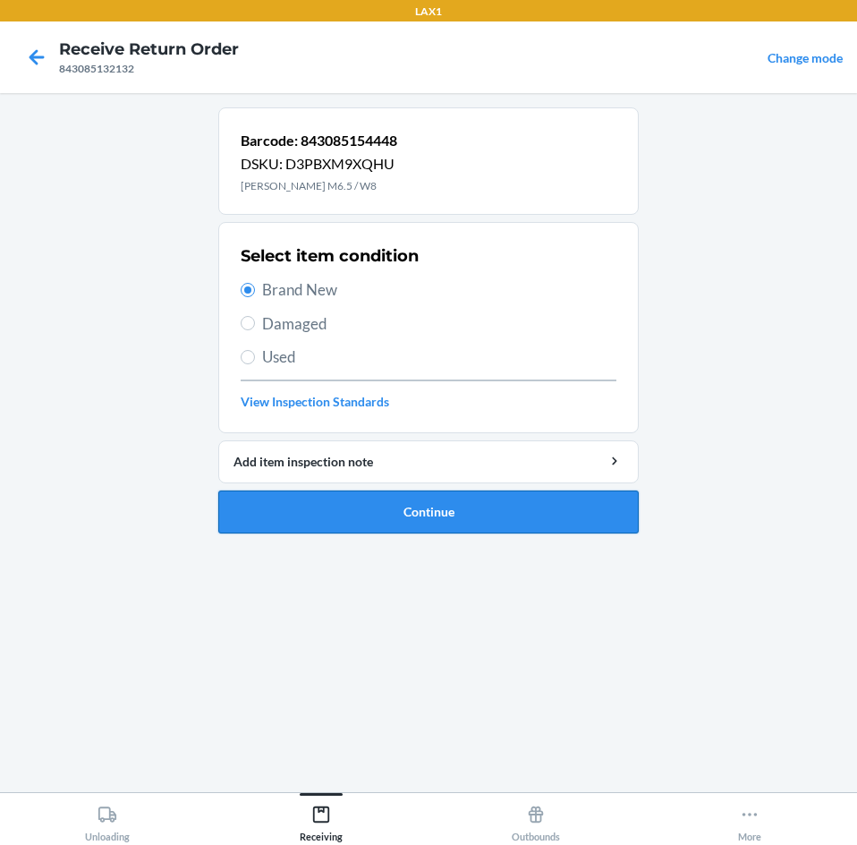
click at [447, 520] on button "Continue" at bounding box center [428, 511] width 421 height 43
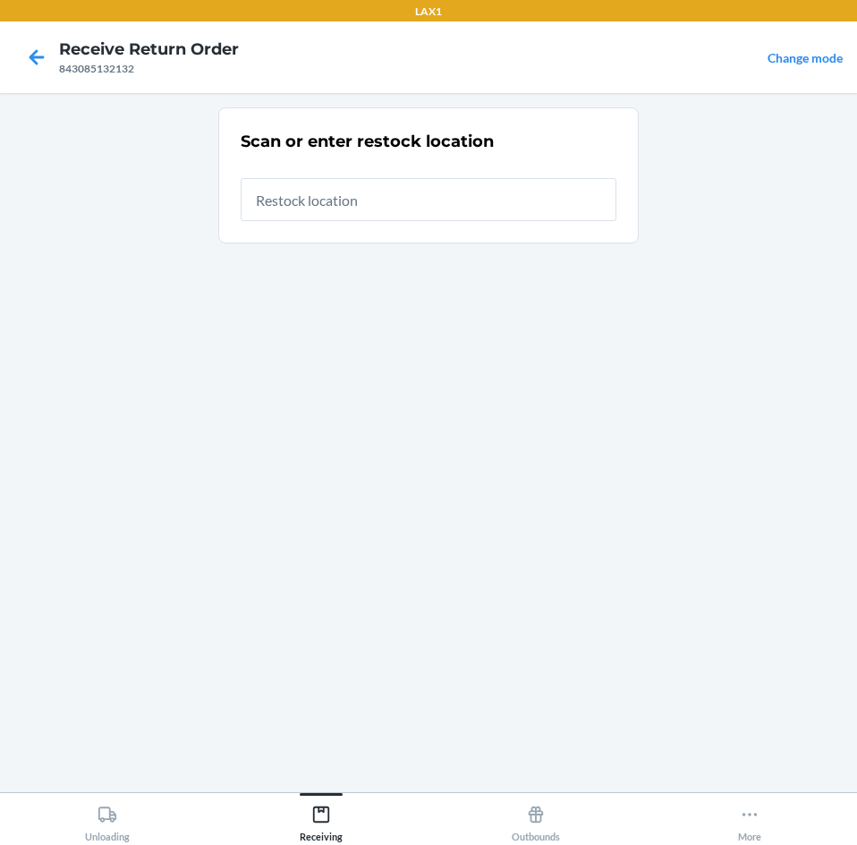
click at [437, 176] on div at bounding box center [429, 192] width 376 height 57
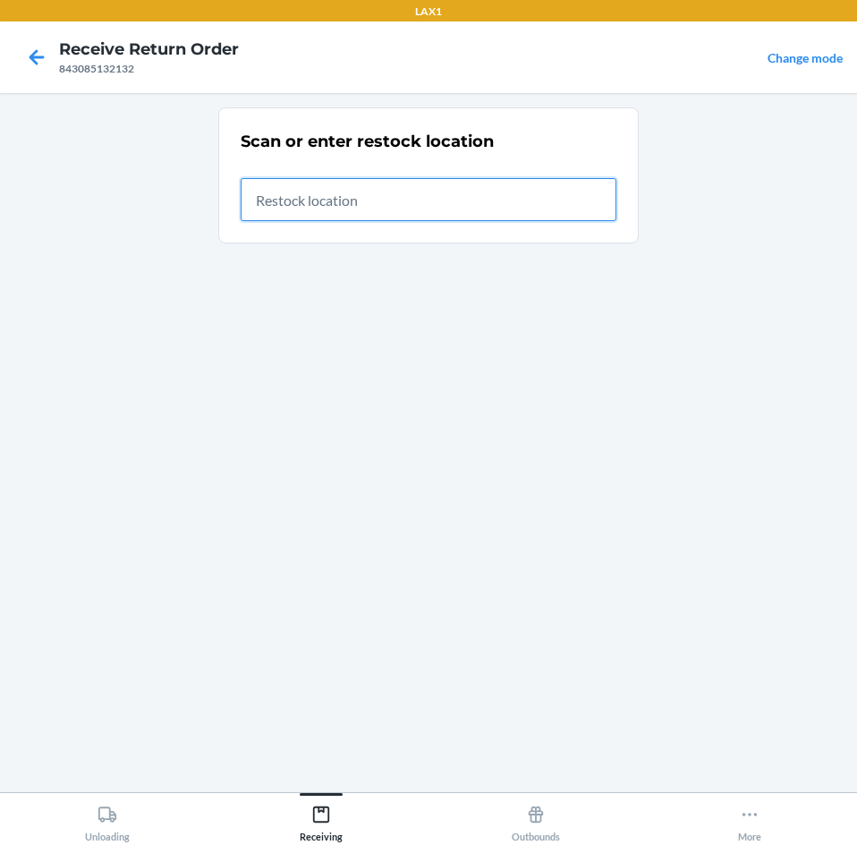
click at [439, 192] on input "text" at bounding box center [429, 199] width 376 height 43
type input "RTCART043"
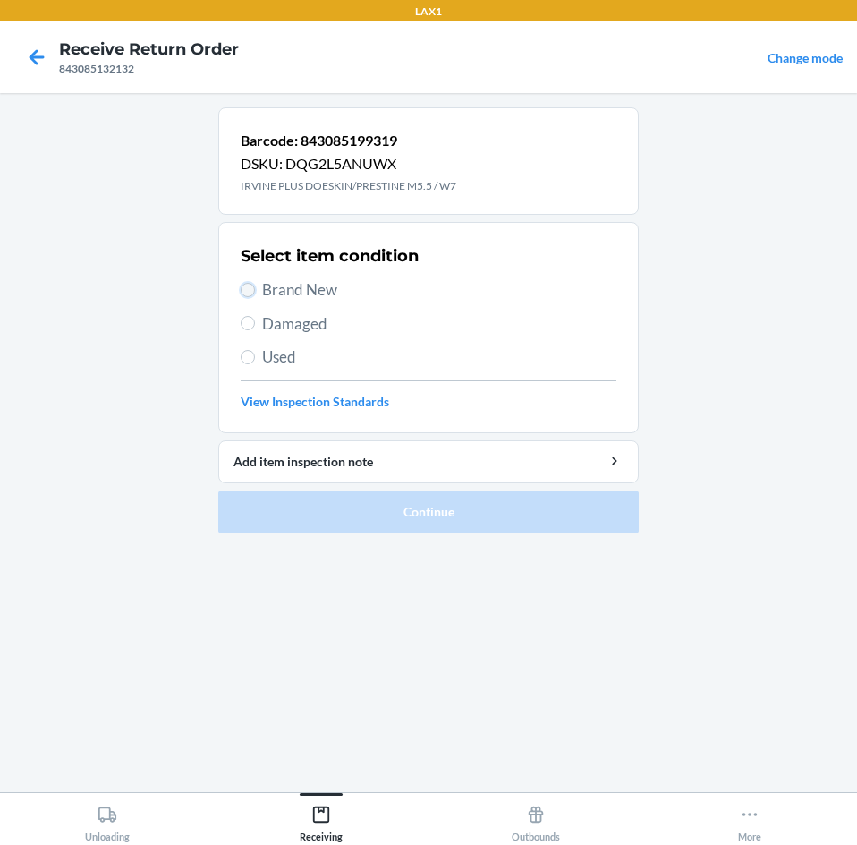
click at [249, 293] on input "Brand New" at bounding box center [248, 290] width 14 height 14
radio input "true"
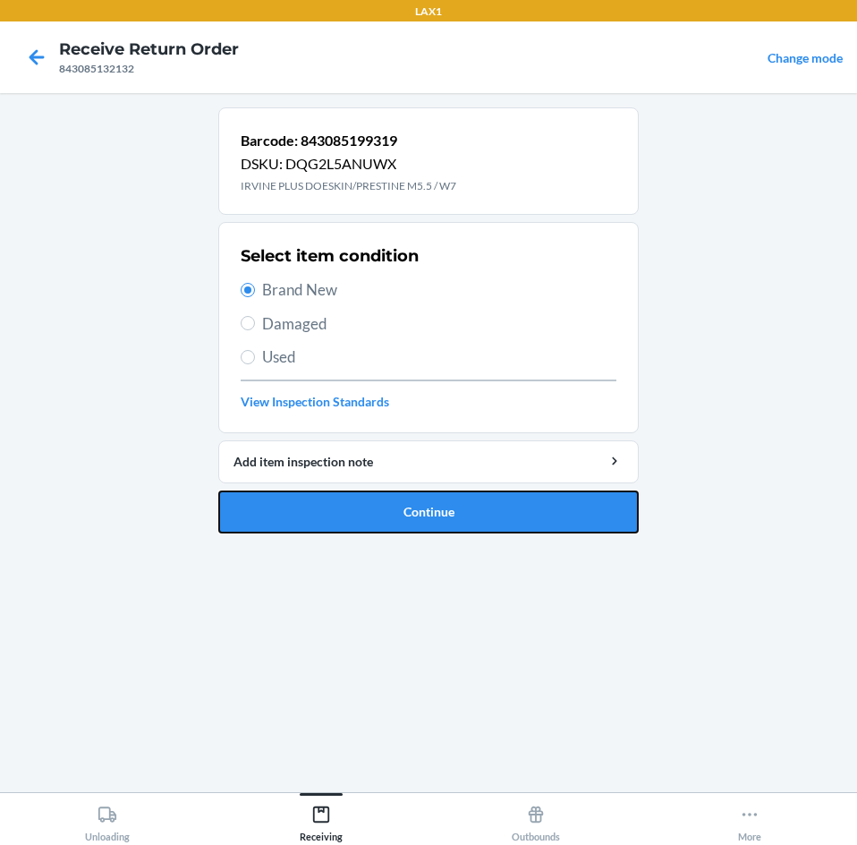
click at [346, 509] on button "Continue" at bounding box center [428, 511] width 421 height 43
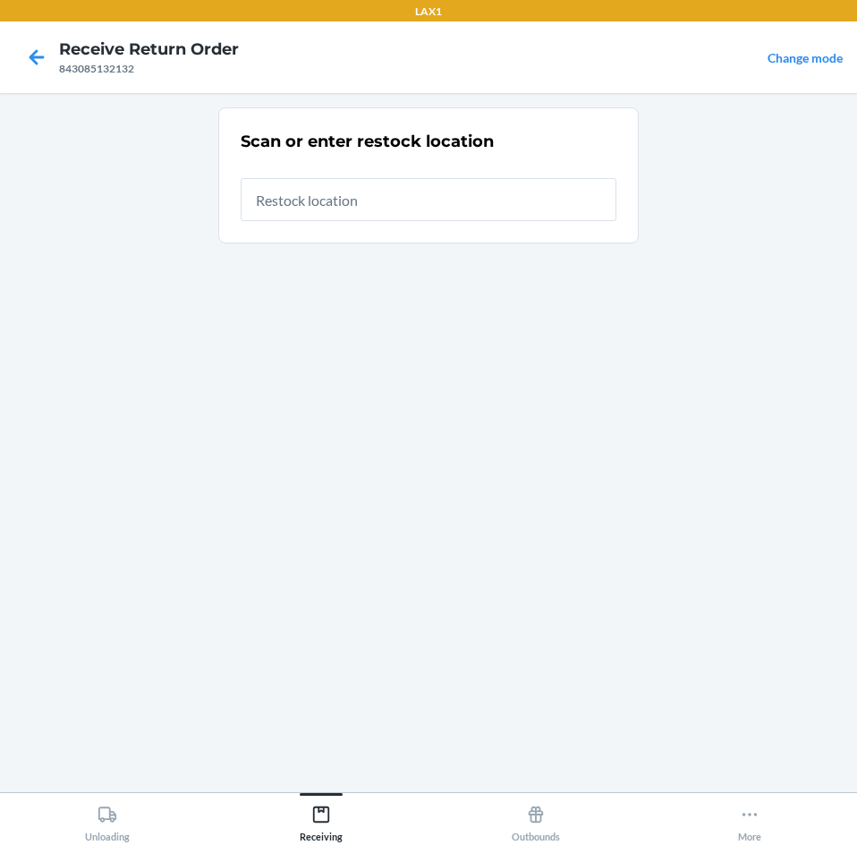
click at [384, 206] on input "text" at bounding box center [429, 199] width 376 height 43
type input "RTCART043"
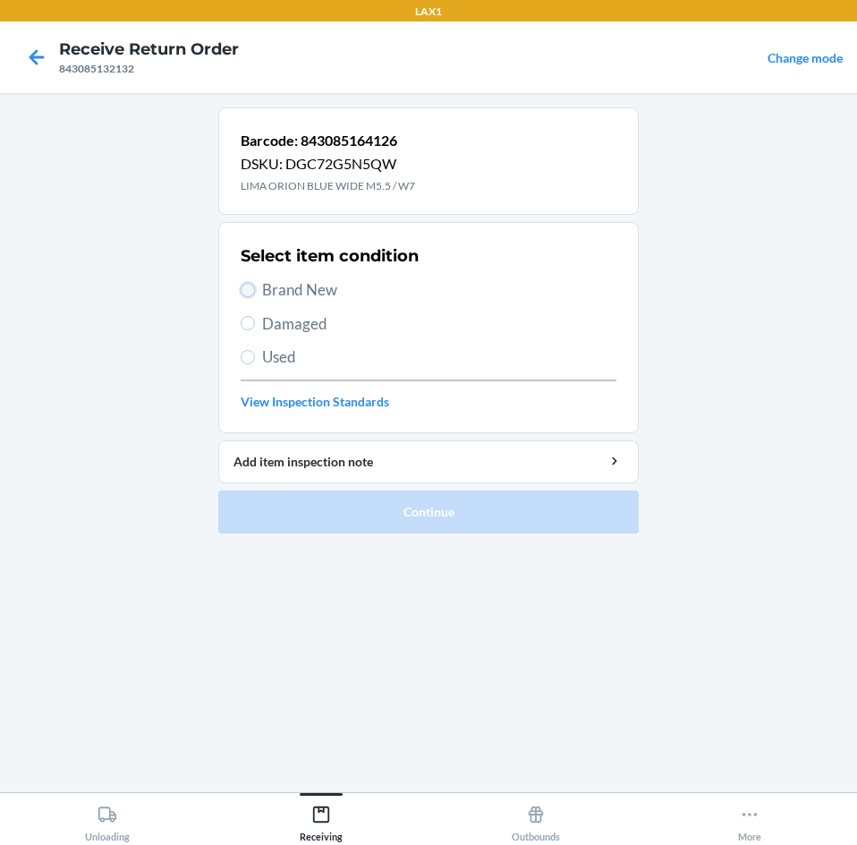
click at [252, 288] on input "Brand New" at bounding box center [248, 290] width 14 height 14
radio input "true"
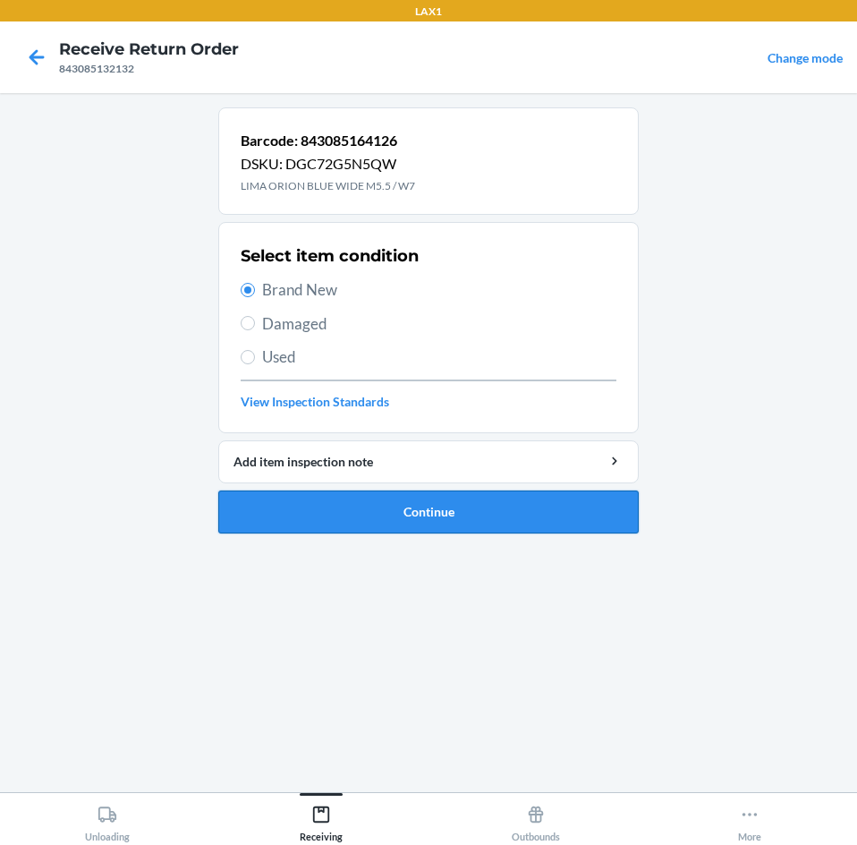
click at [408, 499] on button "Continue" at bounding box center [428, 511] width 421 height 43
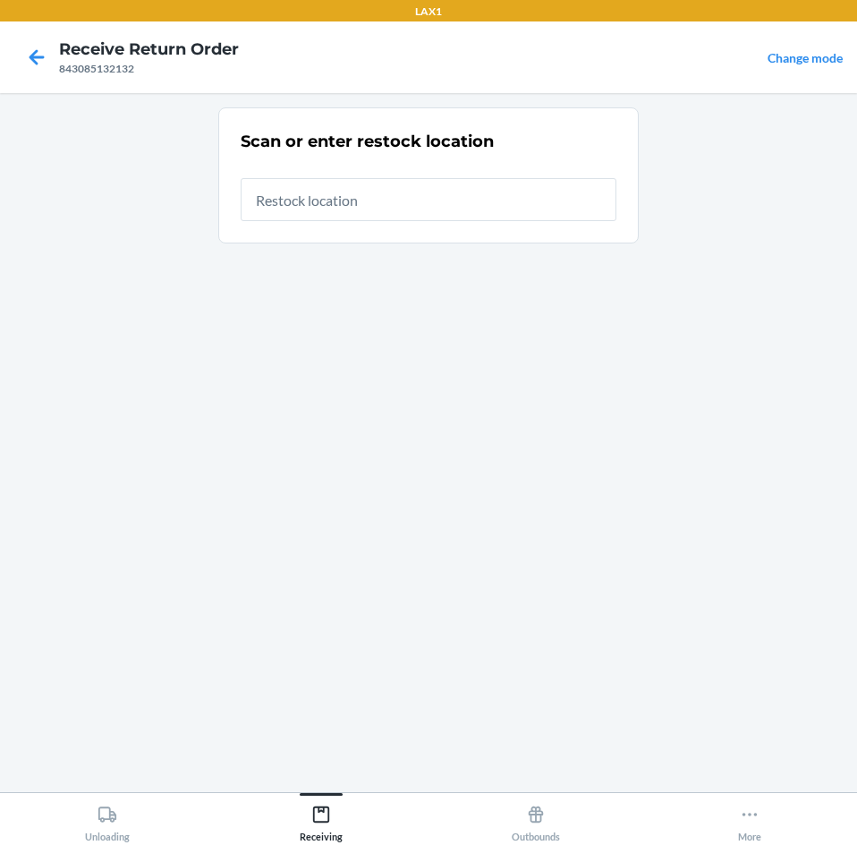
click at [419, 203] on input "text" at bounding box center [429, 199] width 376 height 43
type input "RTCART043"
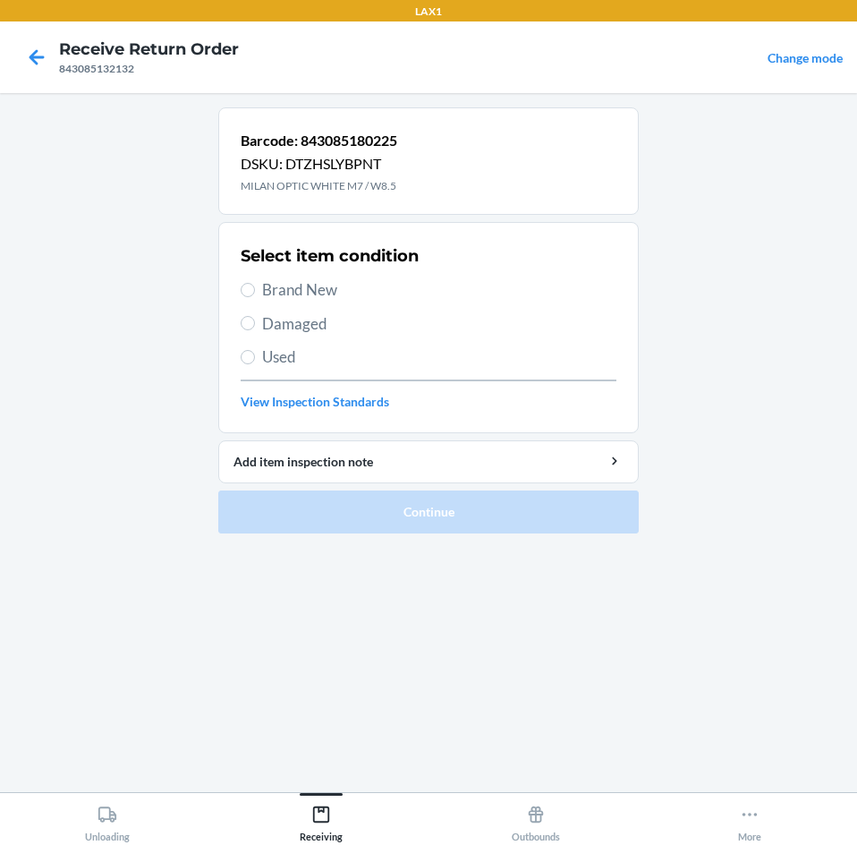
click at [259, 292] on label "Brand New" at bounding box center [429, 289] width 376 height 23
click at [255, 292] on input "Brand New" at bounding box center [248, 290] width 14 height 14
radio input "true"
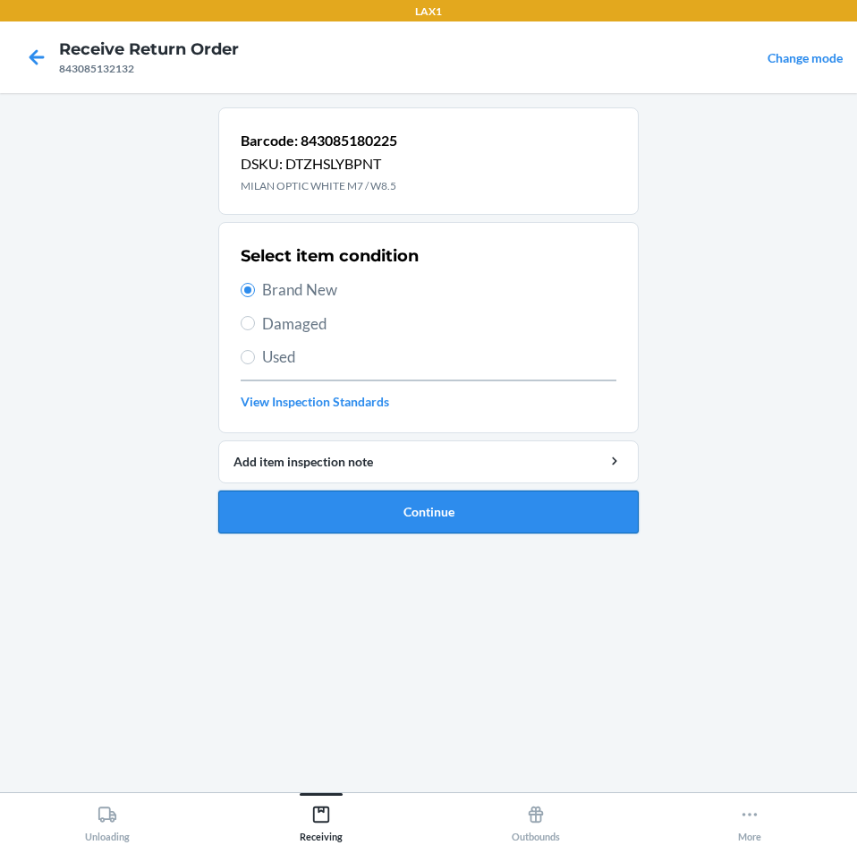
click at [349, 505] on button "Continue" at bounding box center [428, 511] width 421 height 43
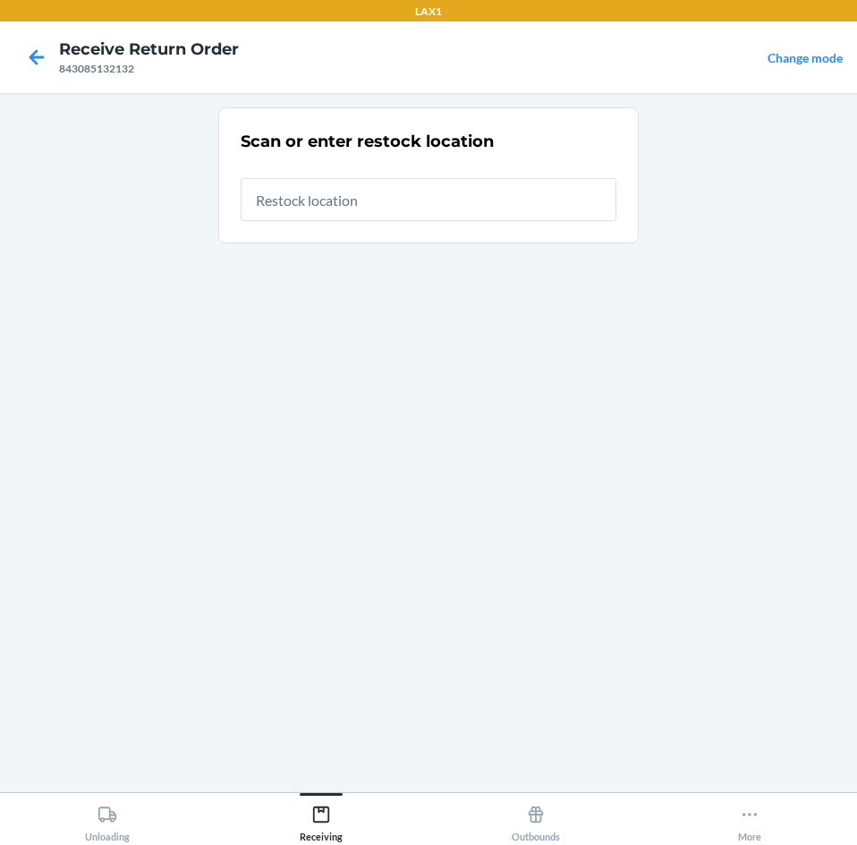
click at [342, 204] on input "text" at bounding box center [429, 199] width 376 height 43
type input "RTCART043"
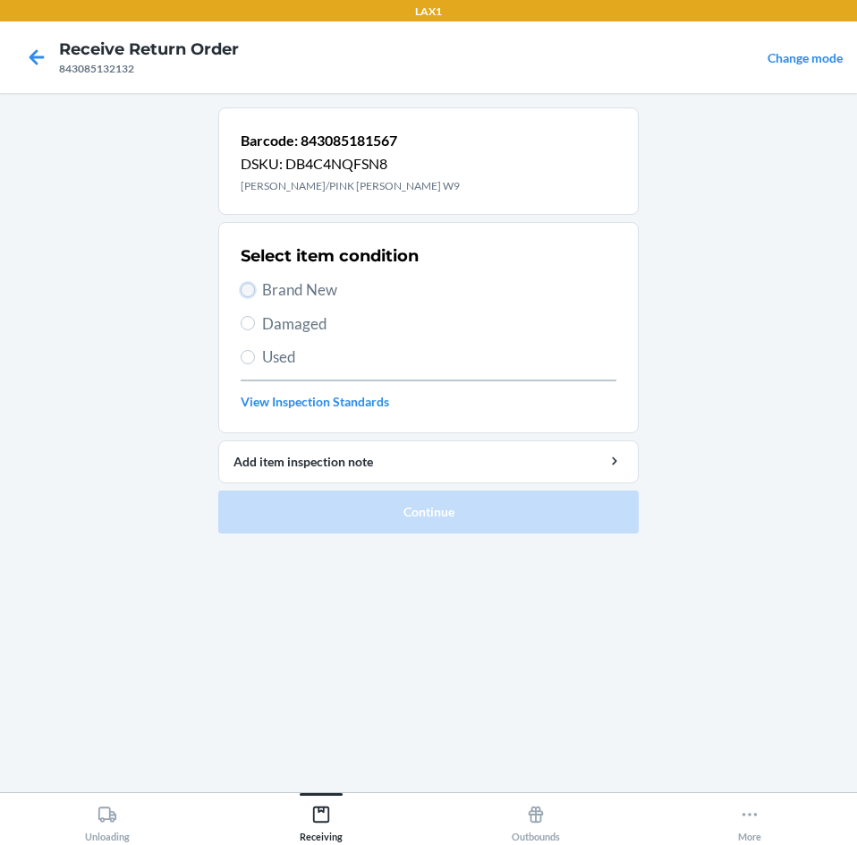
click at [246, 287] on input "Brand New" at bounding box center [248, 290] width 14 height 14
radio input "true"
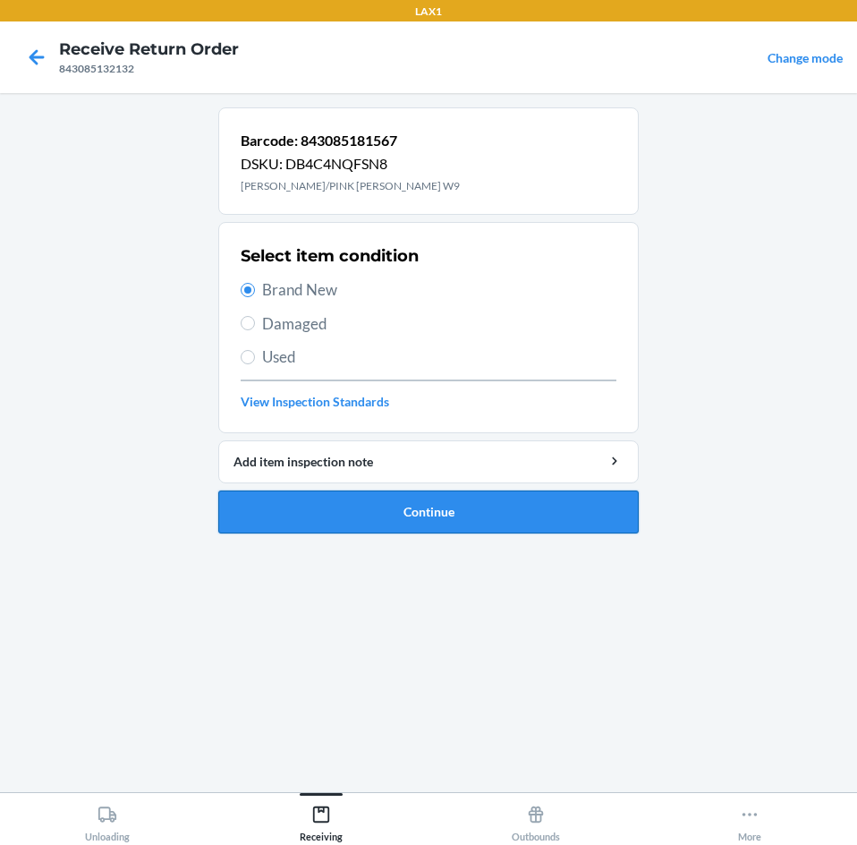
click at [380, 527] on button "Continue" at bounding box center [428, 511] width 421 height 43
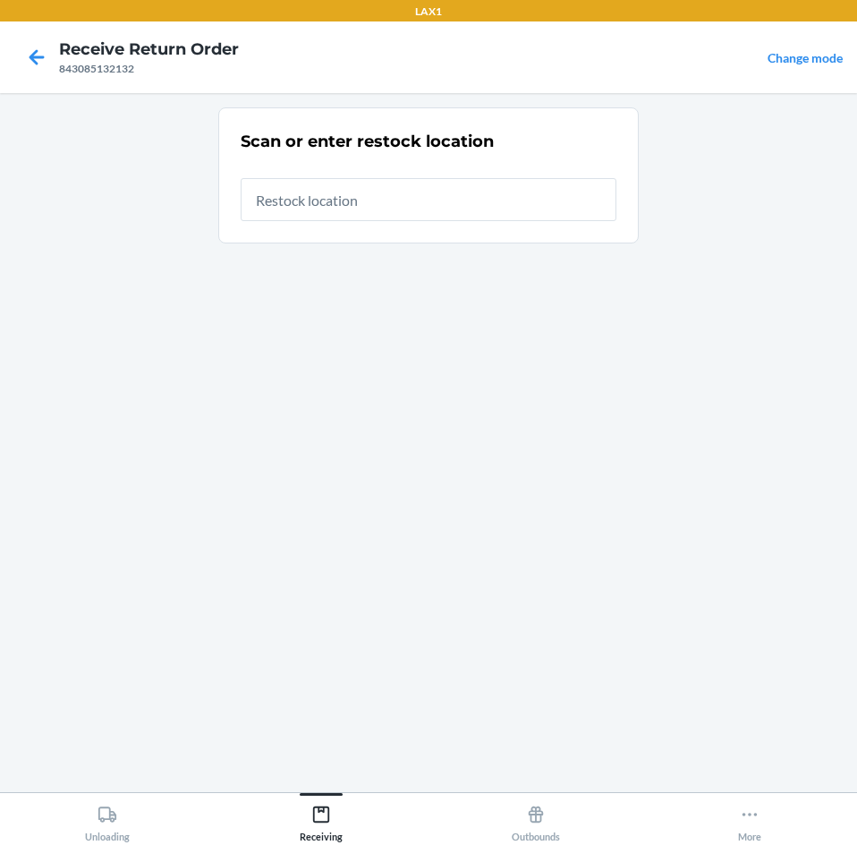
click at [392, 203] on input "text" at bounding box center [429, 199] width 376 height 43
type input "RTCART043"
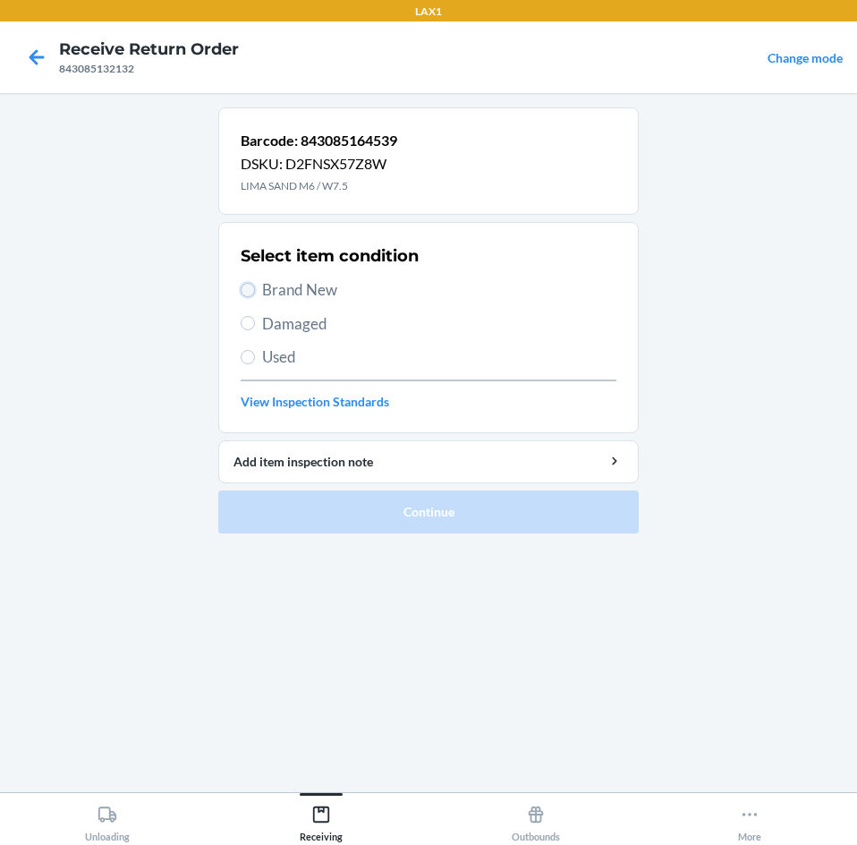
click at [242, 287] on input "Brand New" at bounding box center [248, 290] width 14 height 14
radio input "true"
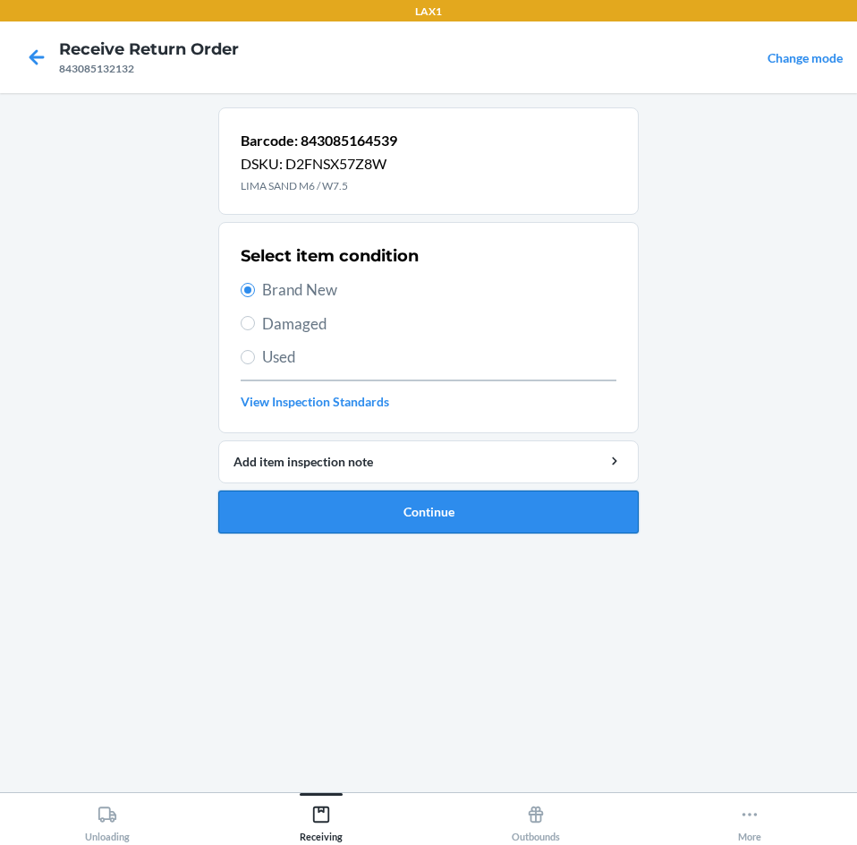
click at [396, 507] on button "Continue" at bounding box center [428, 511] width 421 height 43
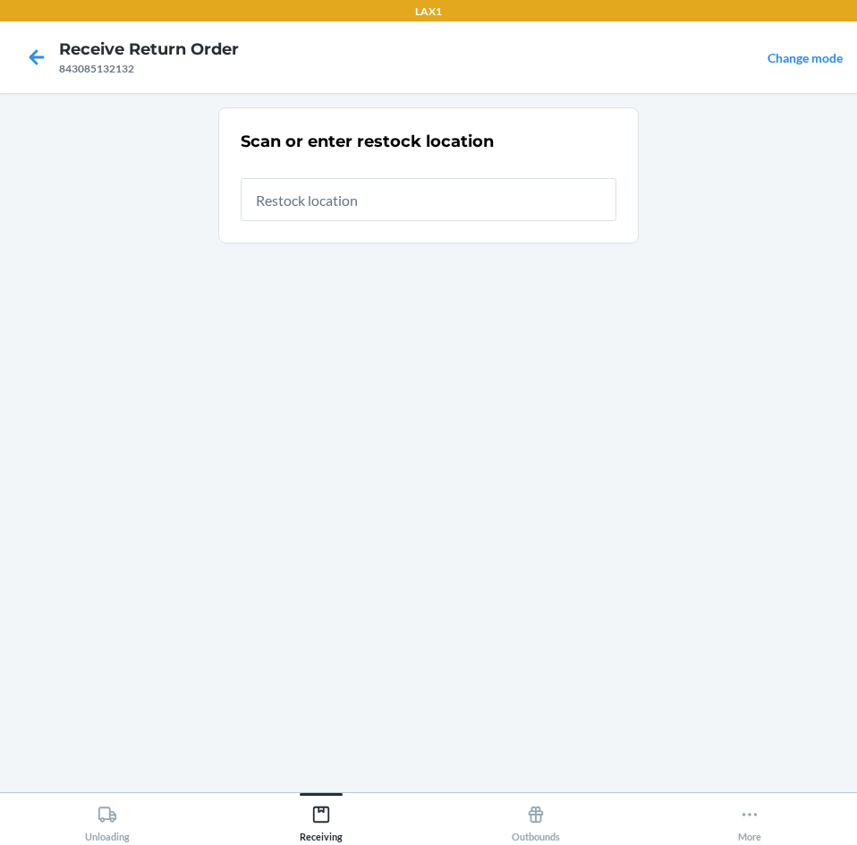
click at [355, 201] on input "text" at bounding box center [429, 199] width 376 height 43
type input "RTCART043"
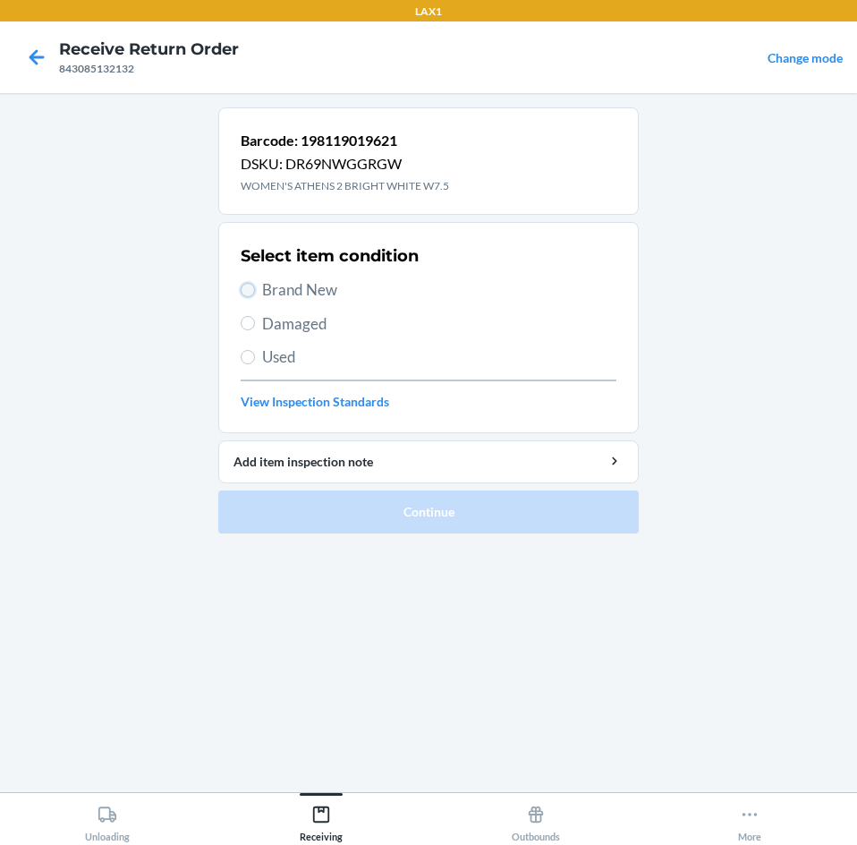
click at [250, 291] on input "Brand New" at bounding box center [248, 290] width 14 height 14
radio input "true"
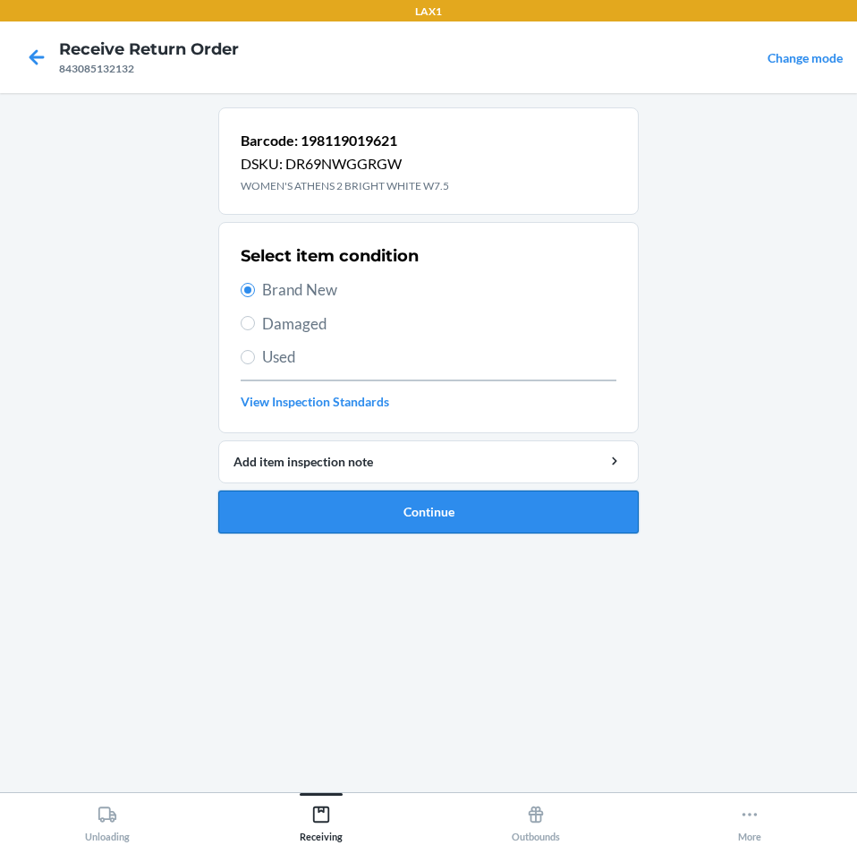
click at [309, 497] on button "Continue" at bounding box center [428, 511] width 421 height 43
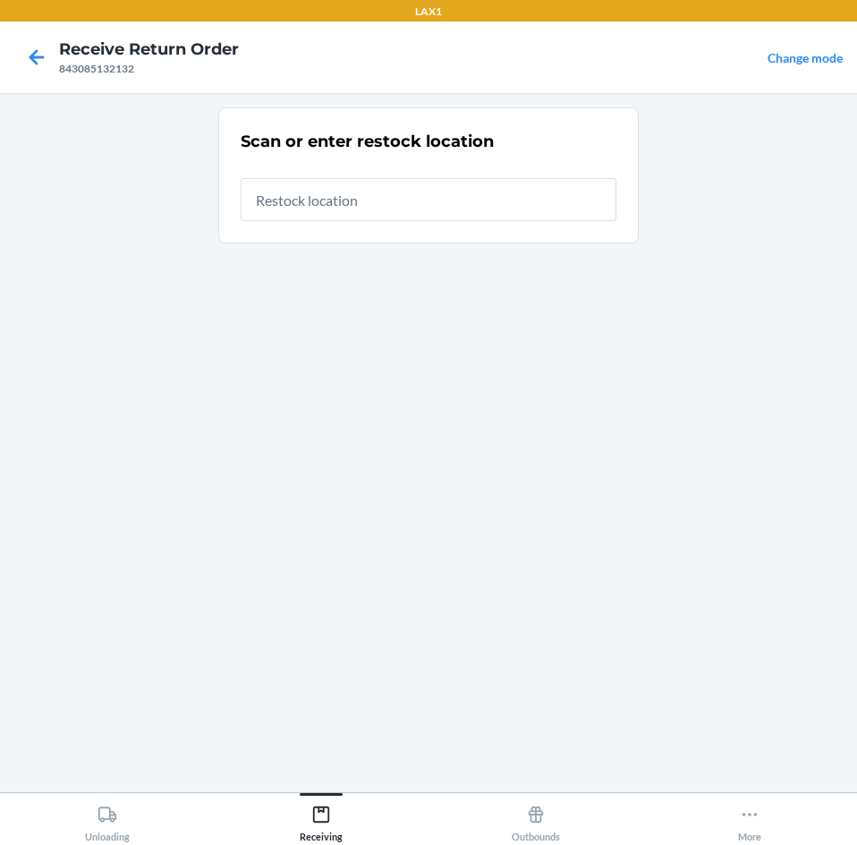
click at [366, 203] on input "text" at bounding box center [429, 199] width 376 height 43
type input "RTCART043"
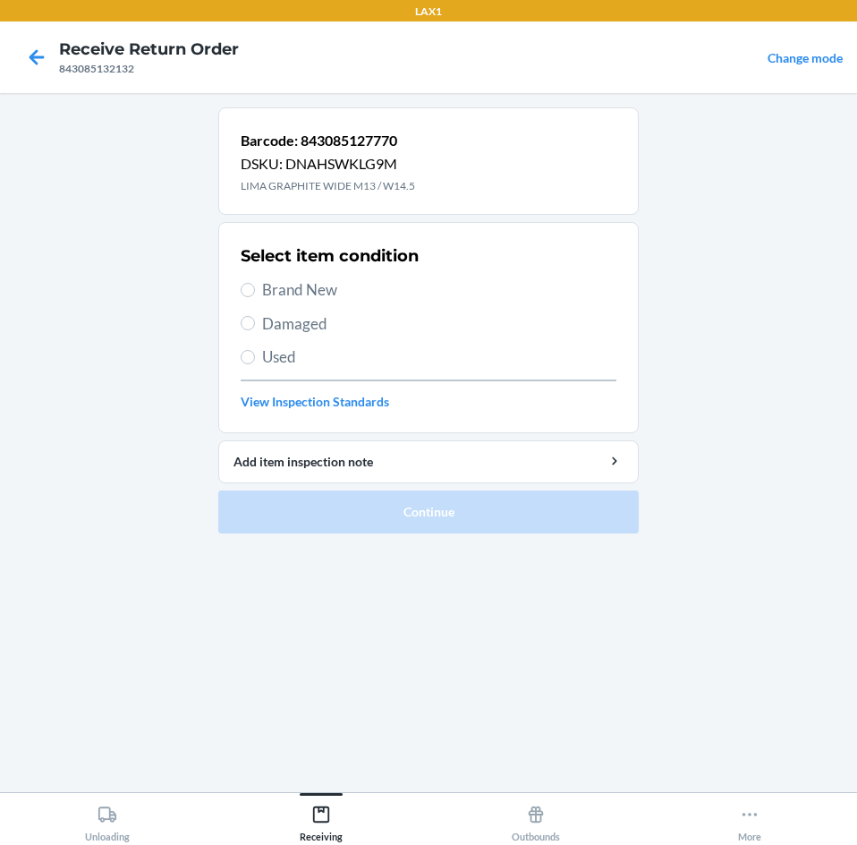
click at [250, 297] on label "Brand New" at bounding box center [429, 289] width 376 height 23
click at [250, 297] on input "Brand New" at bounding box center [248, 290] width 14 height 14
radio input "true"
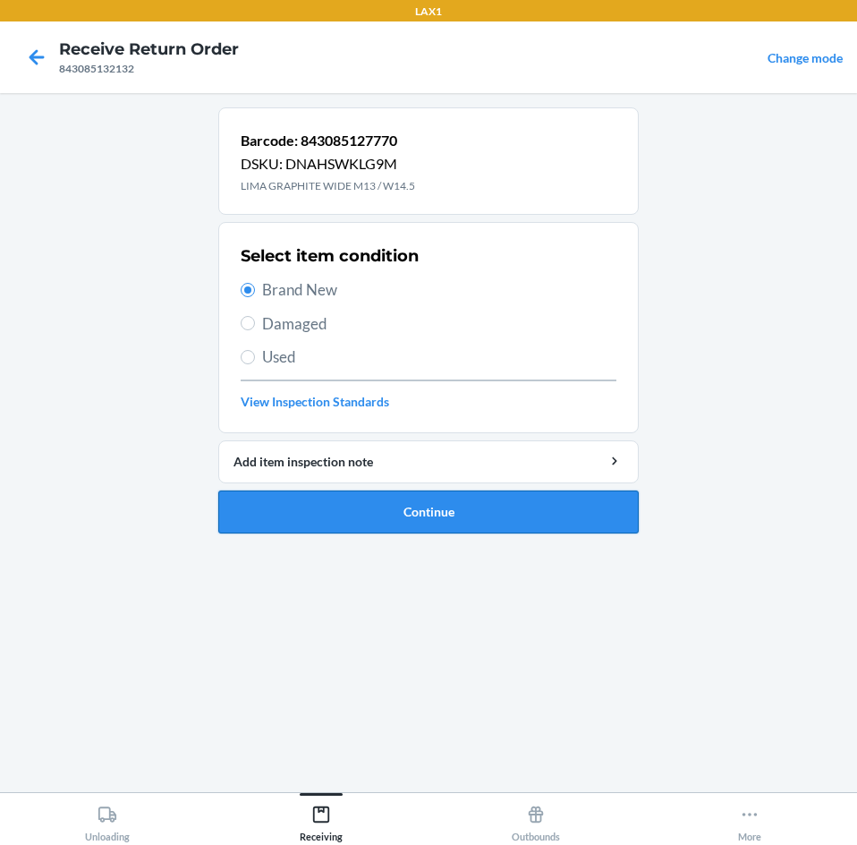
click at [396, 502] on button "Continue" at bounding box center [428, 511] width 421 height 43
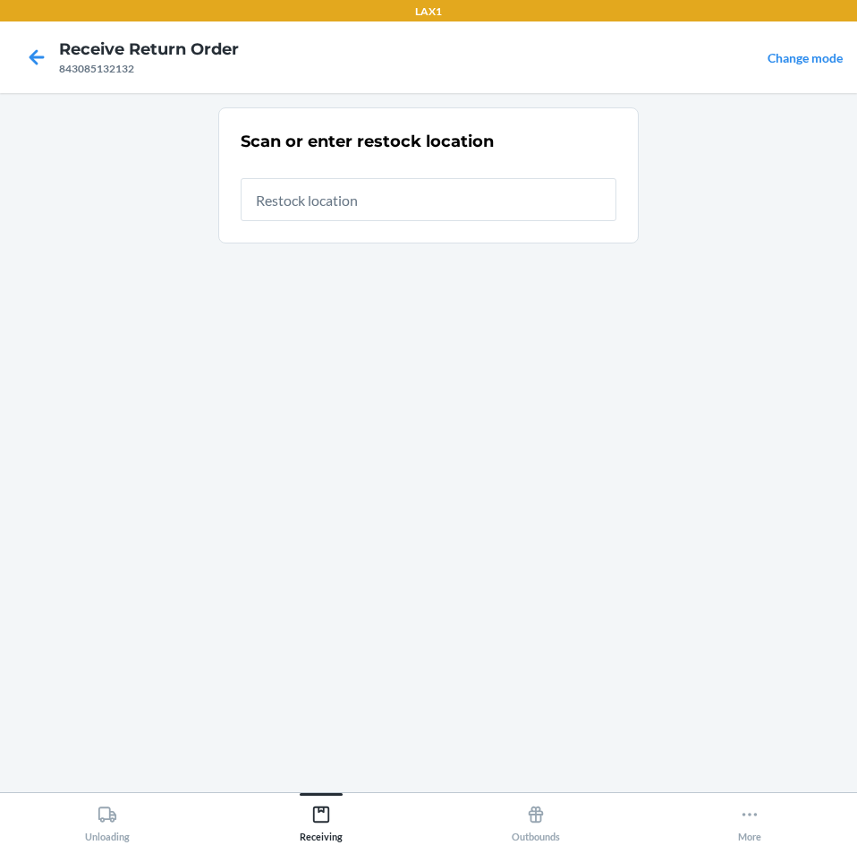
click at [413, 200] on input "text" at bounding box center [429, 199] width 376 height 43
type input "RTCART043"
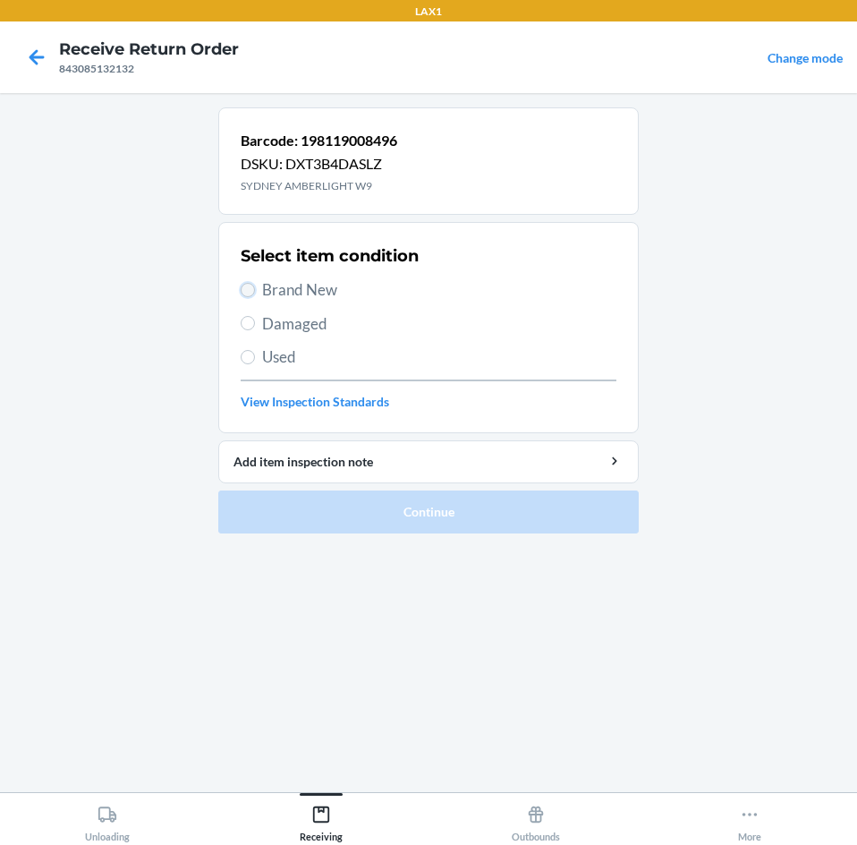
click at [244, 287] on input "Brand New" at bounding box center [248, 290] width 14 height 14
radio input "true"
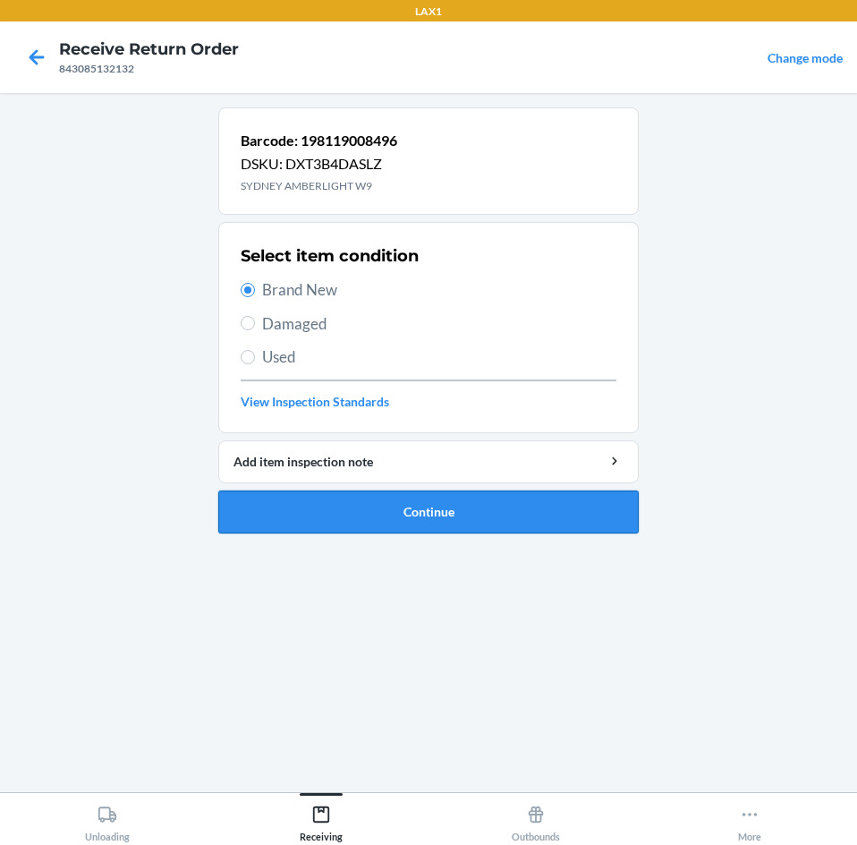
click at [396, 524] on button "Continue" at bounding box center [428, 511] width 421 height 43
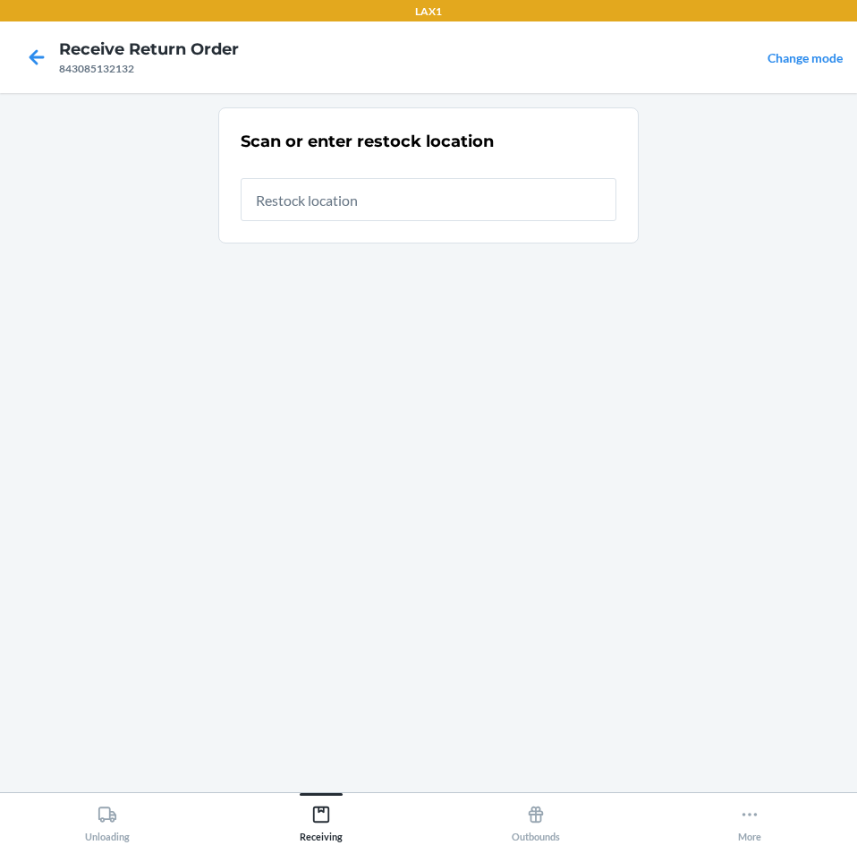
click at [455, 200] on input "text" at bounding box center [429, 199] width 376 height 43
type input "RTCART043"
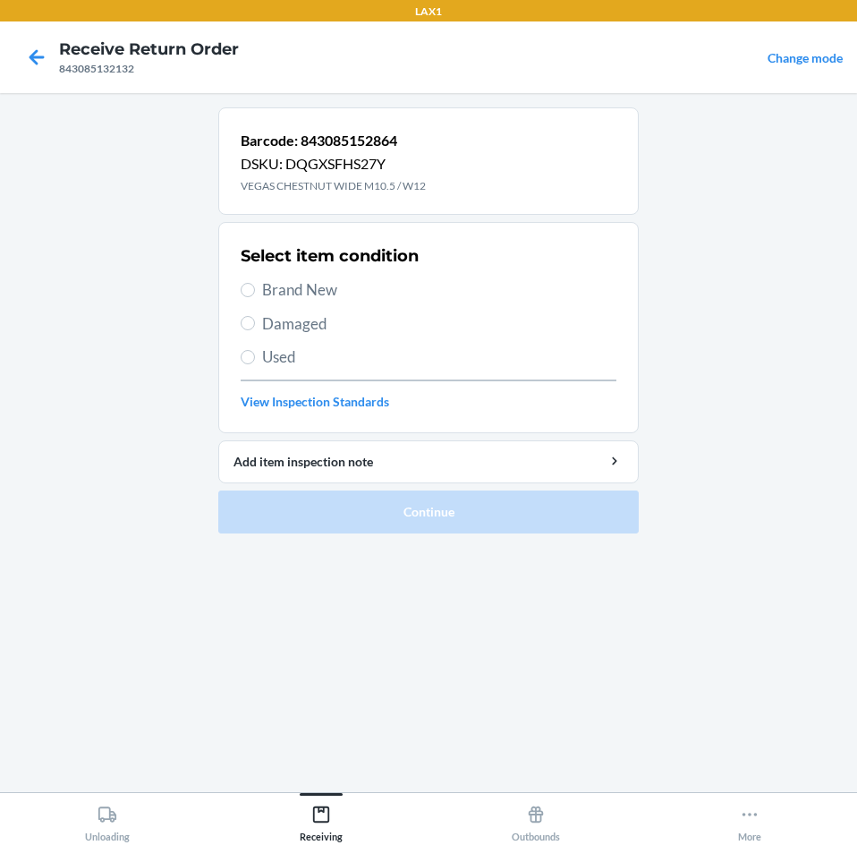
click at [256, 288] on label "Brand New" at bounding box center [429, 289] width 376 height 23
click at [255, 288] on input "Brand New" at bounding box center [248, 290] width 14 height 14
radio input "true"
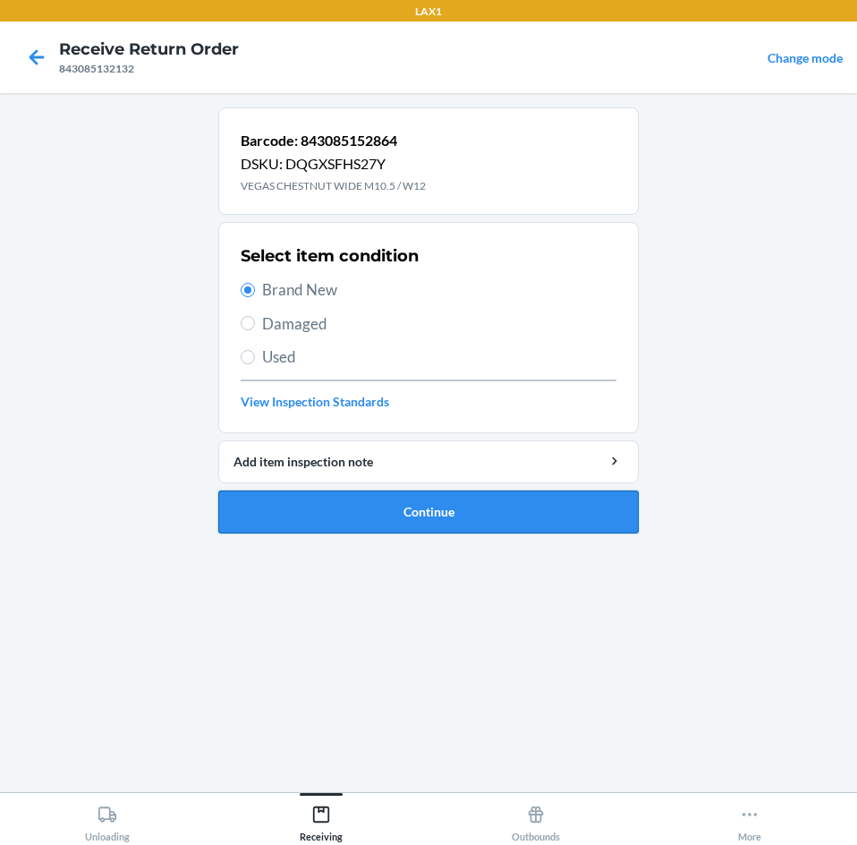
click at [358, 501] on button "Continue" at bounding box center [428, 511] width 421 height 43
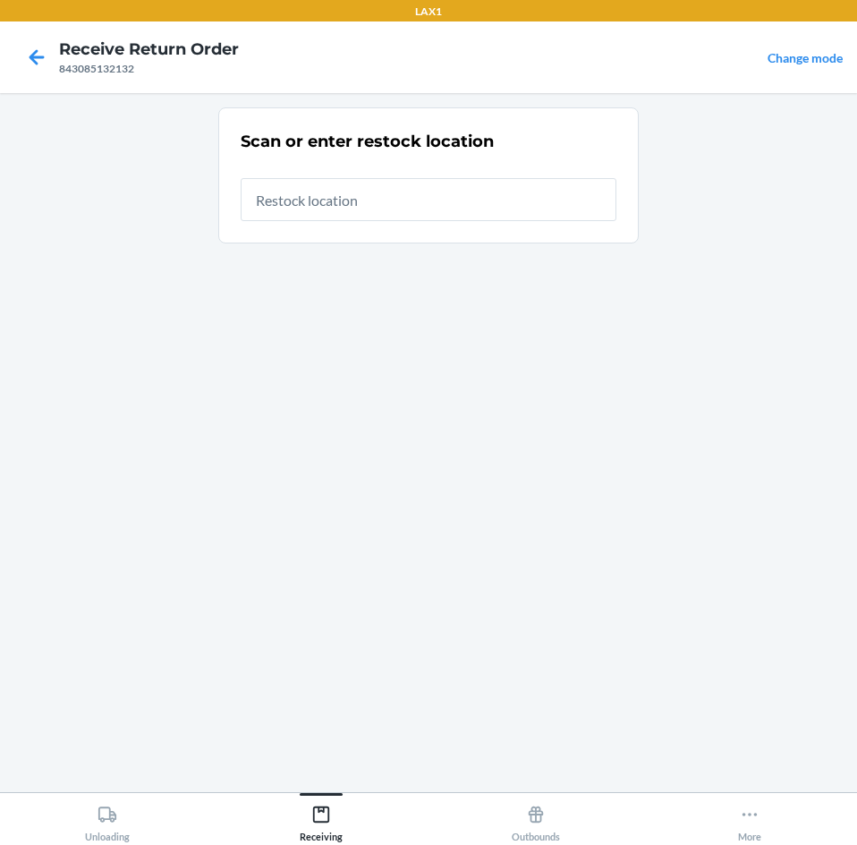
click at [385, 213] on input "text" at bounding box center [429, 199] width 376 height 43
type input "RTCART043"
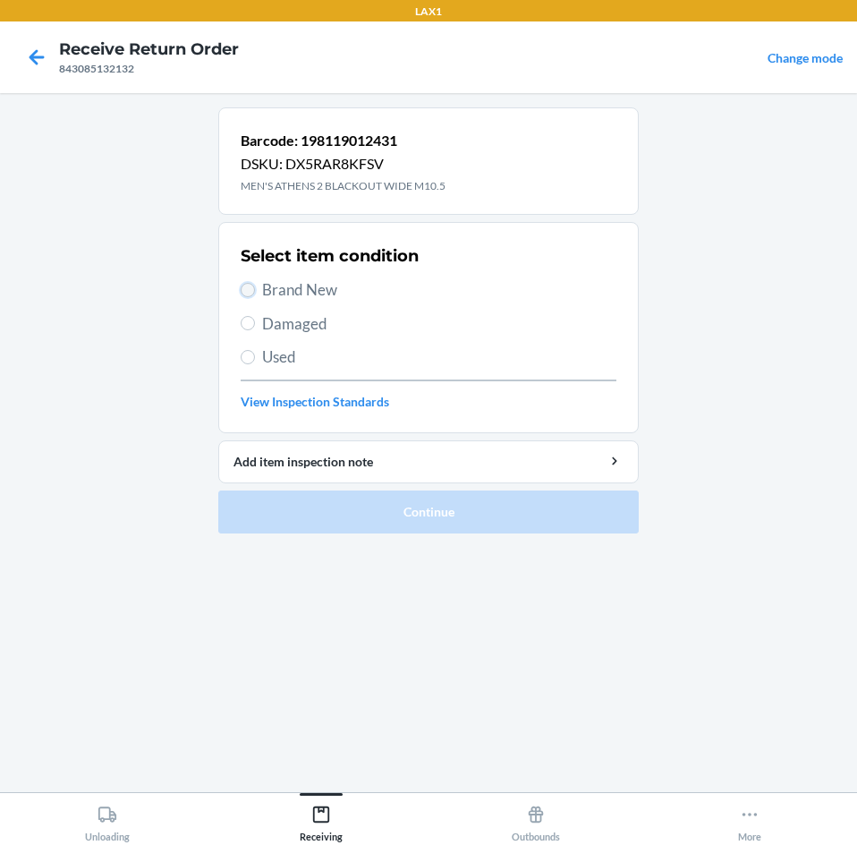
click at [242, 289] on input "Brand New" at bounding box center [248, 290] width 14 height 14
radio input "true"
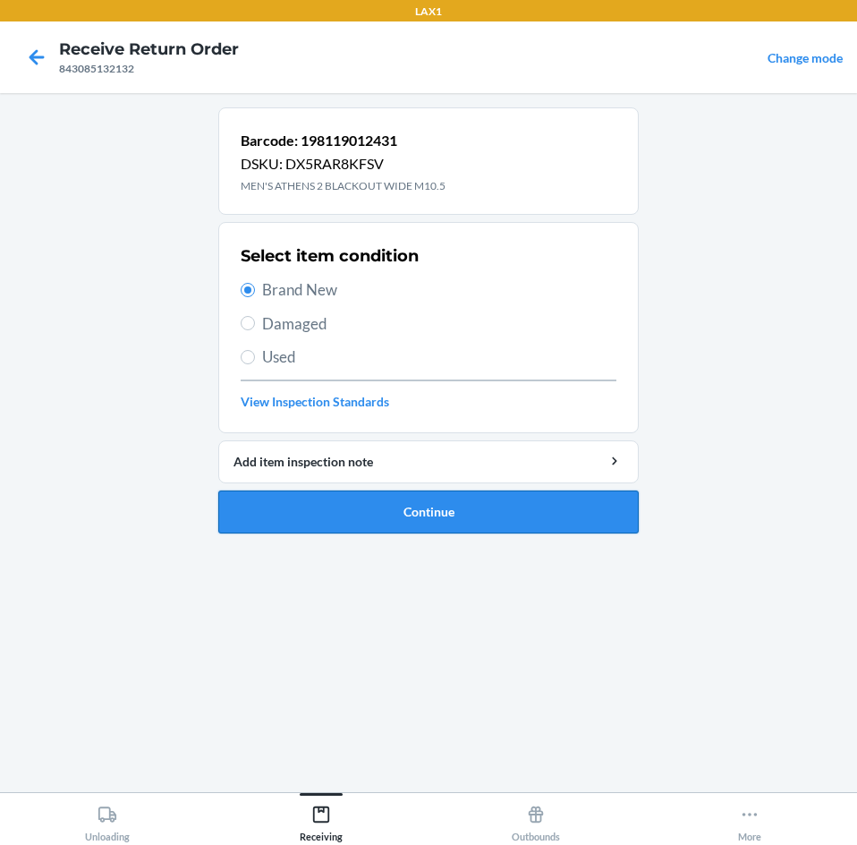
click at [418, 516] on button "Continue" at bounding box center [428, 511] width 421 height 43
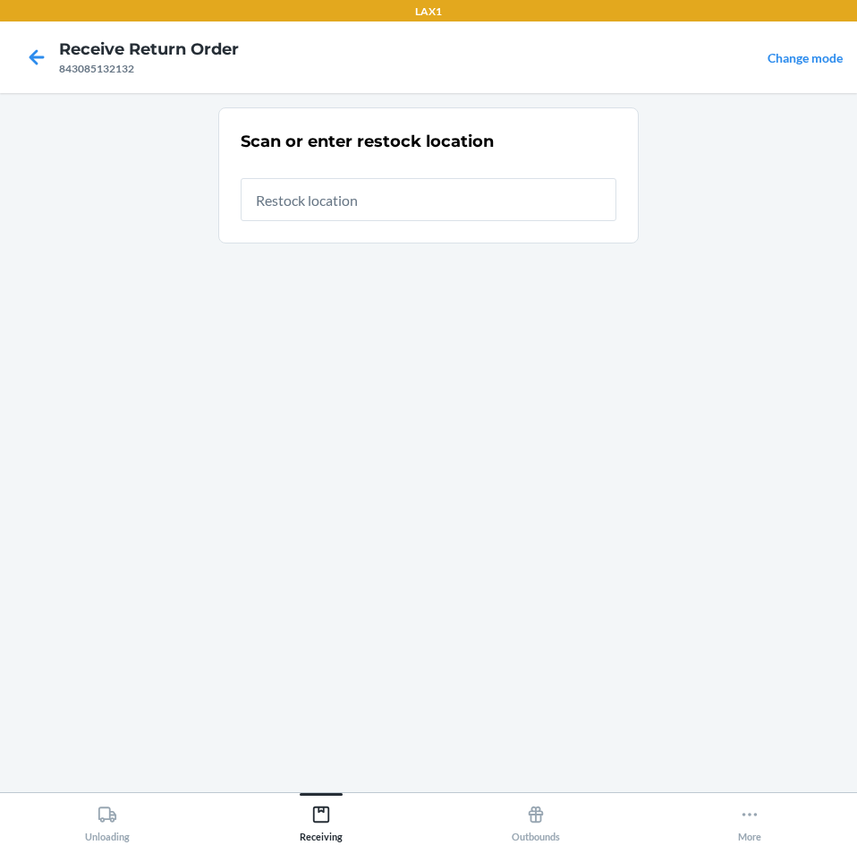
click at [408, 203] on input "text" at bounding box center [429, 199] width 376 height 43
type input "RTCART043"
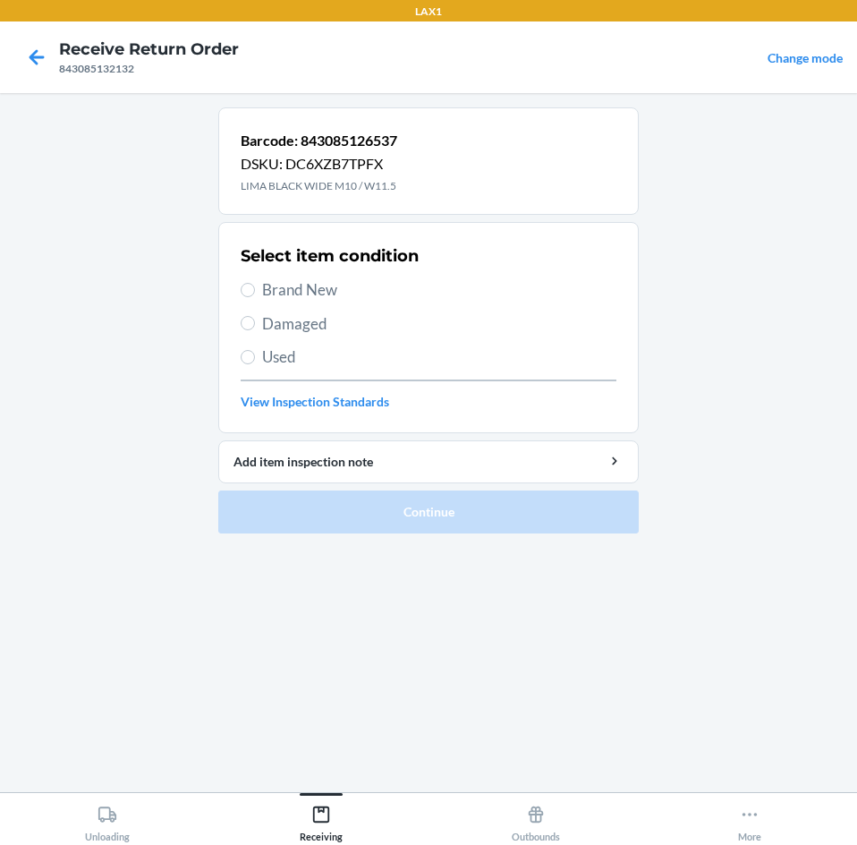
click at [252, 283] on label "Brand New" at bounding box center [429, 289] width 376 height 23
click at [252, 283] on input "Brand New" at bounding box center [248, 290] width 14 height 14
radio input "true"
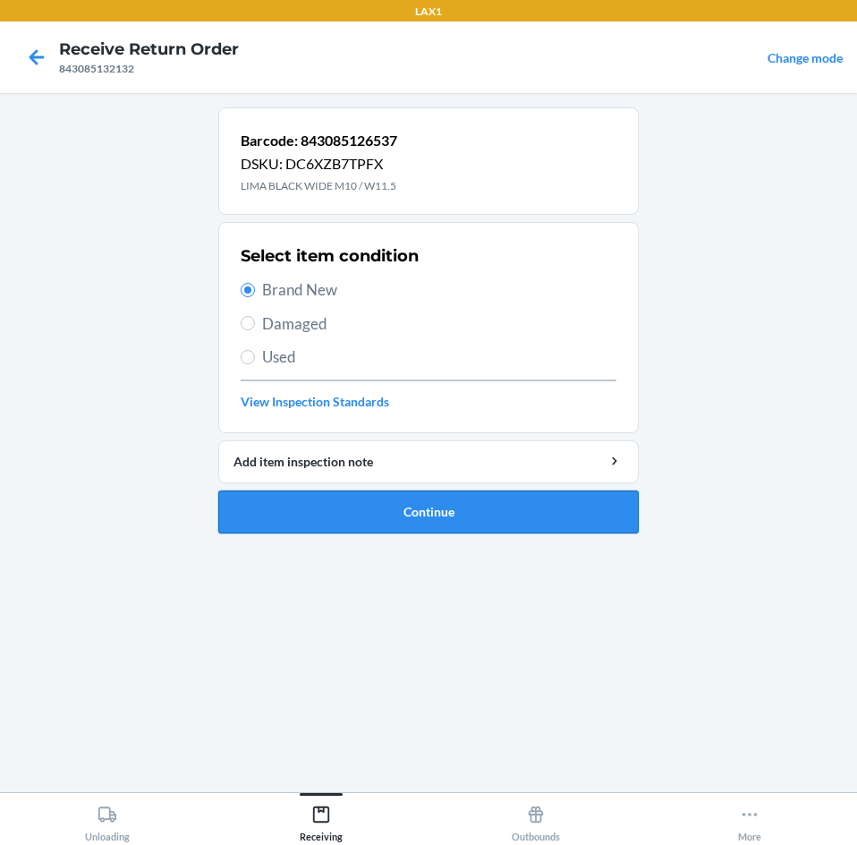
click at [435, 531] on button "Continue" at bounding box center [428, 511] width 421 height 43
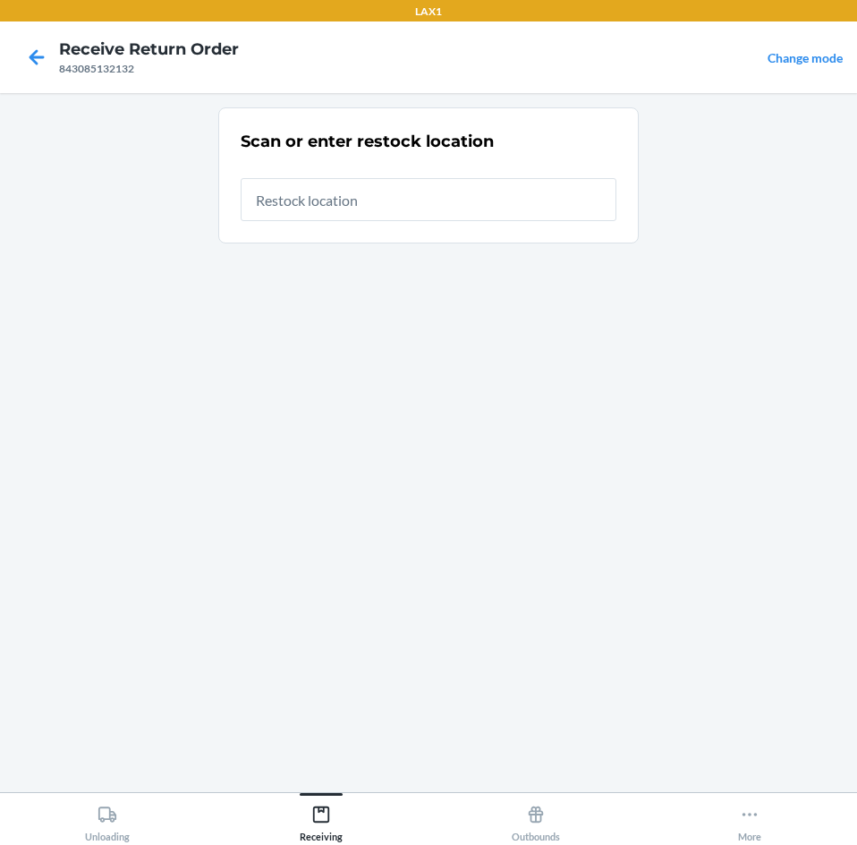
click at [426, 212] on input "text" at bounding box center [429, 199] width 376 height 43
type input "RTCART043"
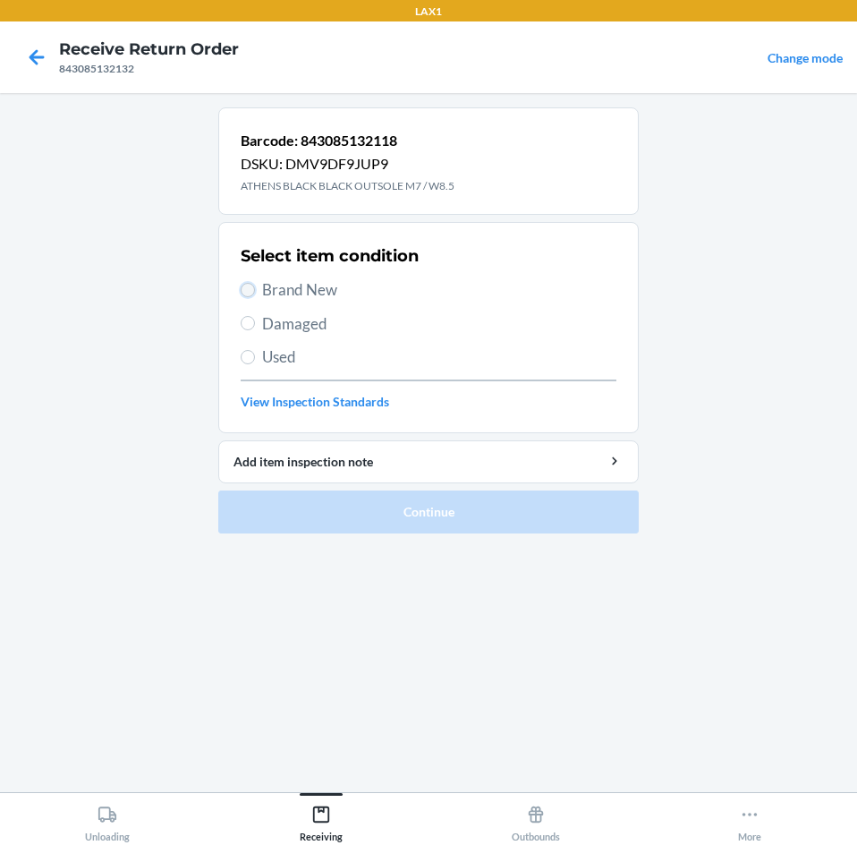
click at [252, 288] on input "Brand New" at bounding box center [248, 290] width 14 height 14
radio input "true"
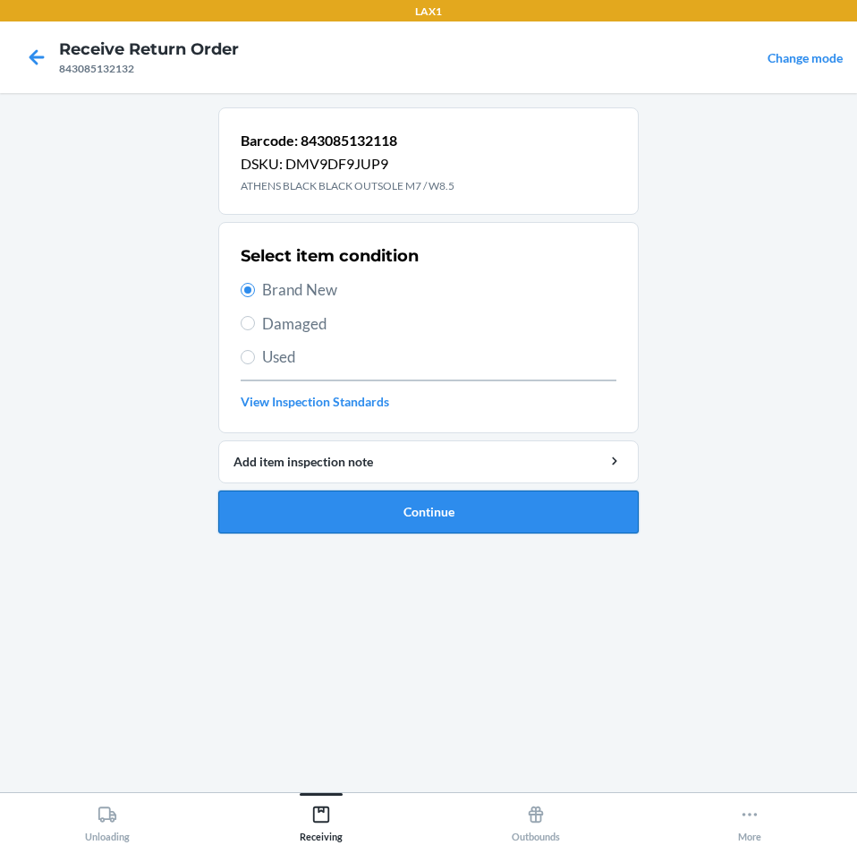
click at [415, 507] on button "Continue" at bounding box center [428, 511] width 421 height 43
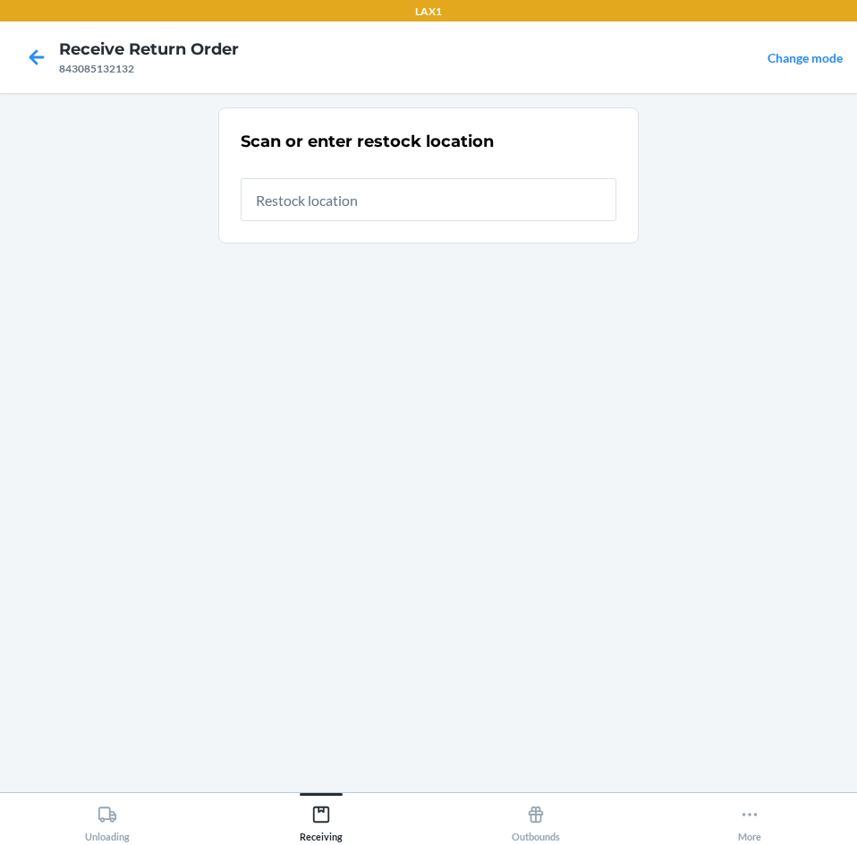
click at [357, 193] on input "text" at bounding box center [429, 199] width 376 height 43
type input "RTCART043"
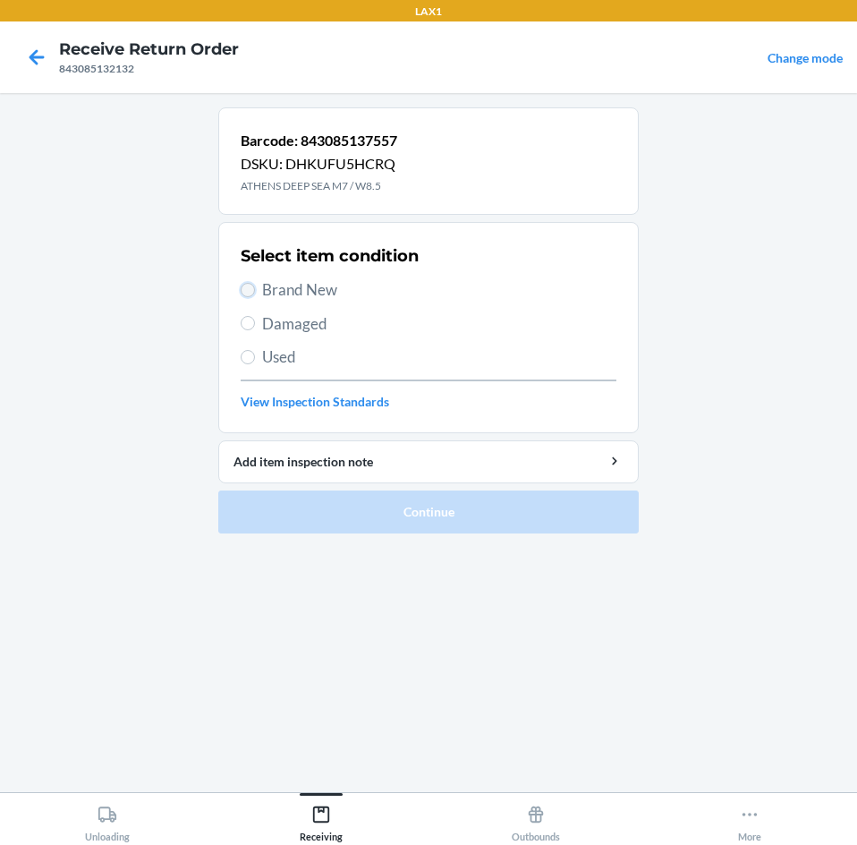
click at [243, 285] on input "Brand New" at bounding box center [248, 290] width 14 height 14
radio input "true"
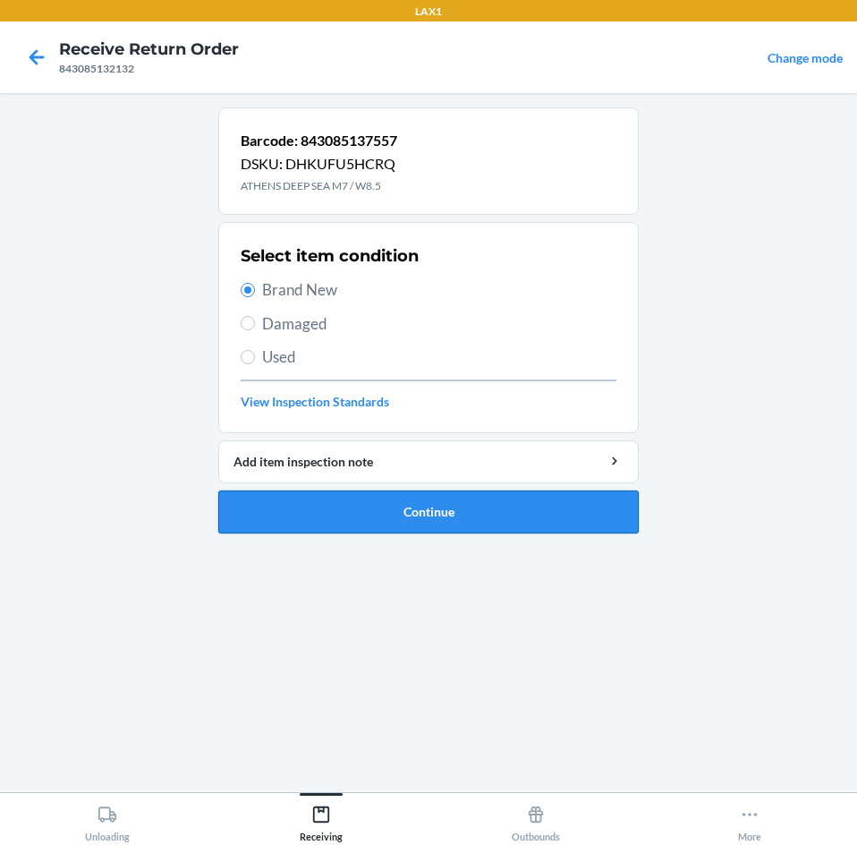
click at [379, 522] on button "Continue" at bounding box center [428, 511] width 421 height 43
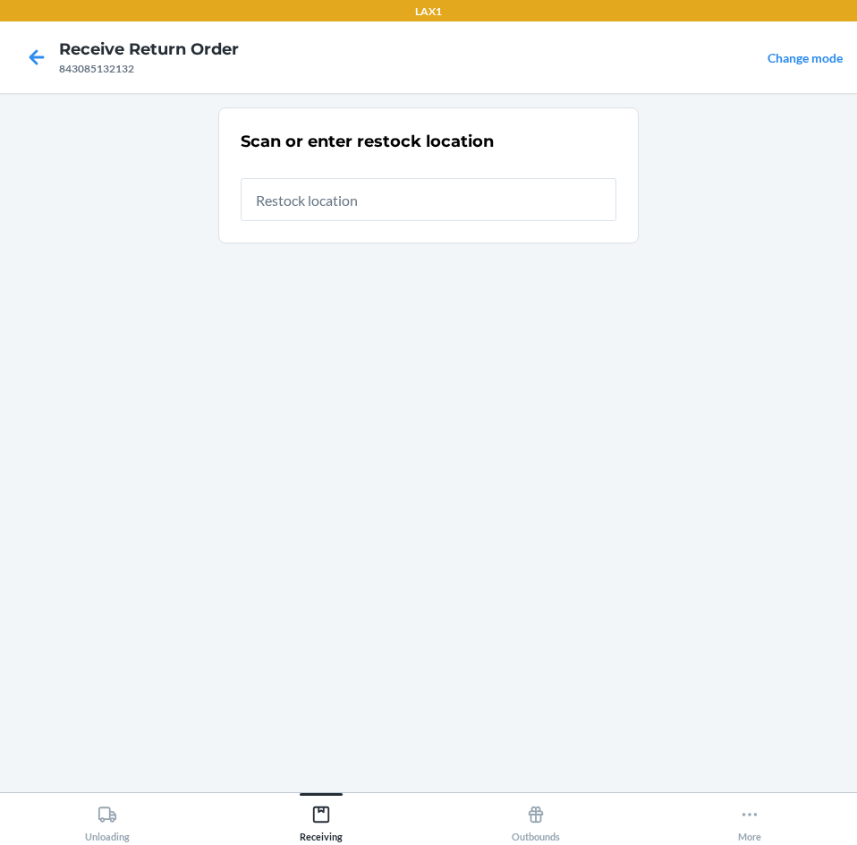
click at [408, 194] on input "text" at bounding box center [429, 199] width 376 height 43
type input "RTCART043"
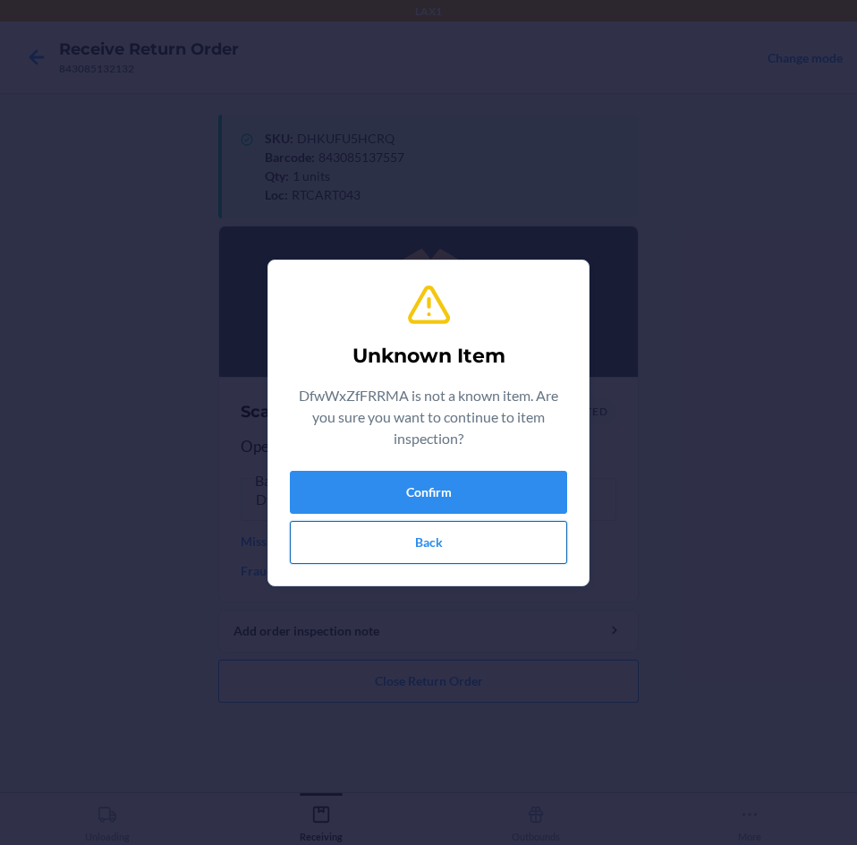
click at [445, 522] on button "Back" at bounding box center [428, 542] width 277 height 43
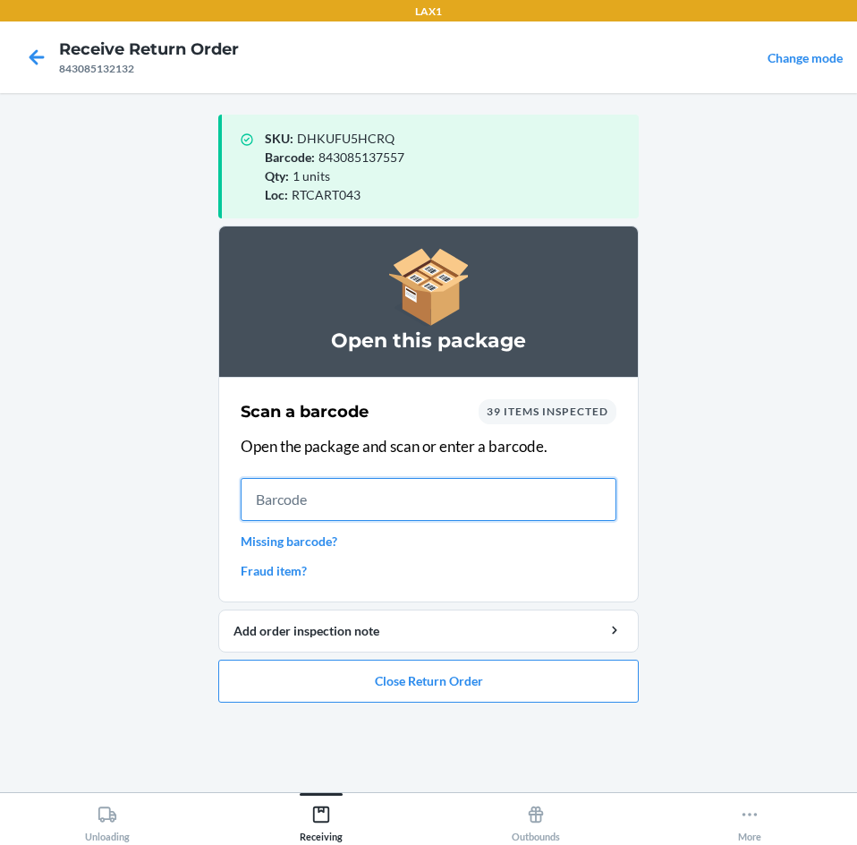
click at [387, 497] on input "text" at bounding box center [429, 499] width 376 height 43
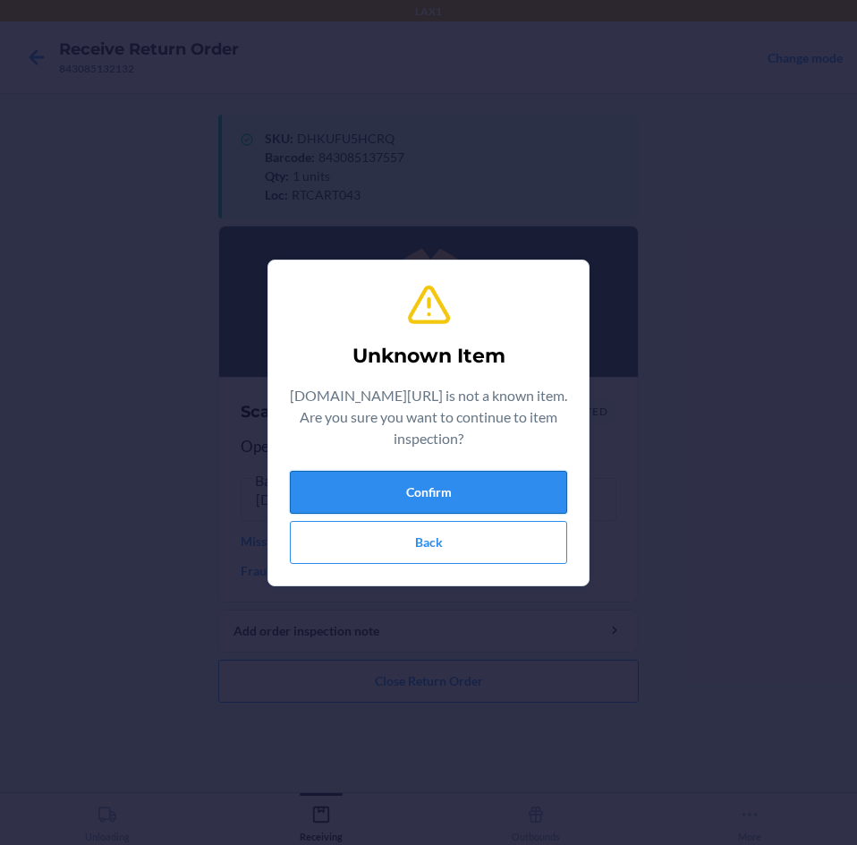
click at [397, 482] on button "Confirm" at bounding box center [428, 492] width 277 height 43
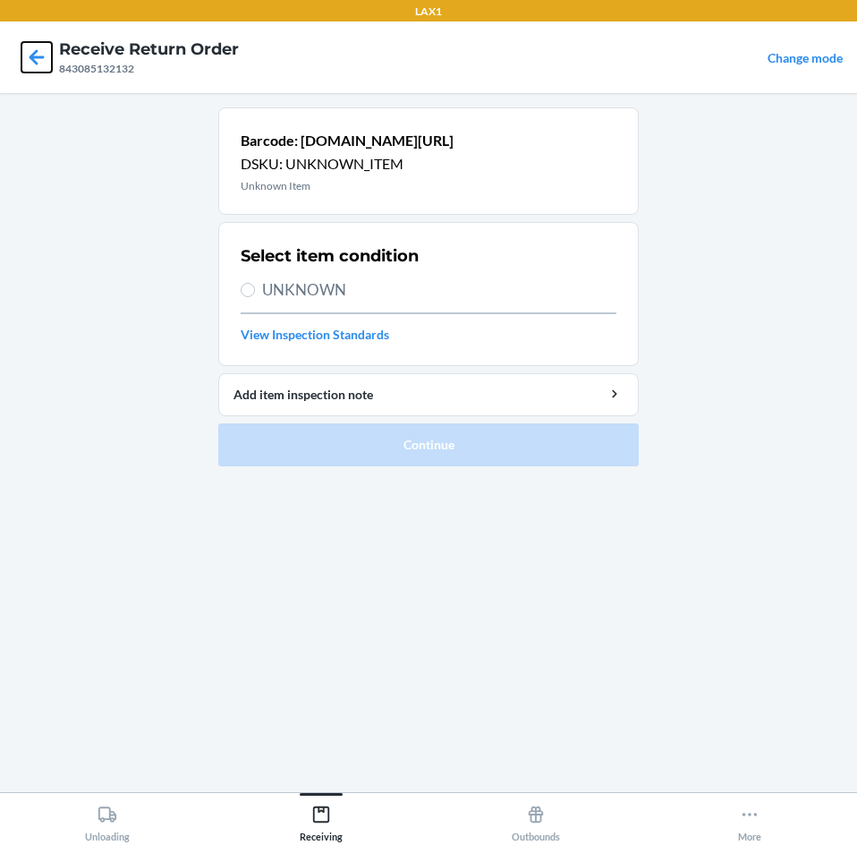
click at [28, 43] on icon at bounding box center [36, 57] width 30 height 30
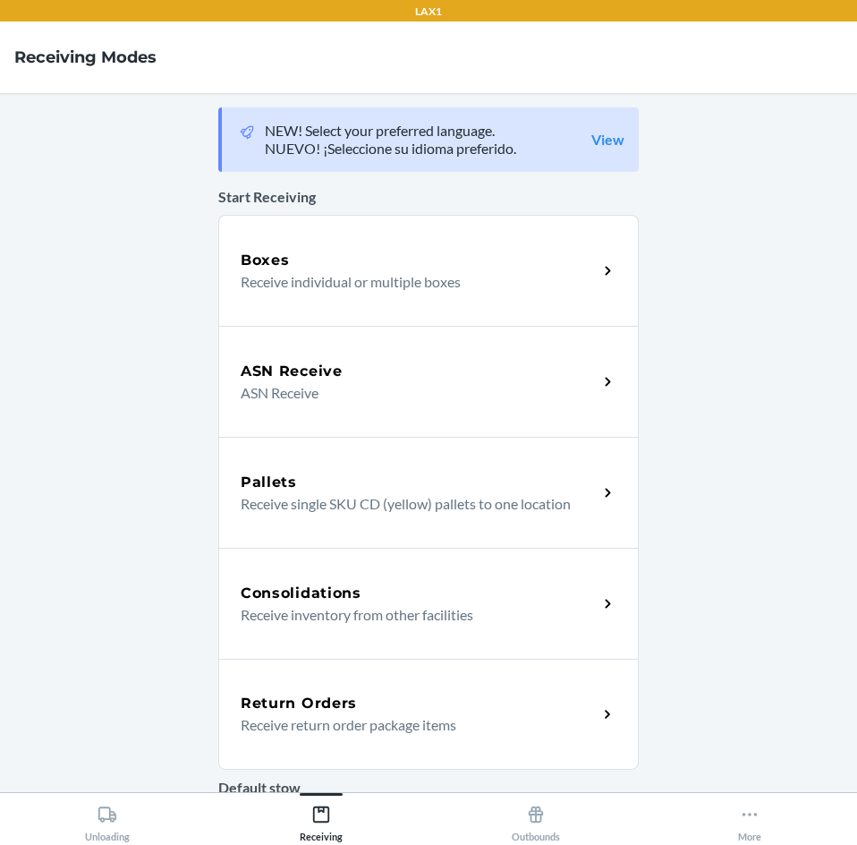
click at [430, 686] on div "Return Orders Receive return order package items" at bounding box center [428, 714] width 421 height 111
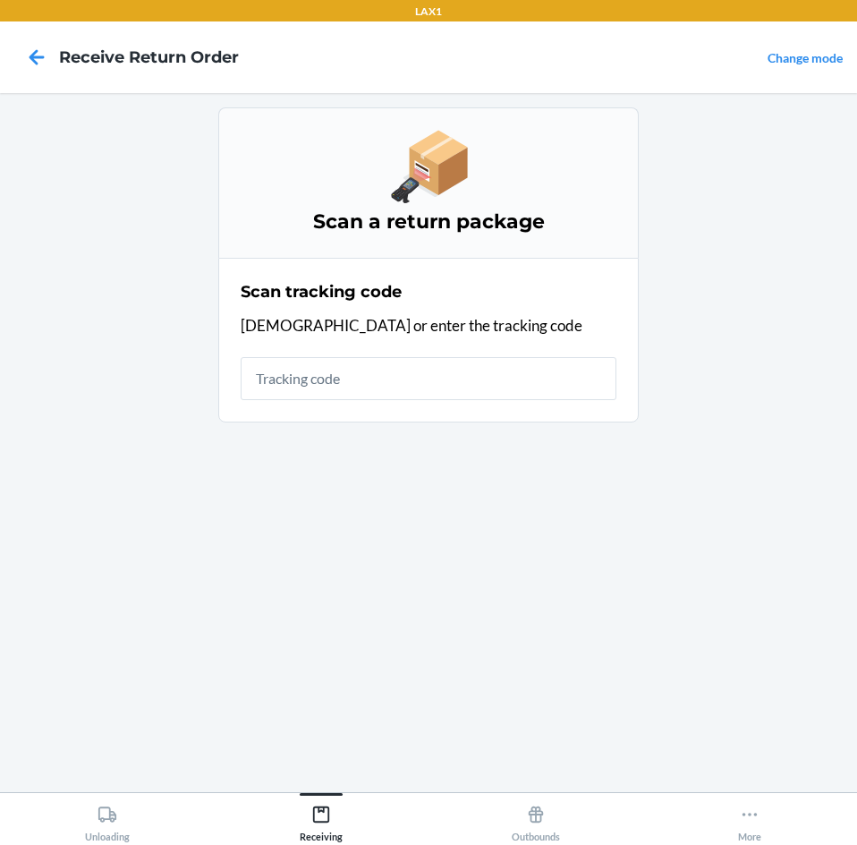
click at [416, 371] on input "text" at bounding box center [429, 378] width 376 height 43
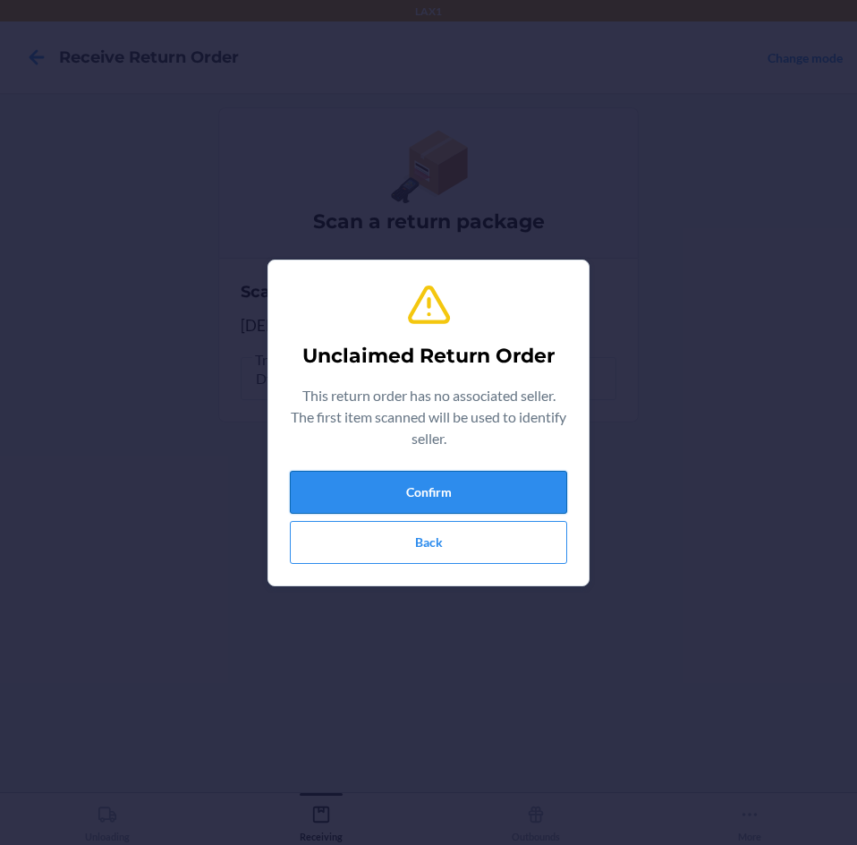
click at [397, 500] on button "Confirm" at bounding box center [428, 492] width 277 height 43
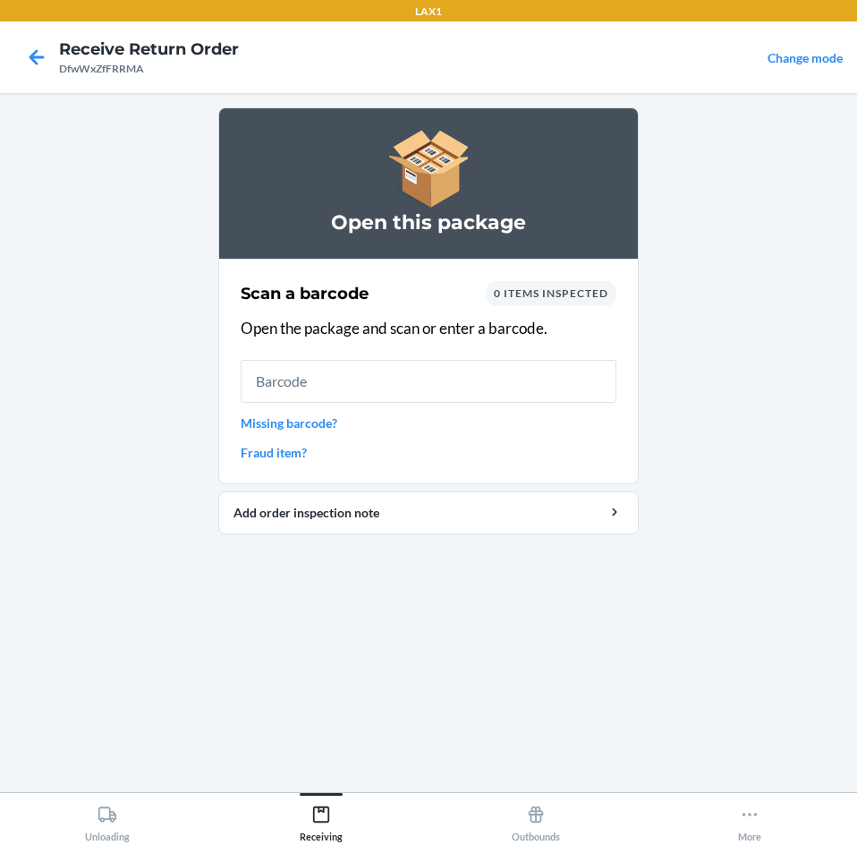
click at [346, 382] on input "text" at bounding box center [429, 381] width 376 height 43
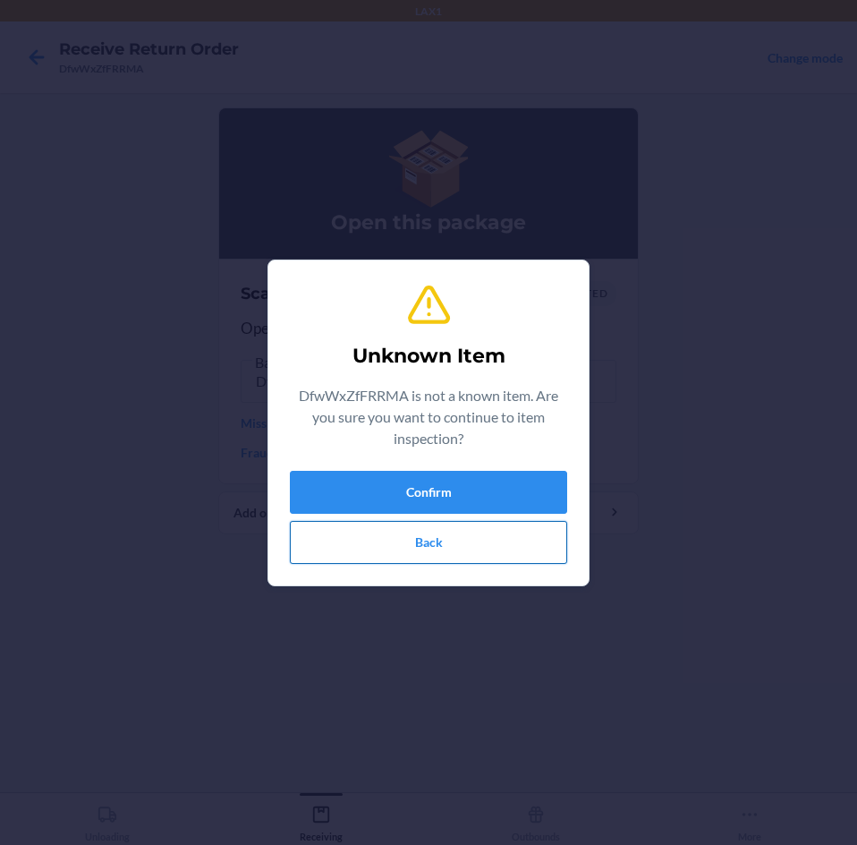
click at [405, 546] on button "Back" at bounding box center [428, 542] width 277 height 43
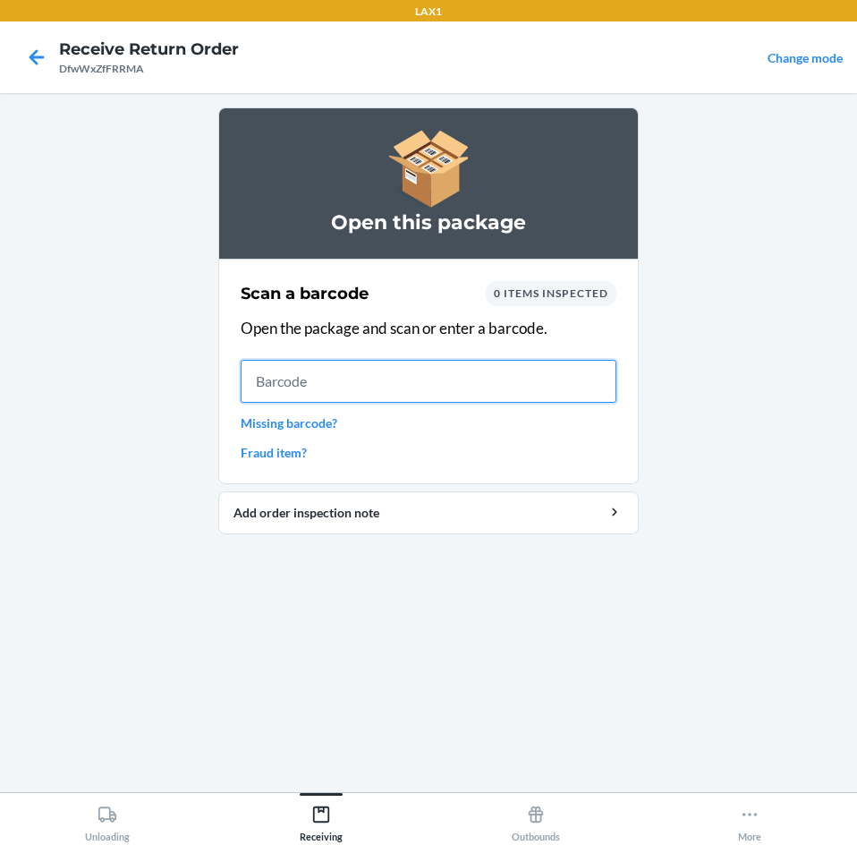
click at [361, 385] on input "text" at bounding box center [429, 381] width 376 height 43
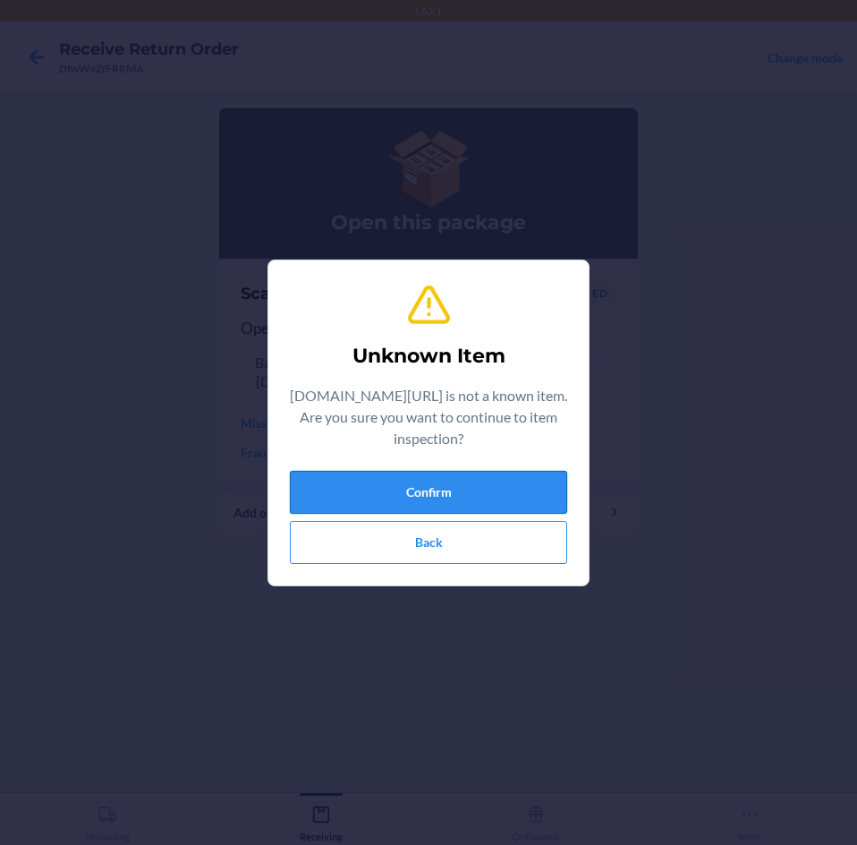
click at [429, 502] on button "Confirm" at bounding box center [428, 492] width 277 height 43
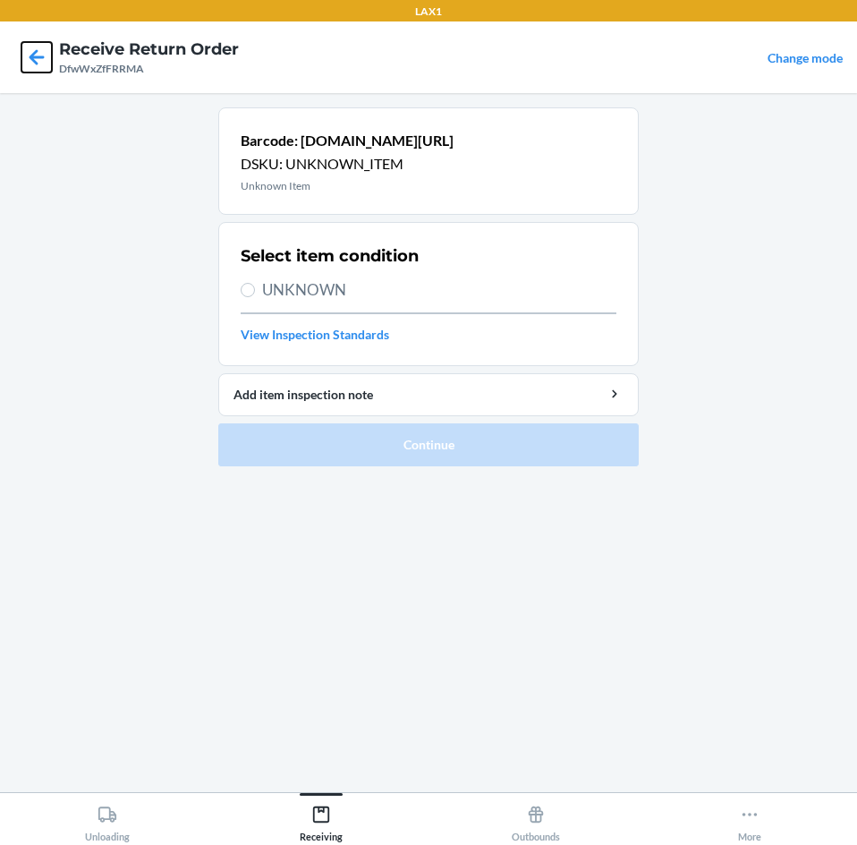
click at [30, 56] on icon at bounding box center [37, 56] width 15 height 15
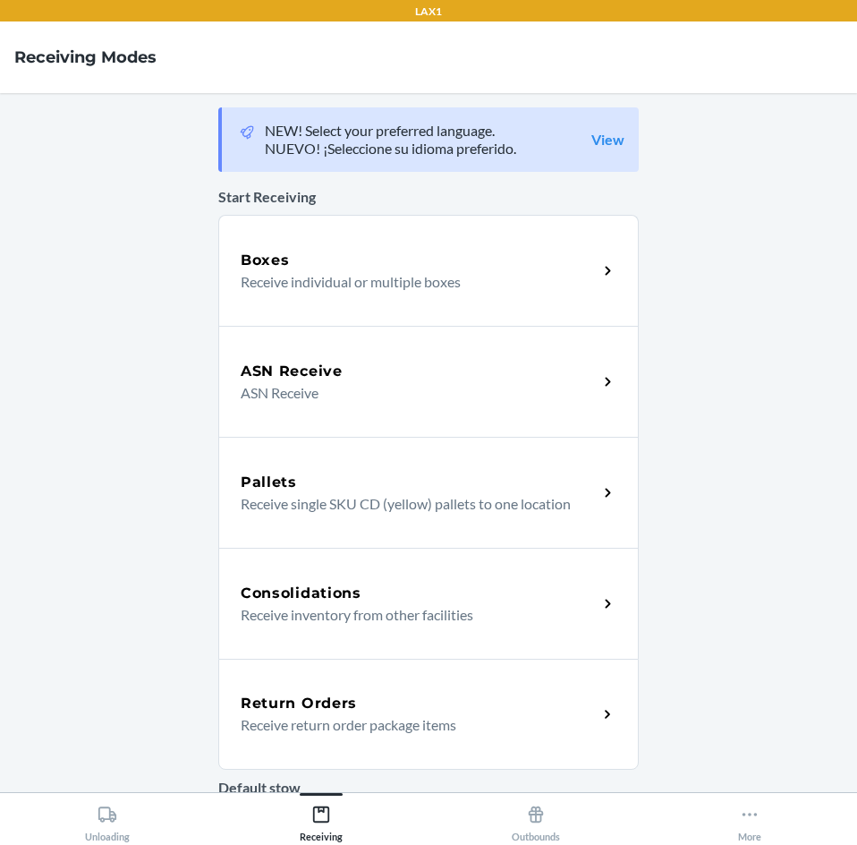
click at [369, 714] on p "Receive return order package items" at bounding box center [412, 724] width 343 height 21
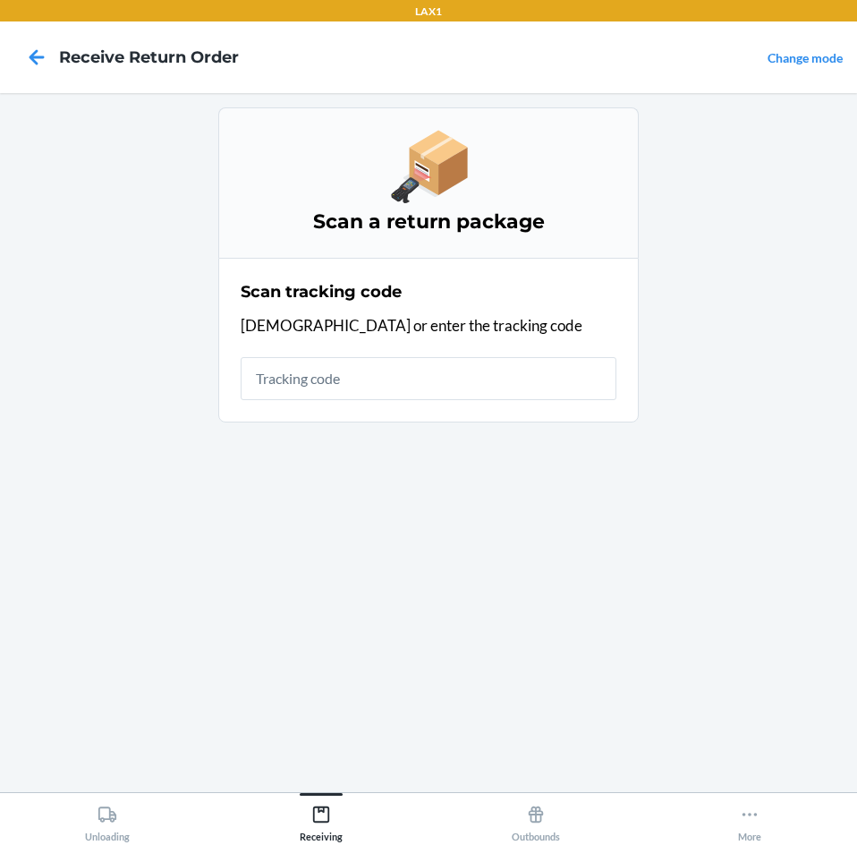
click at [368, 373] on input "text" at bounding box center [429, 378] width 376 height 43
type input "KIZIKBLINDRETU"
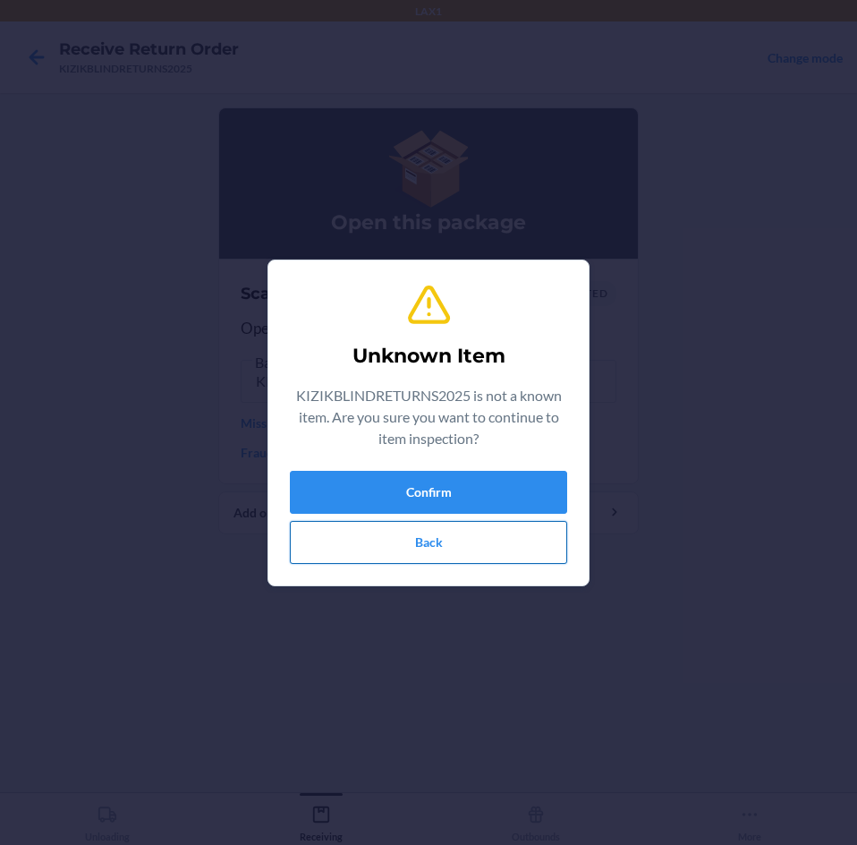
click at [382, 536] on button "Back" at bounding box center [428, 542] width 277 height 43
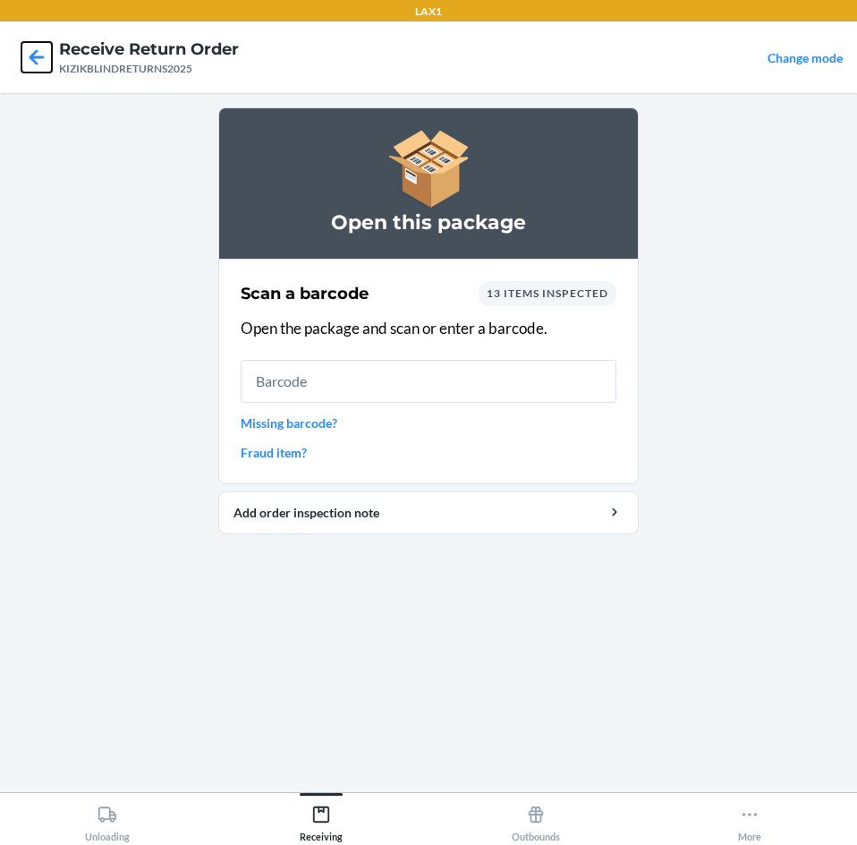
click at [32, 63] on icon at bounding box center [36, 57] width 30 height 30
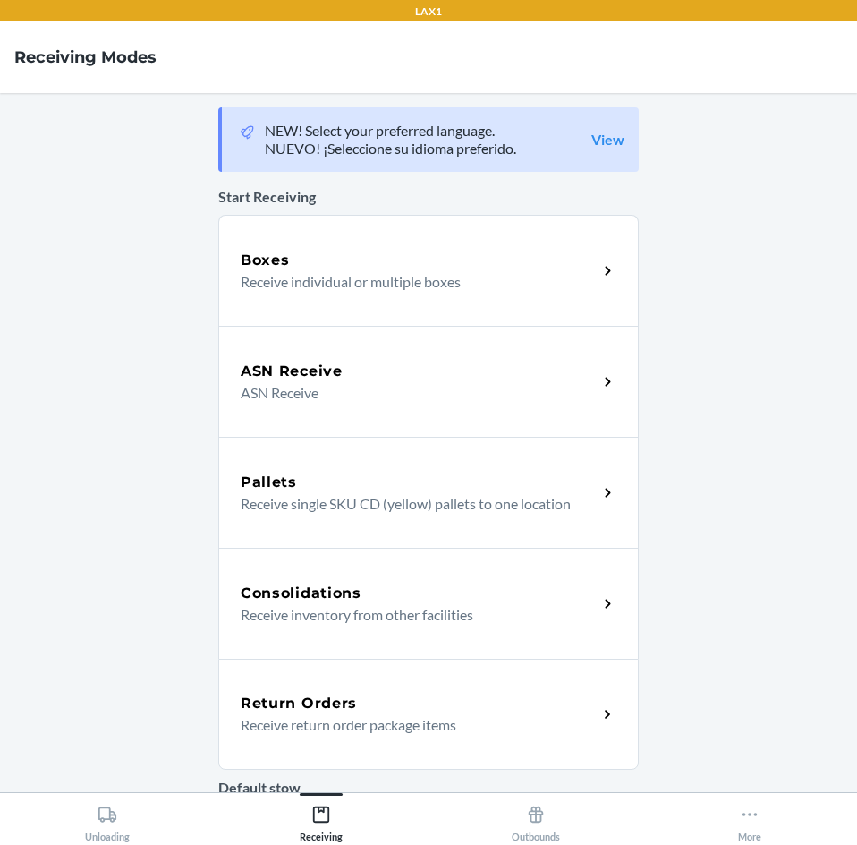
click at [344, 682] on div "Return Orders Receive return order package items" at bounding box center [428, 714] width 421 height 111
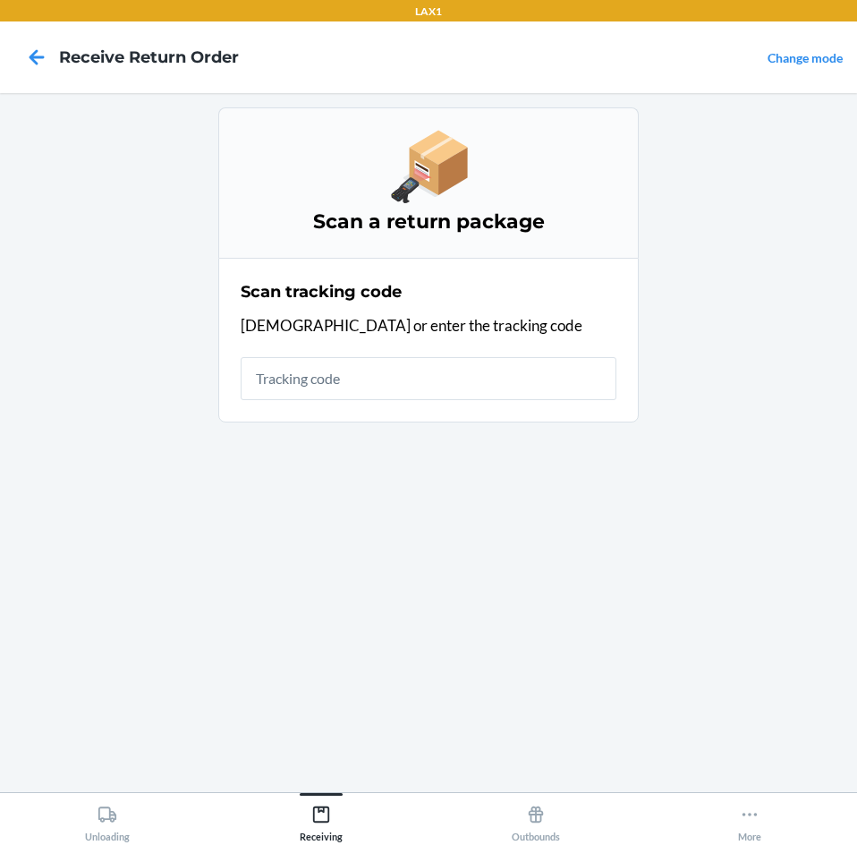
click at [388, 388] on input "text" at bounding box center [429, 378] width 376 height 43
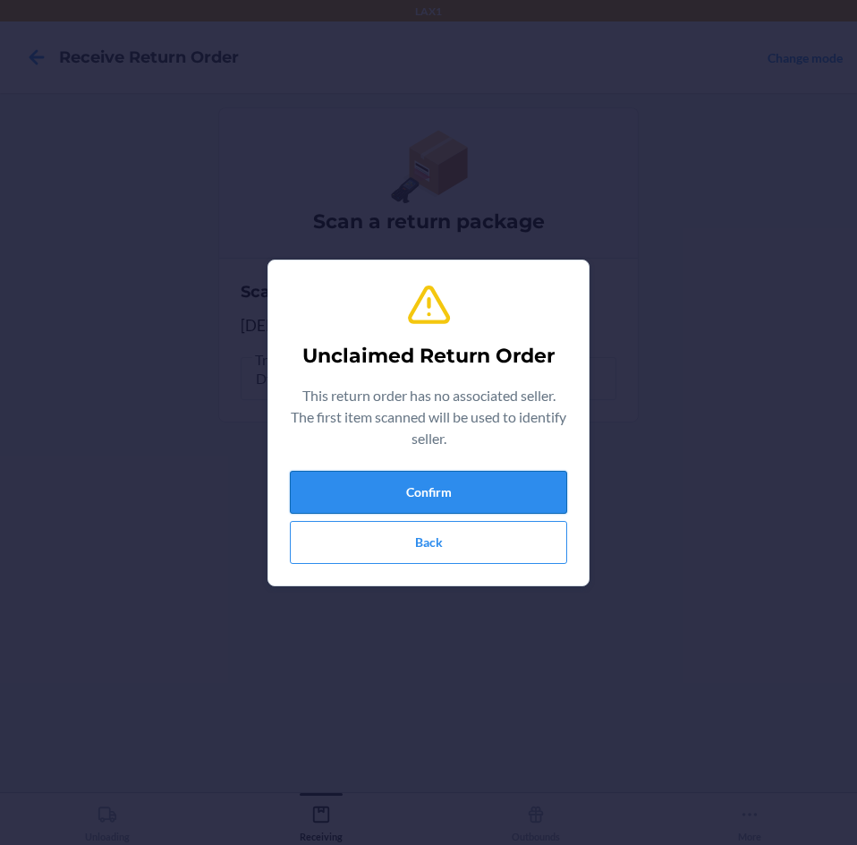
click at [464, 493] on button "Confirm" at bounding box center [428, 492] width 277 height 43
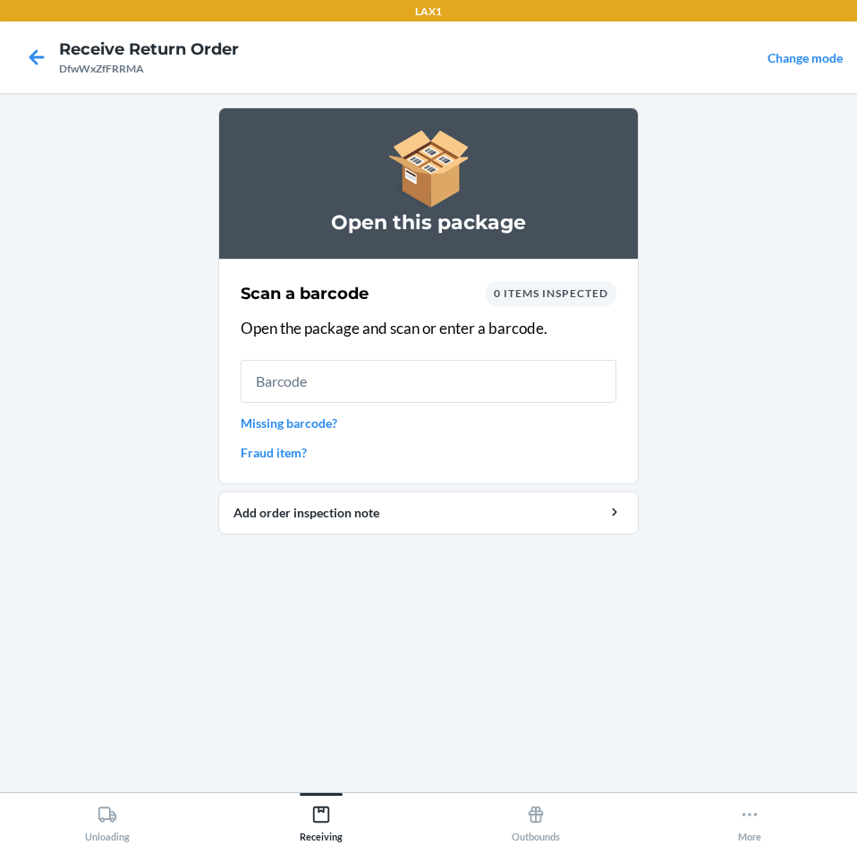
click at [359, 387] on input "text" at bounding box center [429, 381] width 376 height 43
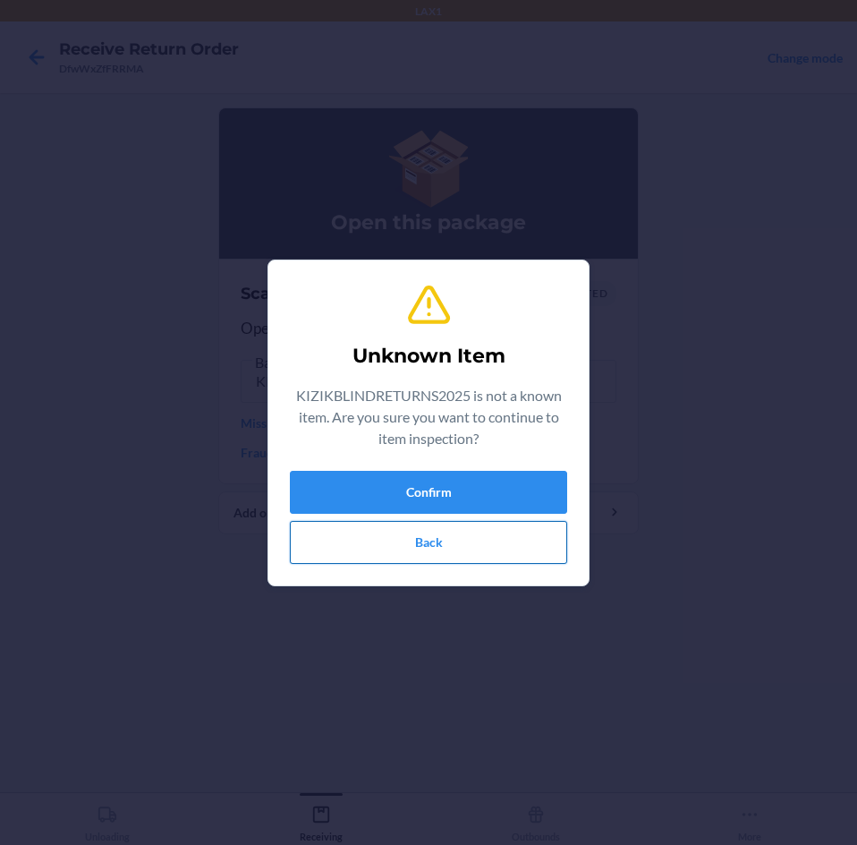
click at [417, 550] on button "Back" at bounding box center [428, 542] width 277 height 43
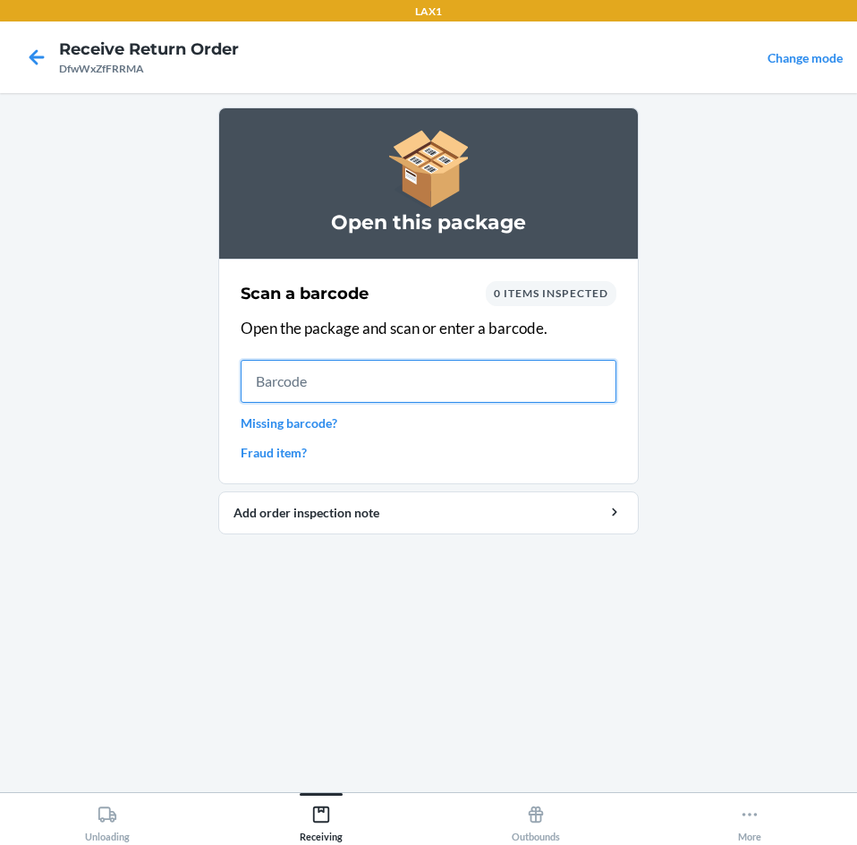
click at [336, 390] on input "text" at bounding box center [429, 381] width 376 height 43
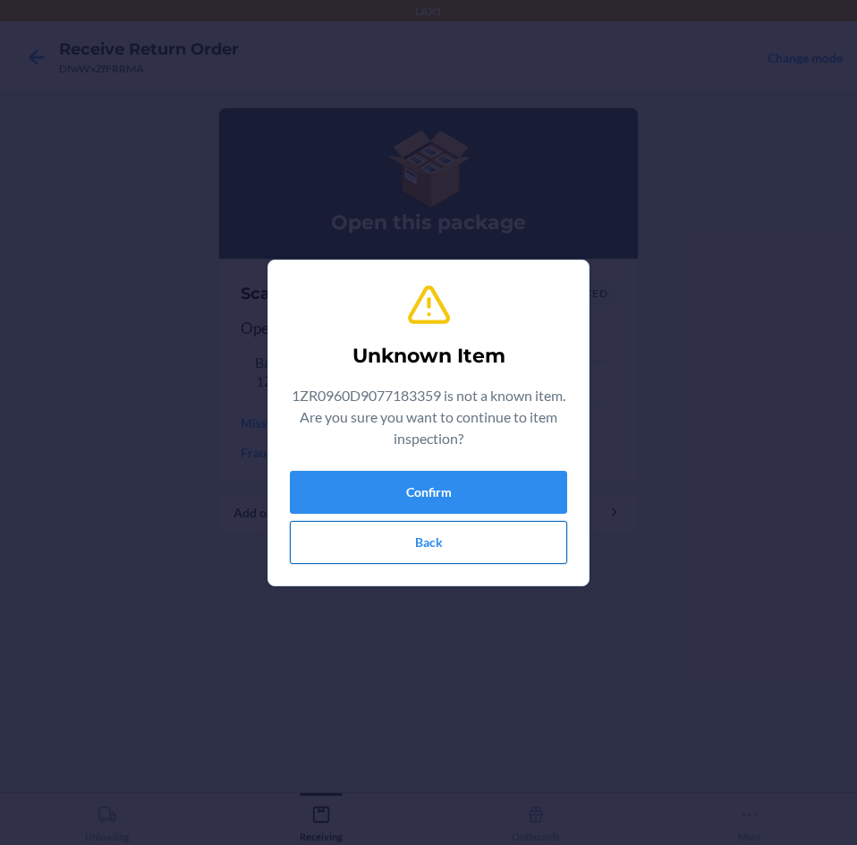
click at [421, 552] on button "Back" at bounding box center [428, 542] width 277 height 43
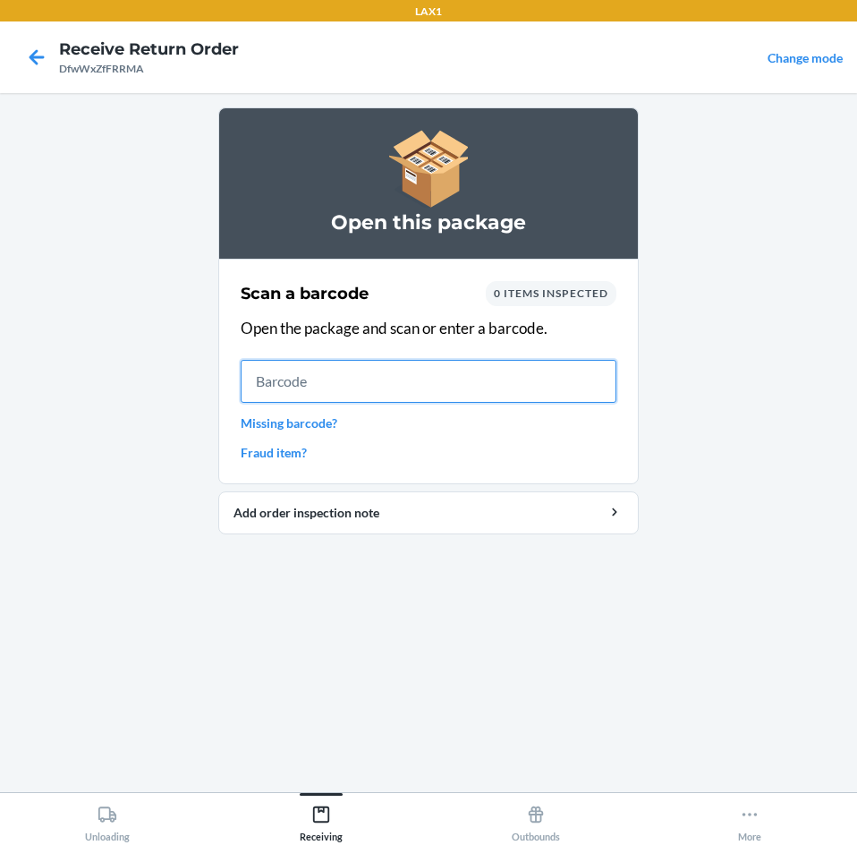
drag, startPoint x: 353, startPoint y: 359, endPoint x: 346, endPoint y: 374, distance: 16.5
click at [346, 373] on input "text" at bounding box center [429, 381] width 376 height 43
click at [345, 376] on input "text" at bounding box center [429, 381] width 376 height 43
click at [423, 391] on input "text" at bounding box center [429, 381] width 376 height 43
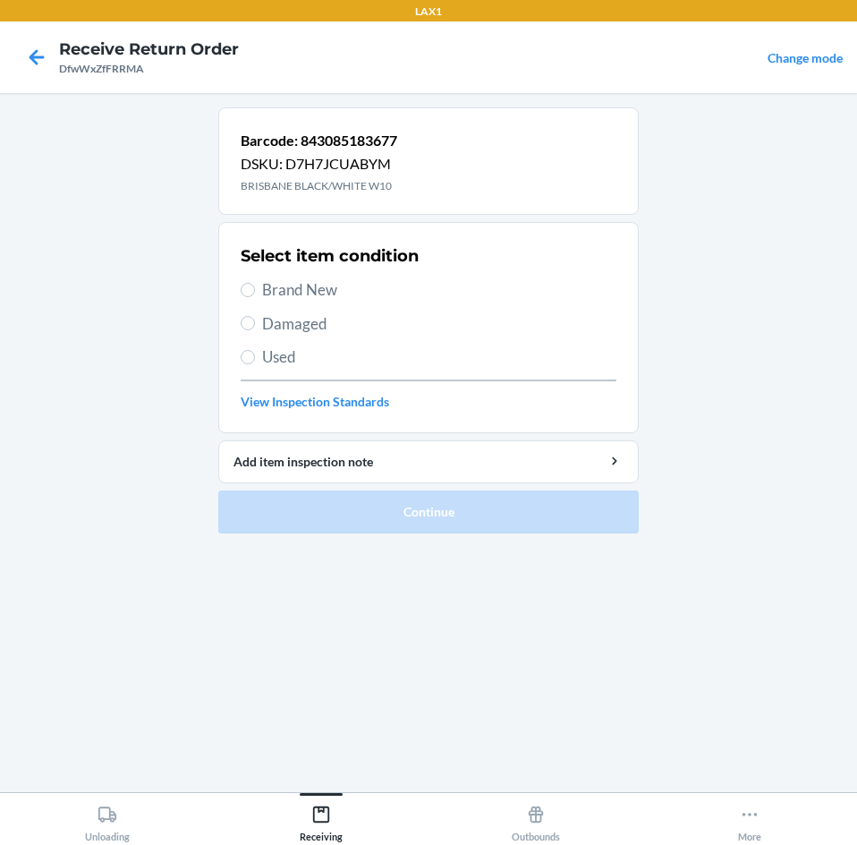
click at [260, 297] on label "Brand New" at bounding box center [429, 289] width 376 height 23
click at [255, 297] on input "Brand New" at bounding box center [248, 290] width 14 height 14
radio input "true"
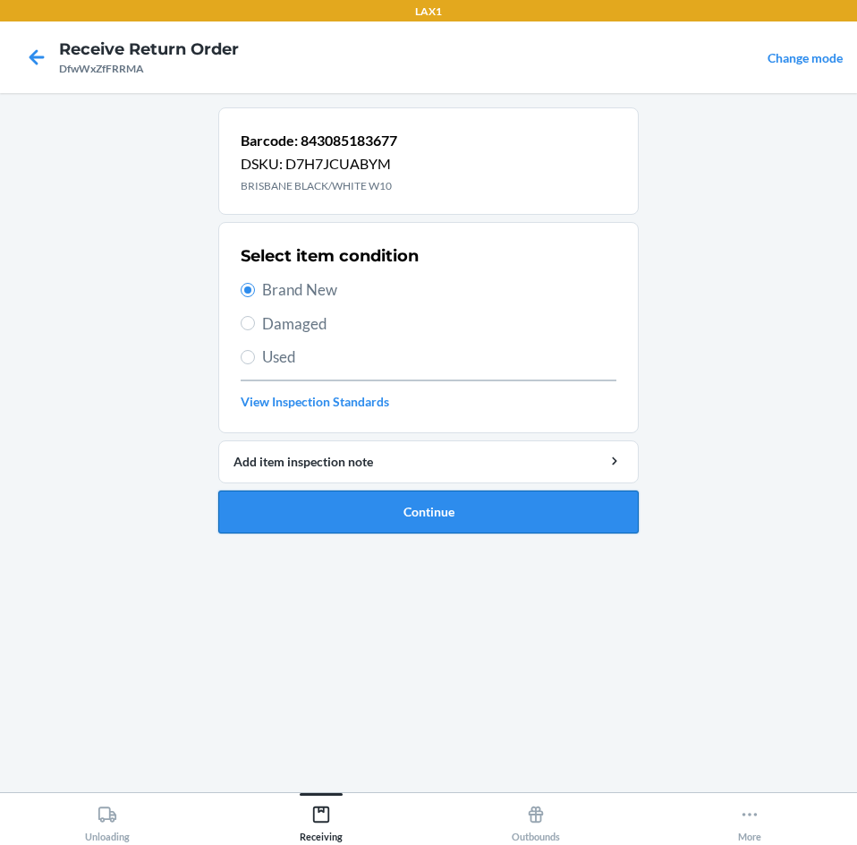
click at [478, 532] on button "Continue" at bounding box center [428, 511] width 421 height 43
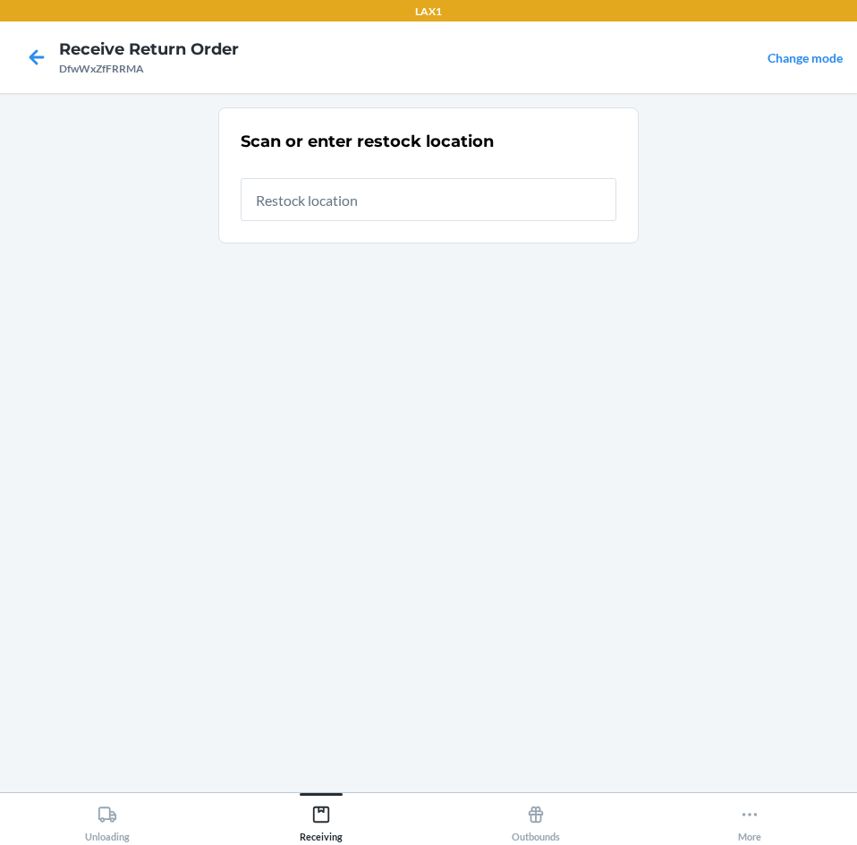
click at [398, 202] on input "text" at bounding box center [429, 199] width 376 height 43
type input "RTCART043"
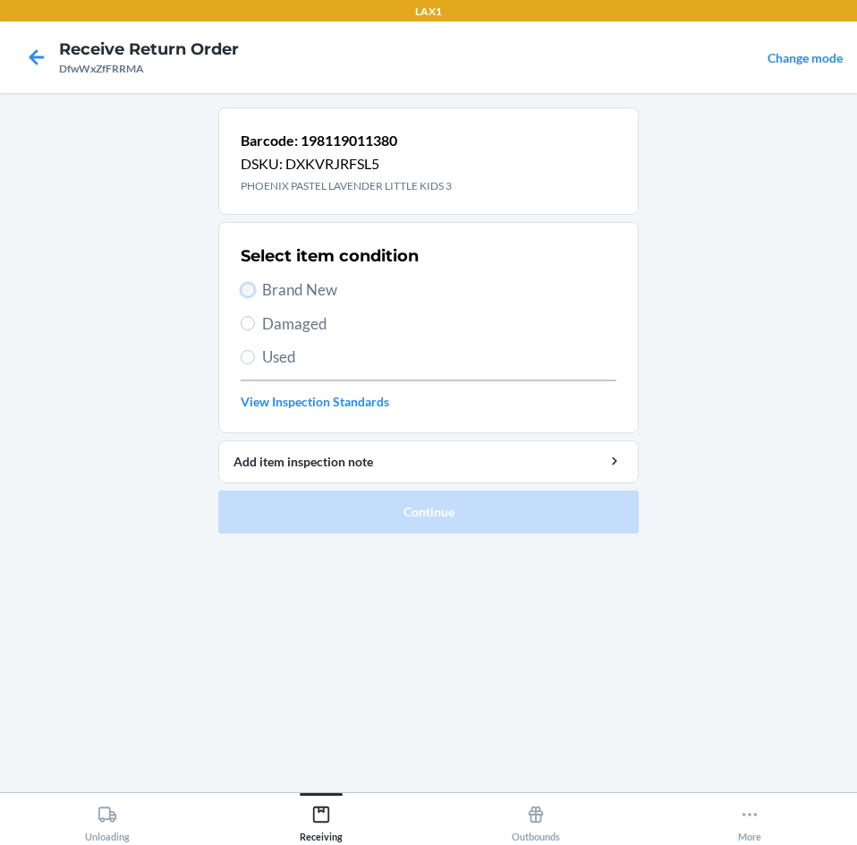
click at [244, 292] on input "Brand New" at bounding box center [248, 290] width 14 height 14
radio input "true"
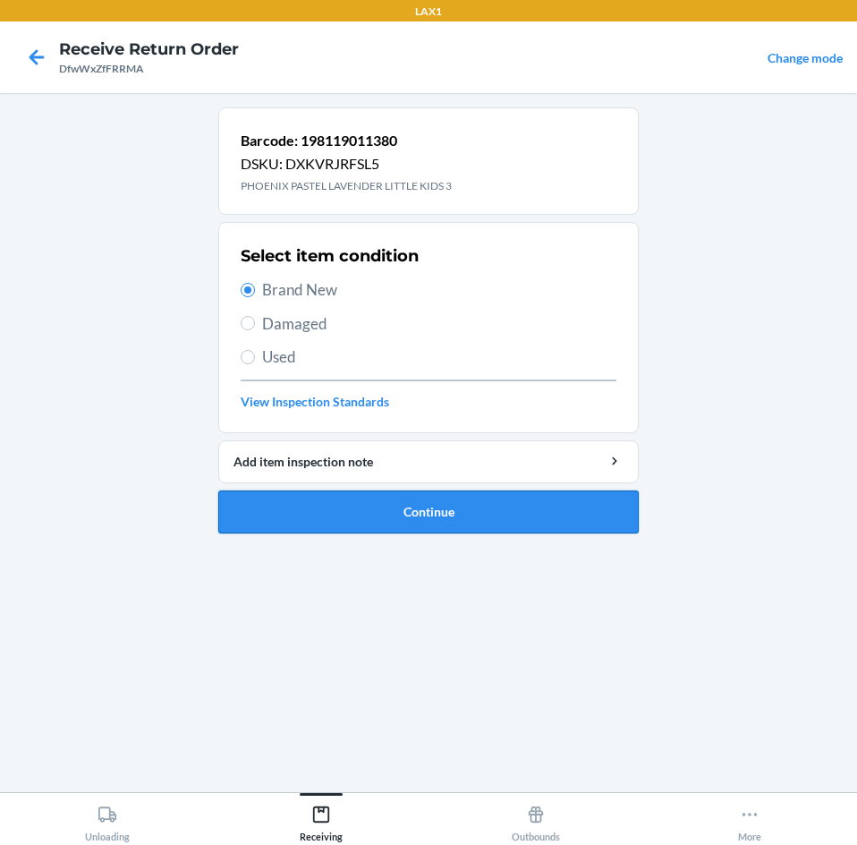
click at [372, 517] on button "Continue" at bounding box center [428, 511] width 421 height 43
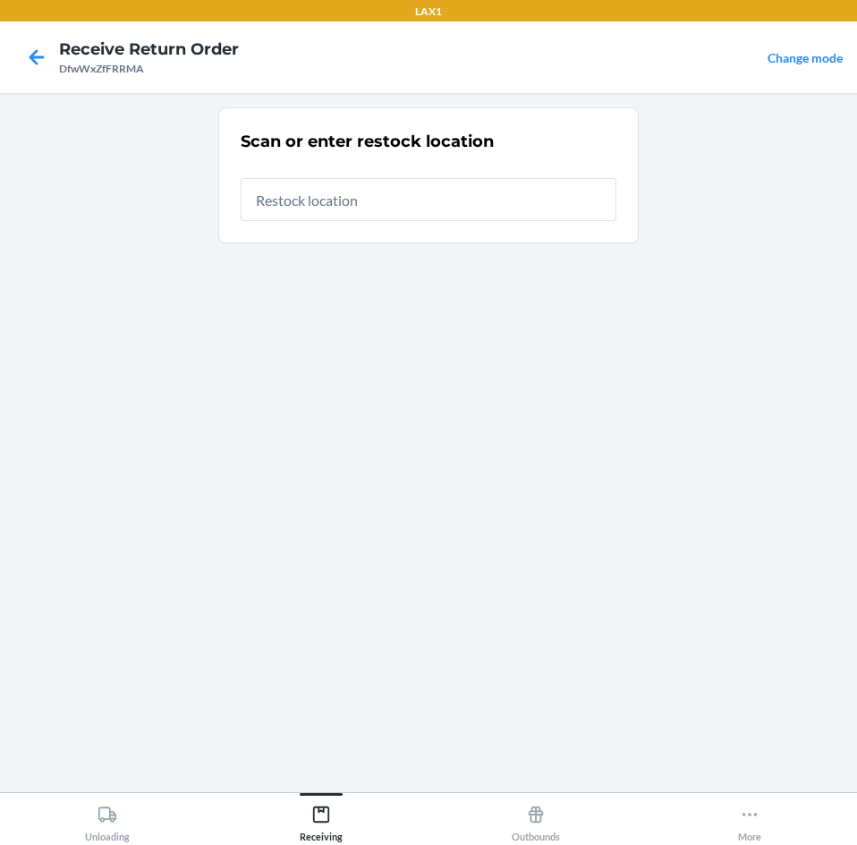
click at [409, 202] on input "text" at bounding box center [429, 199] width 376 height 43
type input "RTCART043"
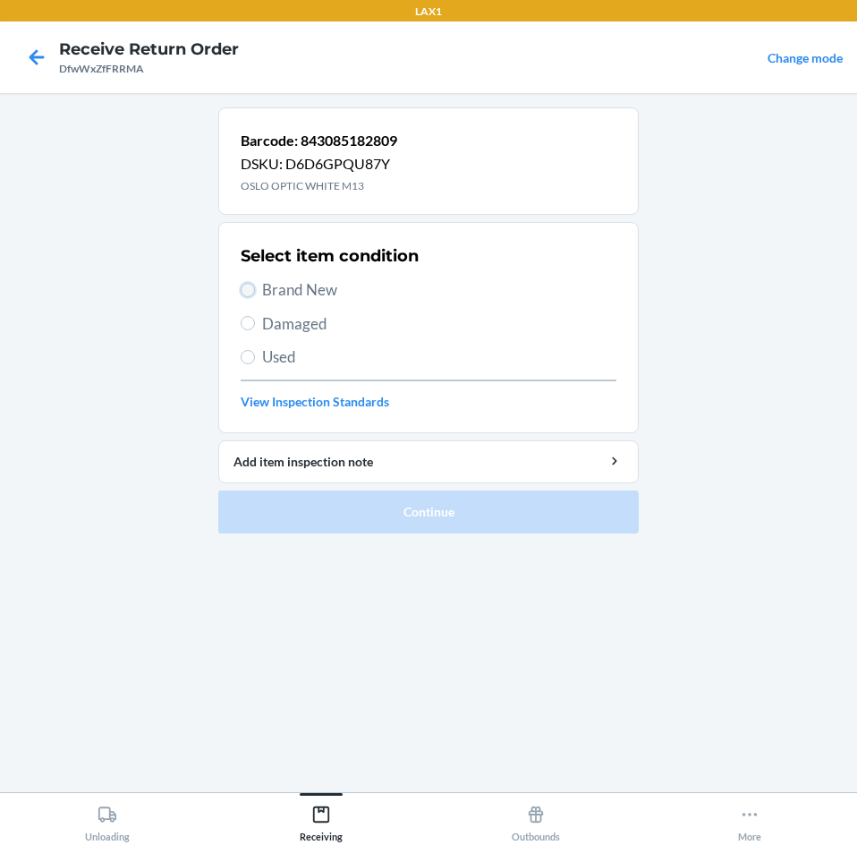
click at [245, 286] on input "Brand New" at bounding box center [248, 290] width 14 height 14
radio input "true"
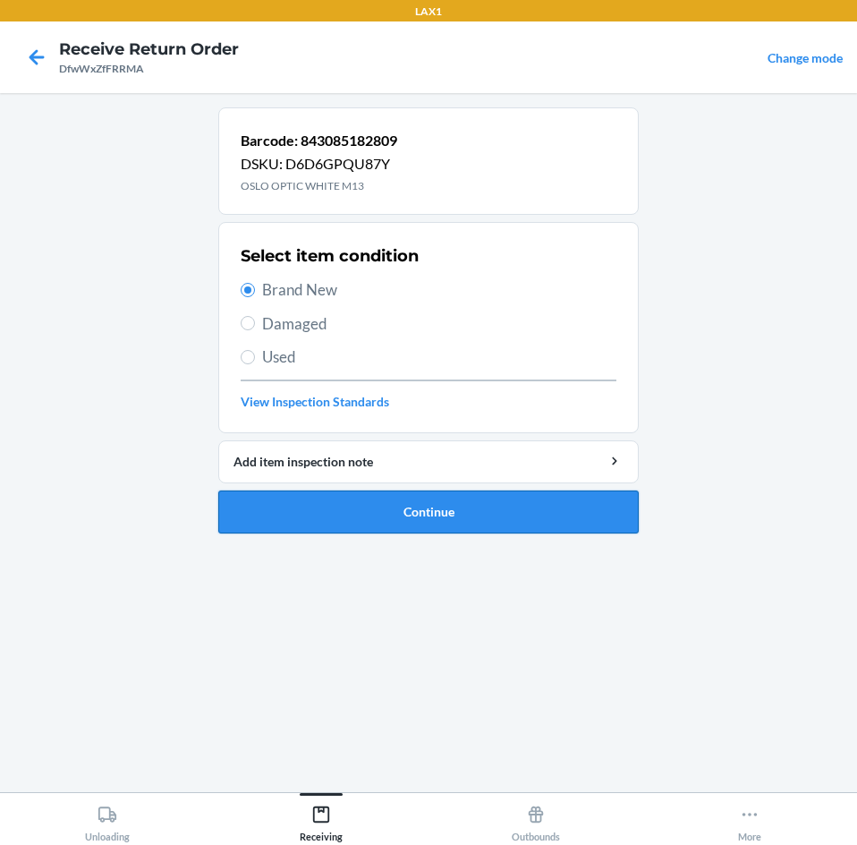
click at [419, 524] on button "Continue" at bounding box center [428, 511] width 421 height 43
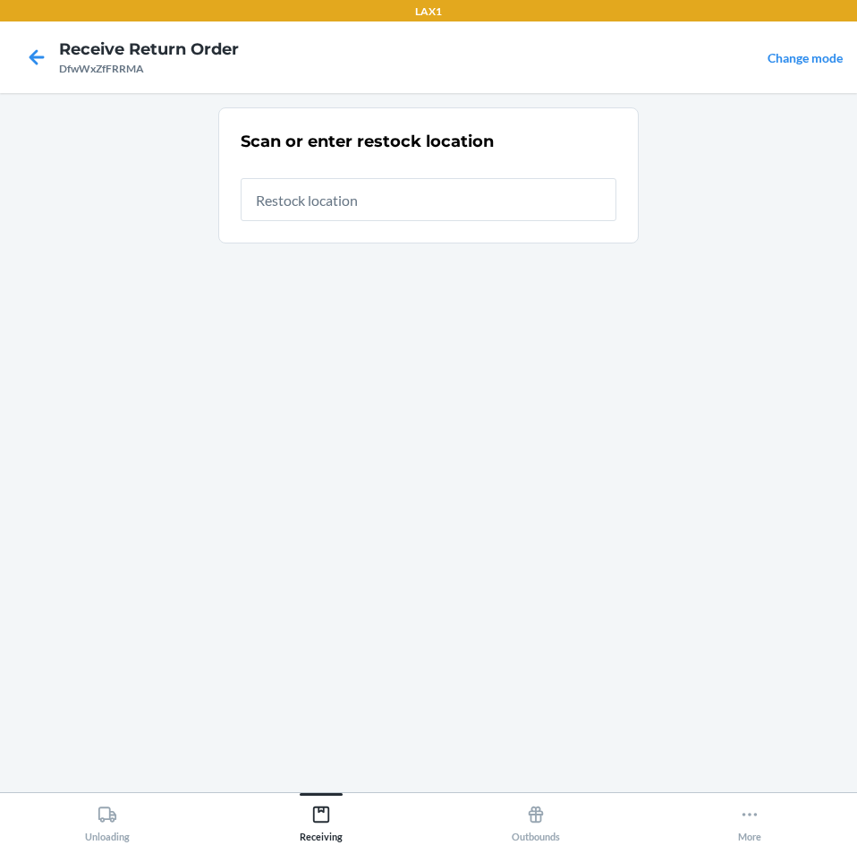
click at [396, 210] on input "text" at bounding box center [429, 199] width 376 height 43
type input "RTCART043"
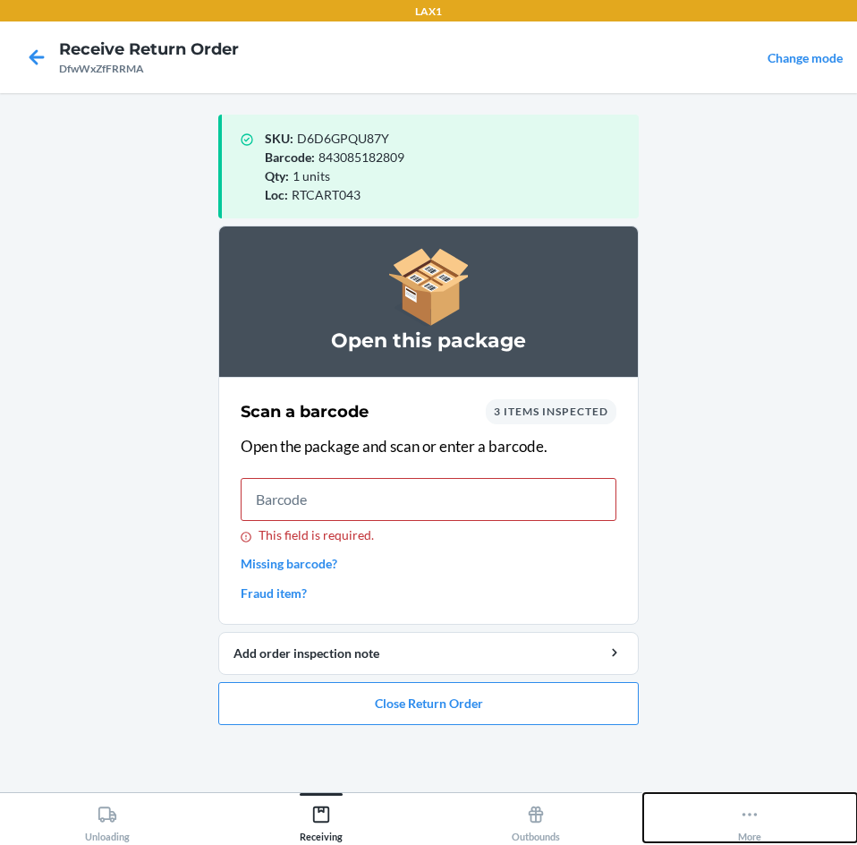
click at [755, 819] on icon at bounding box center [750, 815] width 20 height 20
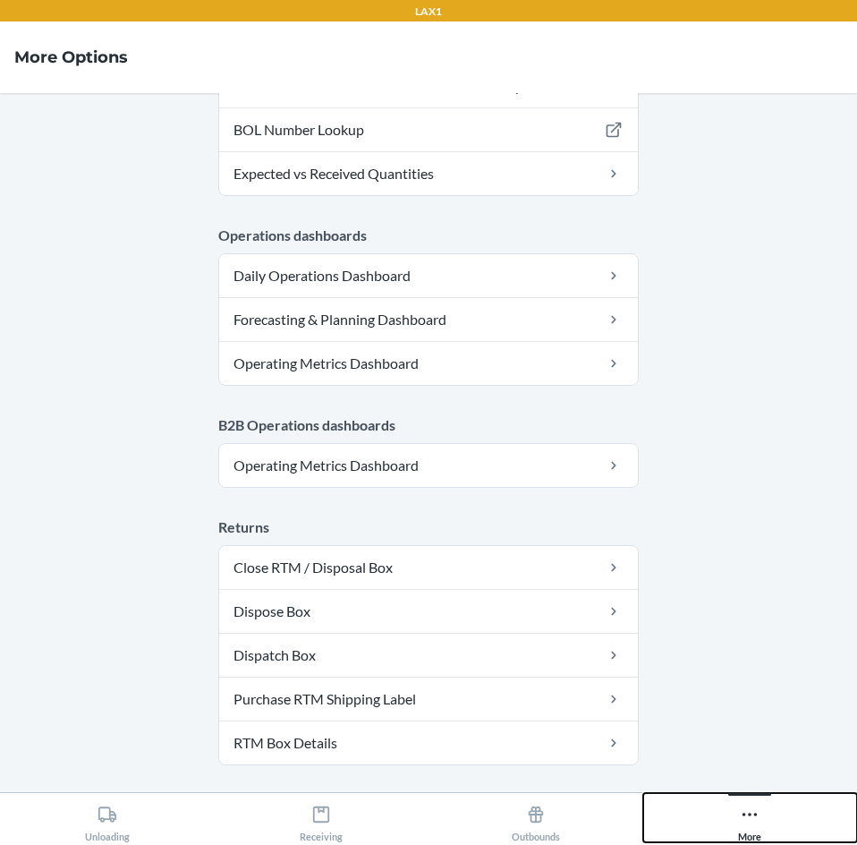
scroll to position [875, 0]
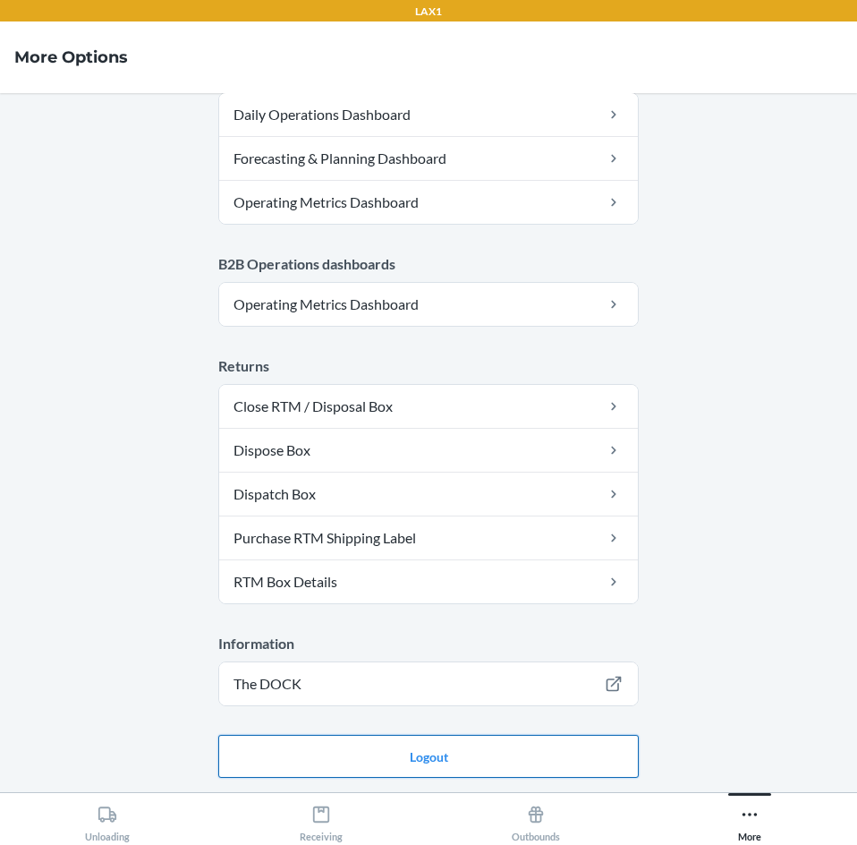
click at [417, 762] on button "Logout" at bounding box center [428, 756] width 421 height 43
